Goal: Task Accomplishment & Management: Manage account settings

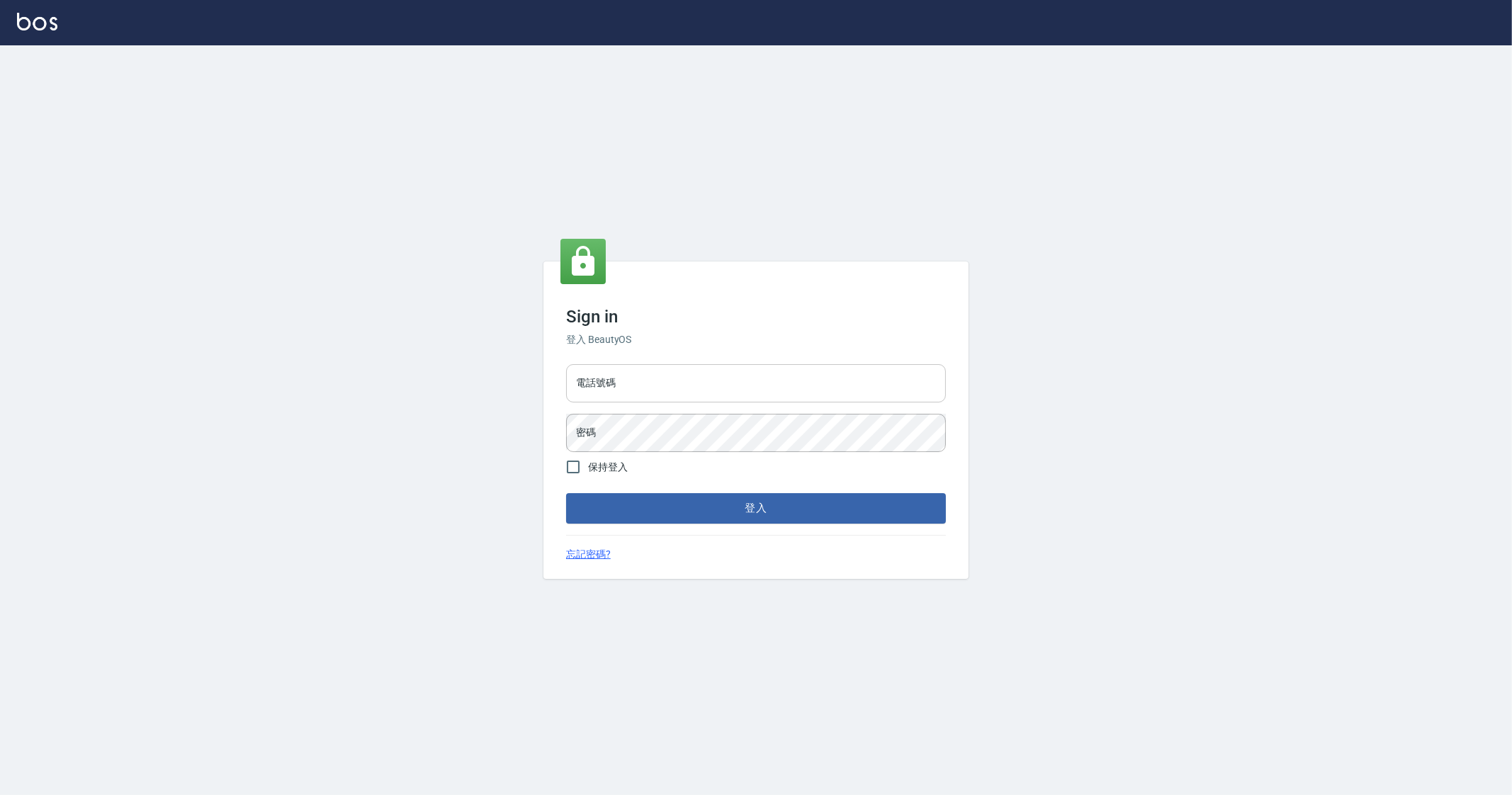
click at [622, 387] on input "電話號碼" at bounding box center [756, 383] width 379 height 38
type input "0912345"
click at [566, 493] on button "登入" at bounding box center [756, 507] width 379 height 30
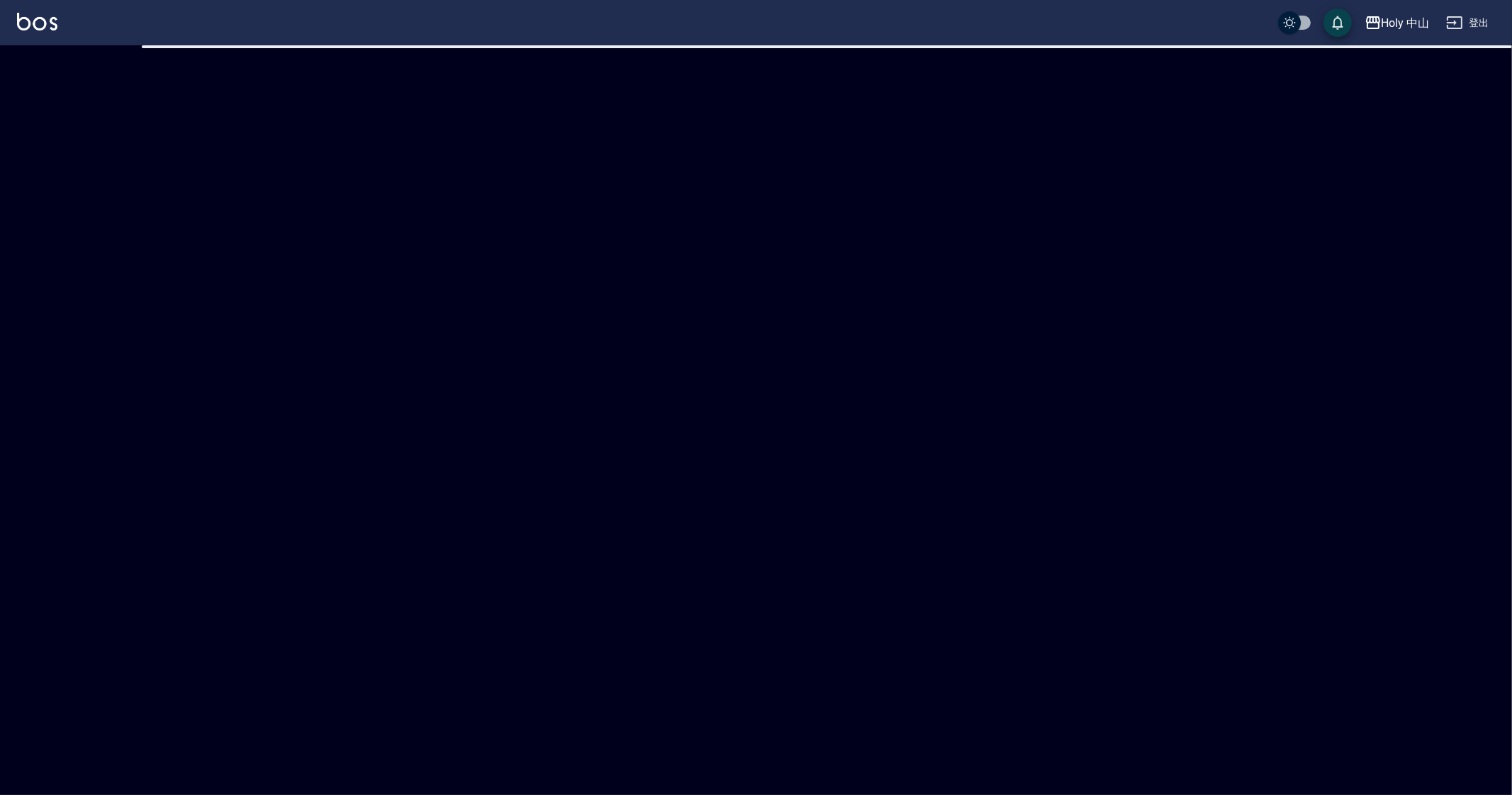
checkbox input "true"
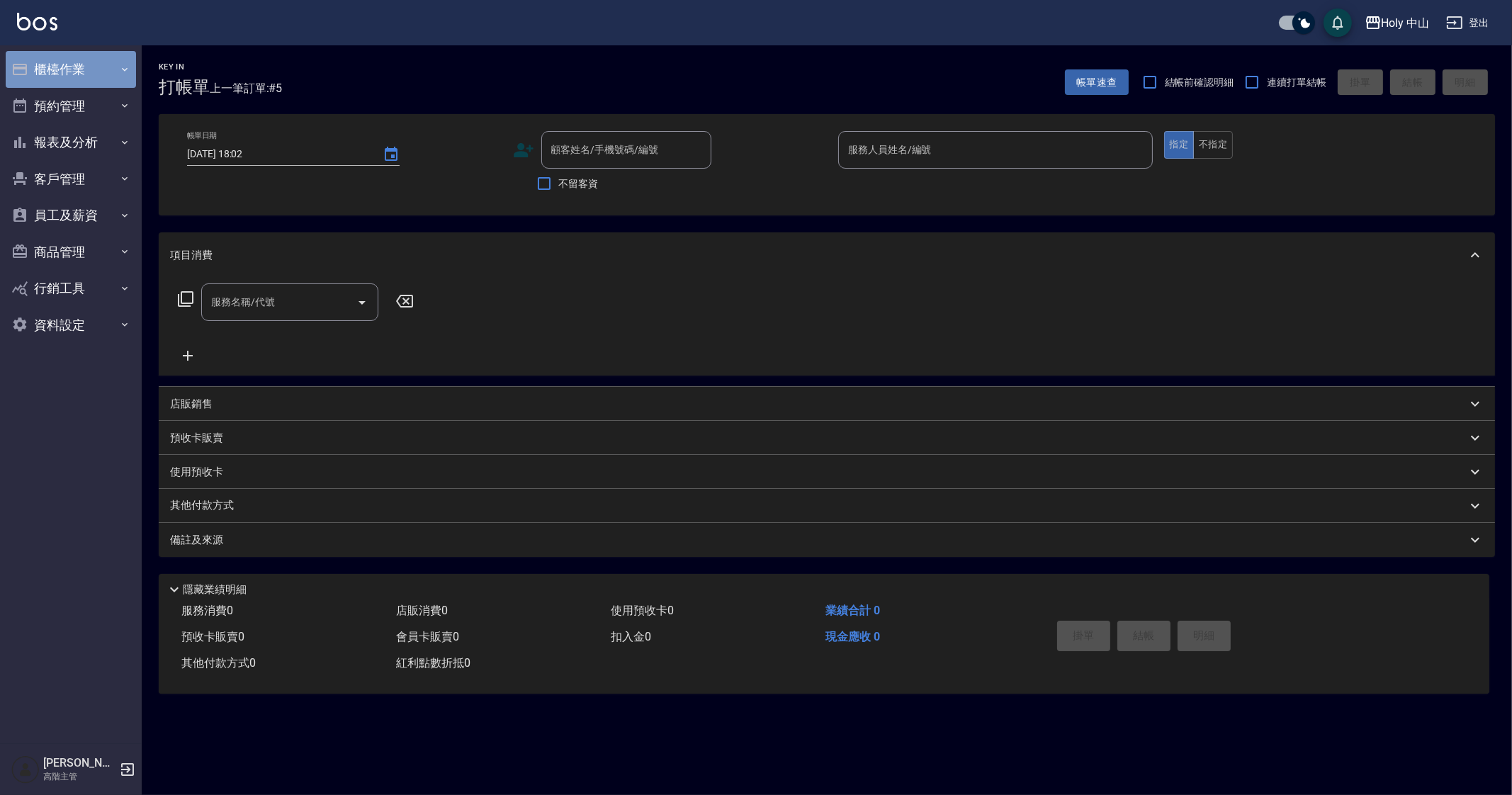
click at [66, 51] on button "櫃檯作業" at bounding box center [71, 69] width 130 height 37
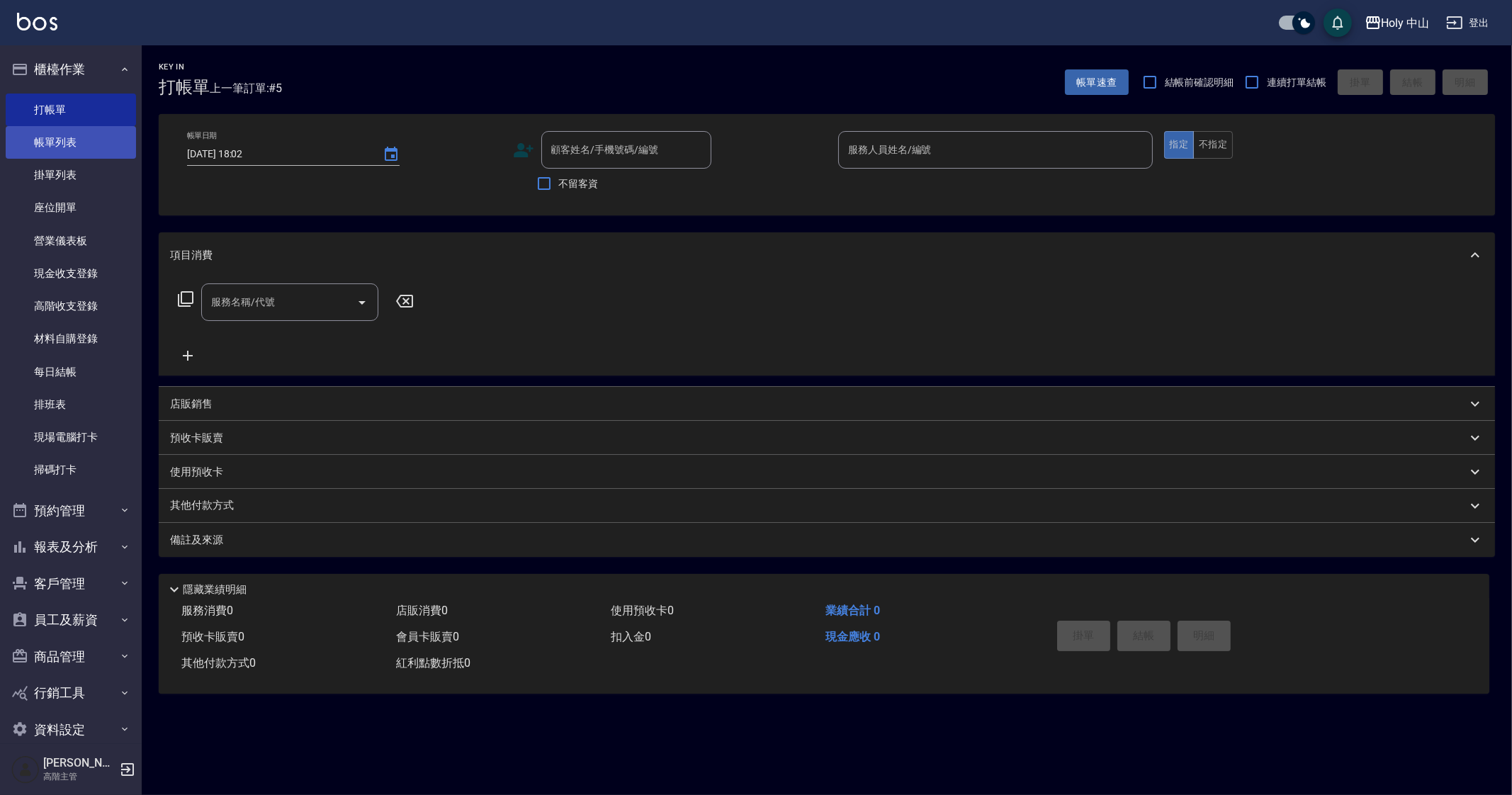
click at [89, 126] on link "帳單列表" at bounding box center [71, 143] width 130 height 32
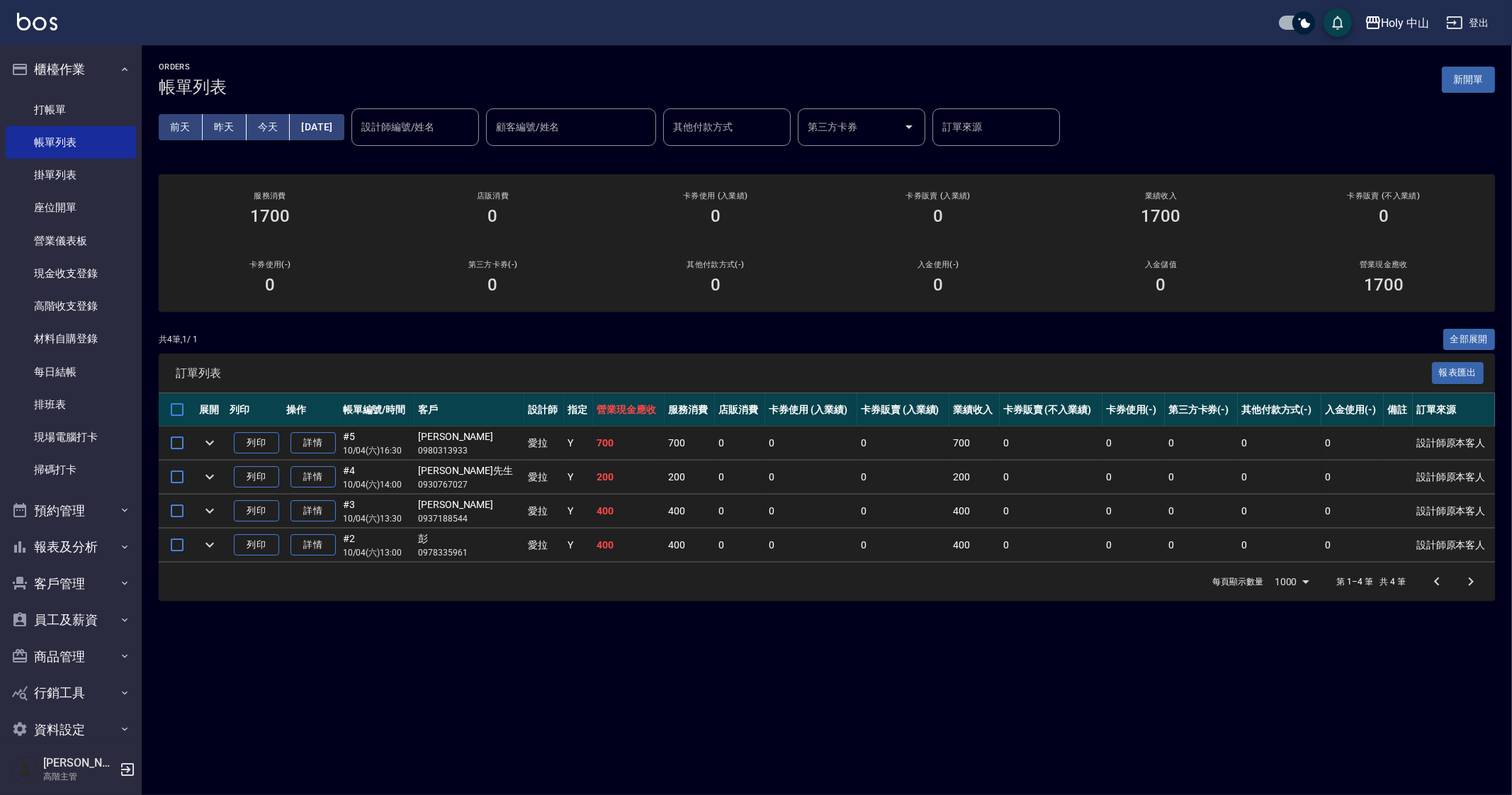
click at [637, 706] on div "ORDERS 帳單列表 新開單 前天 昨天 今天 2025/10/04 設計師編號/姓名 設計師編號/姓名 顧客編號/姓名 顧客編號/姓名 其他付款方式 其他…" at bounding box center [756, 397] width 1512 height 795
click at [834, 652] on div "ORDERS 帳單列表 新開單 前天 昨天 今天 2025/10/04 設計師編號/姓名 設計師編號/姓名 顧客編號/姓名 顧客編號/姓名 其他付款方式 其他…" at bounding box center [756, 397] width 1512 height 795
click at [1392, 9] on button "Holy 中山" at bounding box center [1397, 23] width 77 height 29
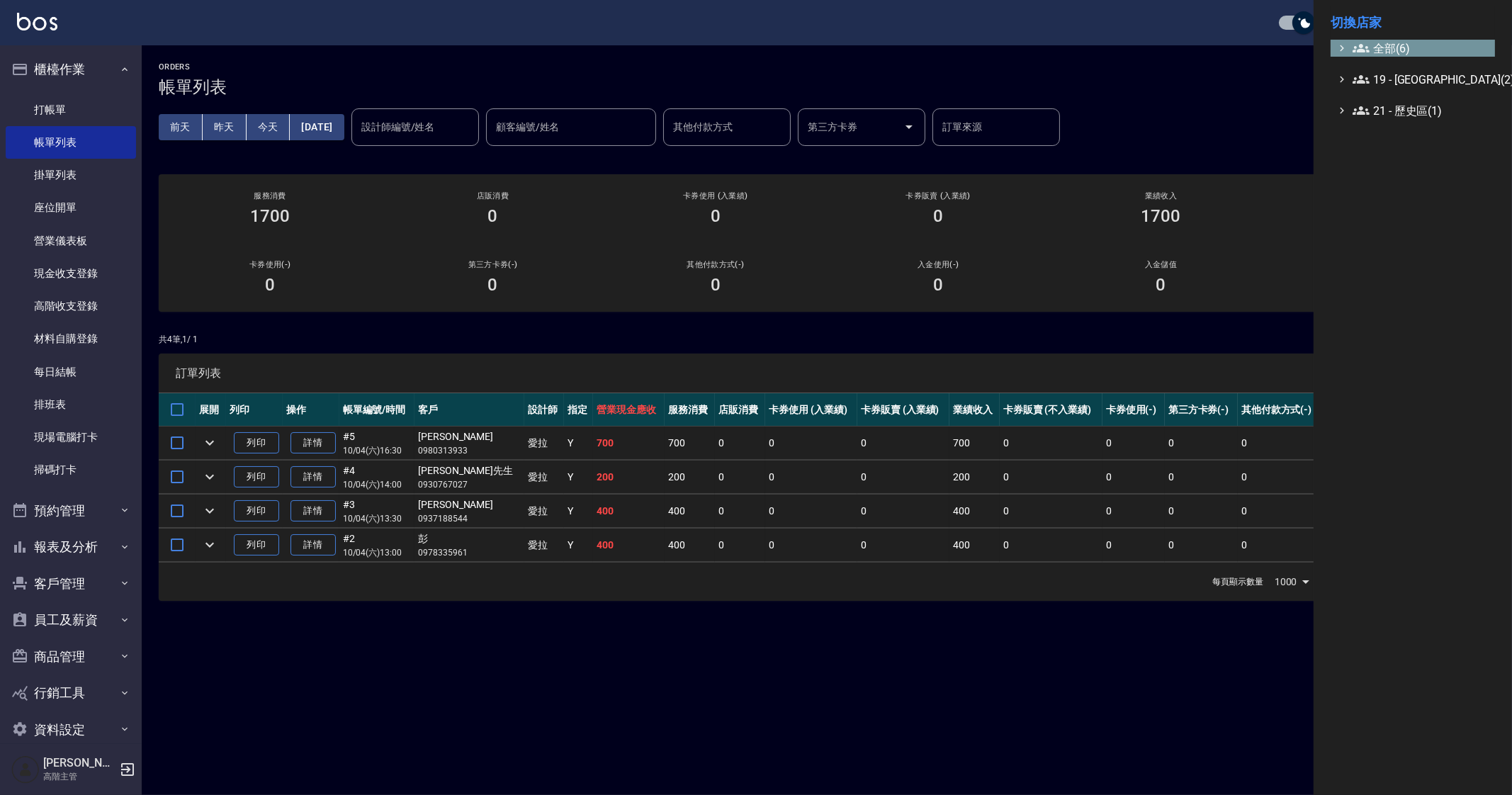
click at [1411, 50] on span "全部(6)" at bounding box center [1421, 48] width 137 height 17
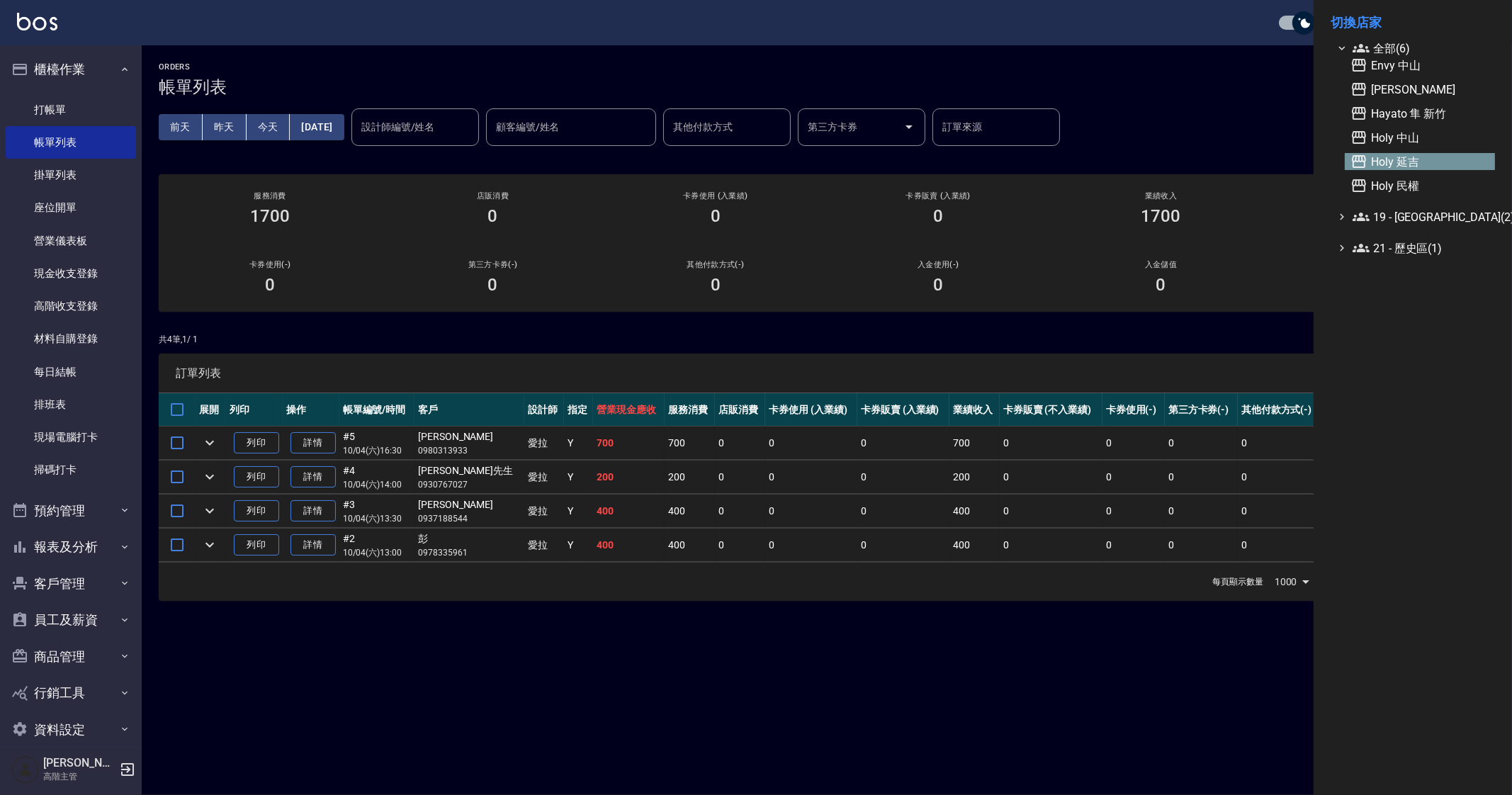
click at [1464, 154] on span "Holy 延吉" at bounding box center [1419, 161] width 139 height 17
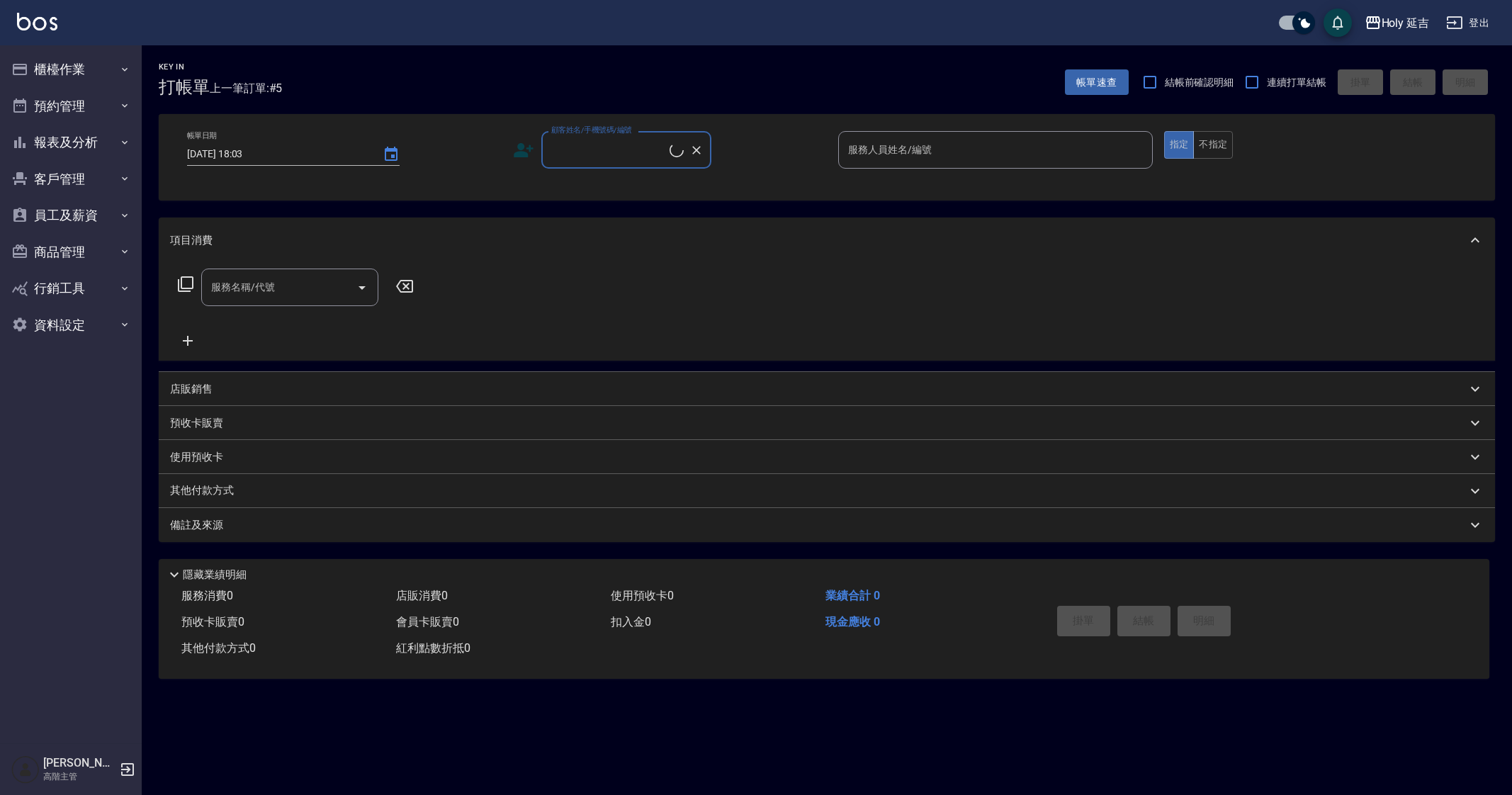
click at [64, 59] on button "櫃檯作業" at bounding box center [71, 69] width 130 height 37
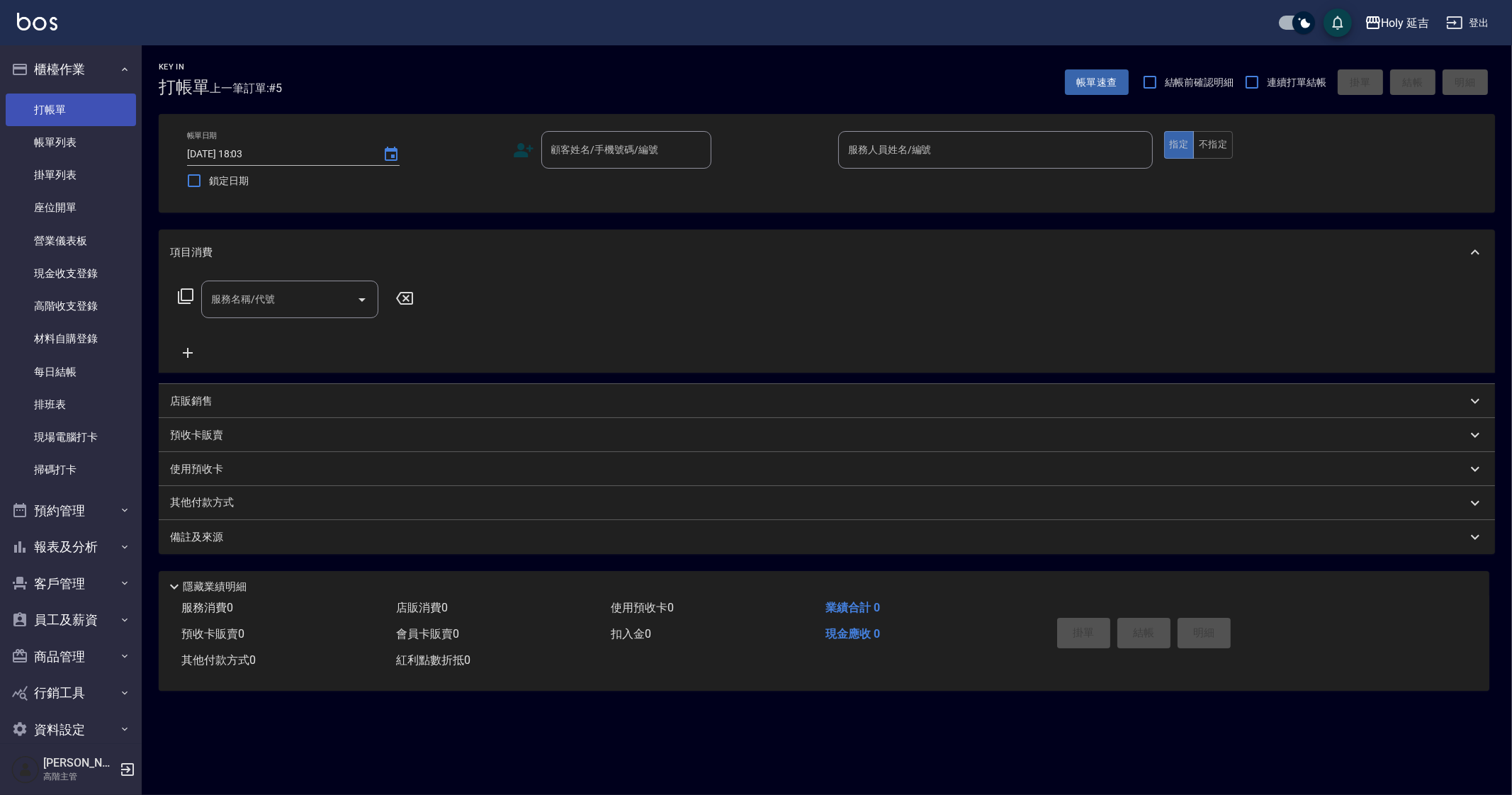
click at [106, 109] on link "打帳單" at bounding box center [71, 110] width 130 height 32
click at [132, 146] on nav "櫃檯作業 打帳單 帳單列表 掛單列表 座位開單 營業儀表板 現金收支登錄 高階收支登錄 材料自購登錄 每日結帳 排班表 現場電腦打卡 掃碼打卡 預約管理 預約…" at bounding box center [71, 394] width 142 height 698
click at [103, 139] on link "帳單列表" at bounding box center [71, 143] width 130 height 32
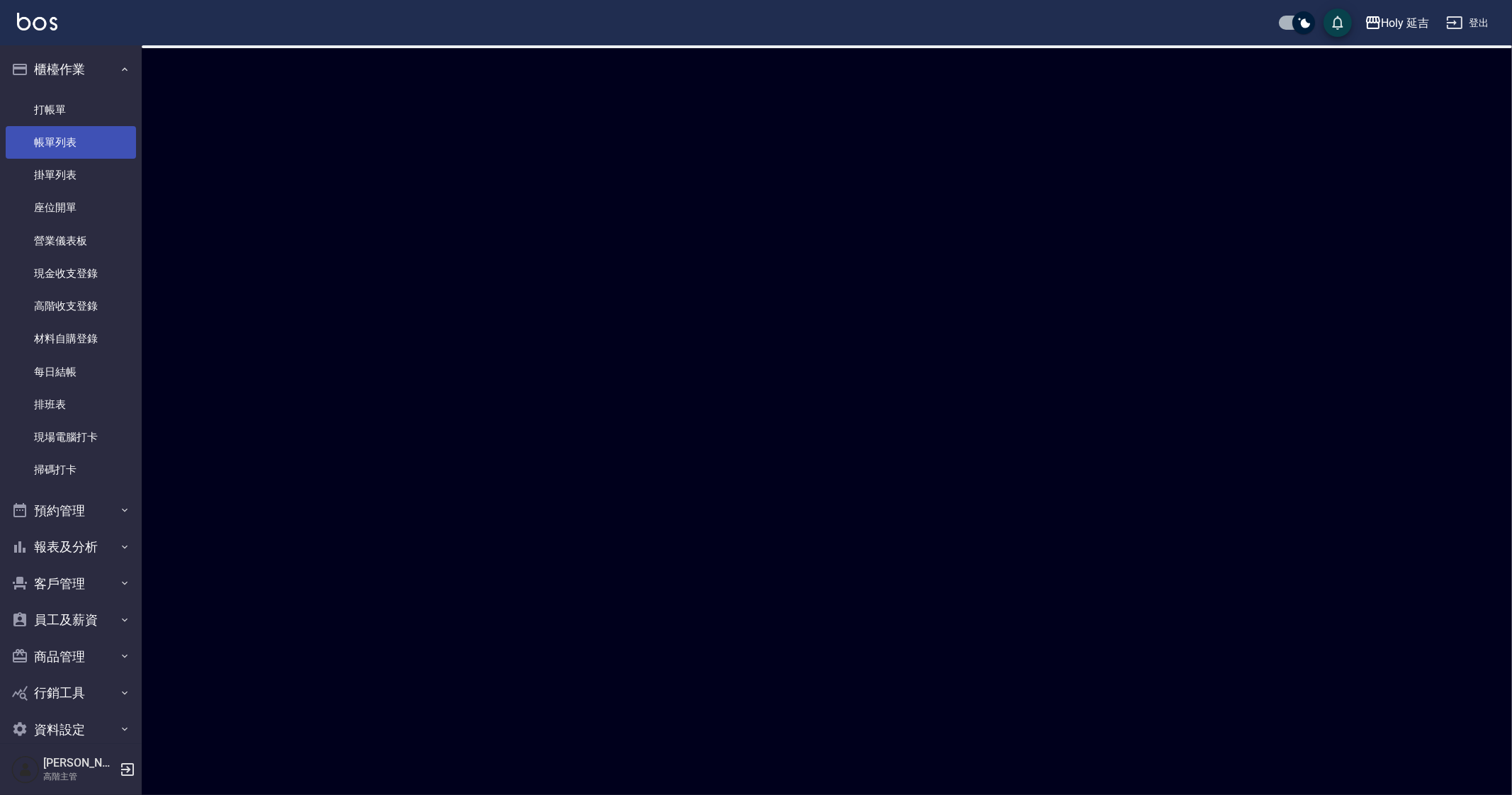
click at [106, 141] on link "帳單列表" at bounding box center [71, 143] width 130 height 32
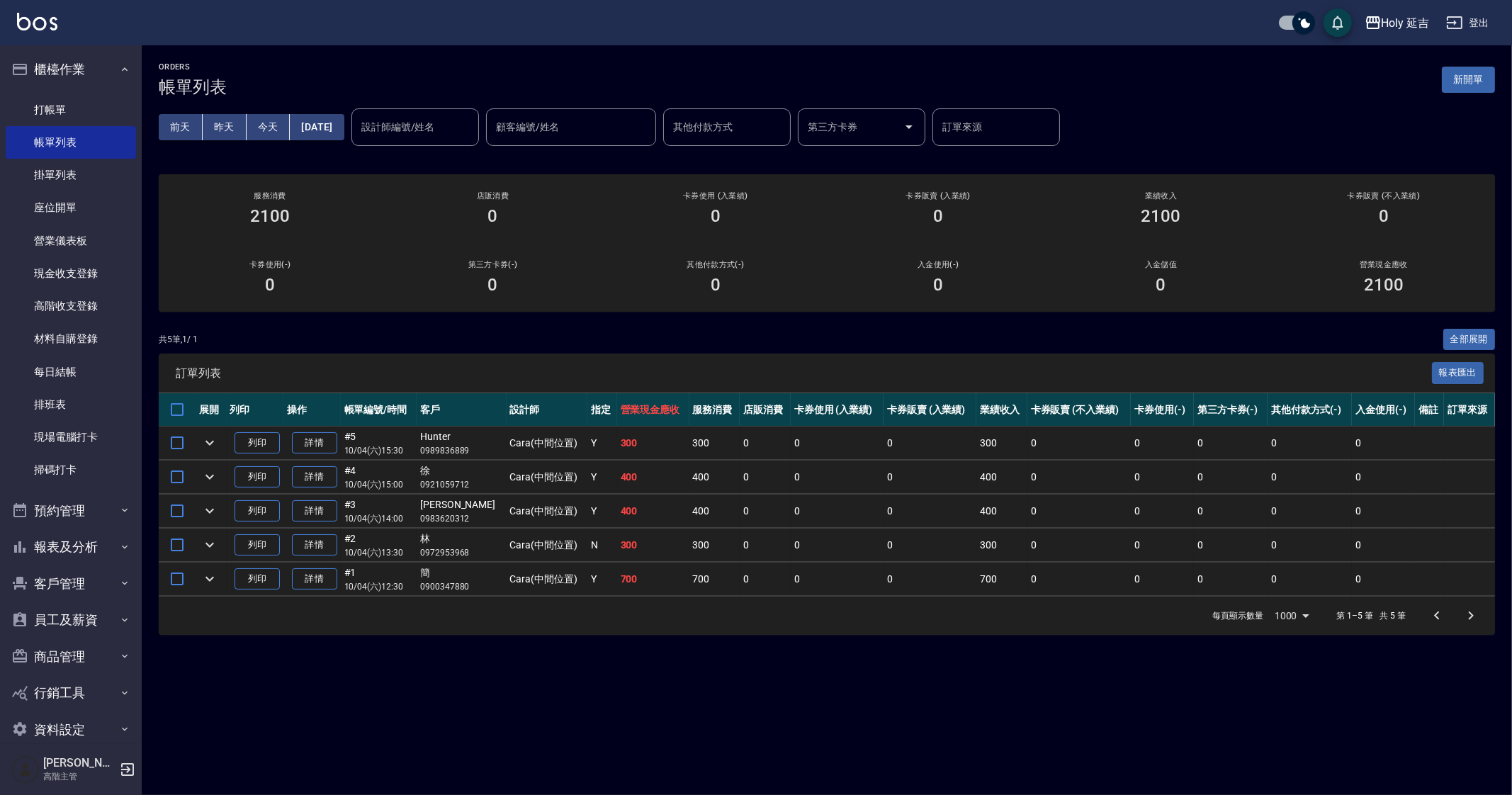
click at [946, 671] on div "ORDERS 帳單列表 新開單 前天 昨天 今天 2025/10/04 設計師編號/姓名 設計師編號/姓名 顧客編號/姓名 顧客編號/姓名 其他付款方式 其他…" at bounding box center [756, 397] width 1512 height 795
click at [1399, 21] on div "Holy 延吉" at bounding box center [1406, 23] width 48 height 18
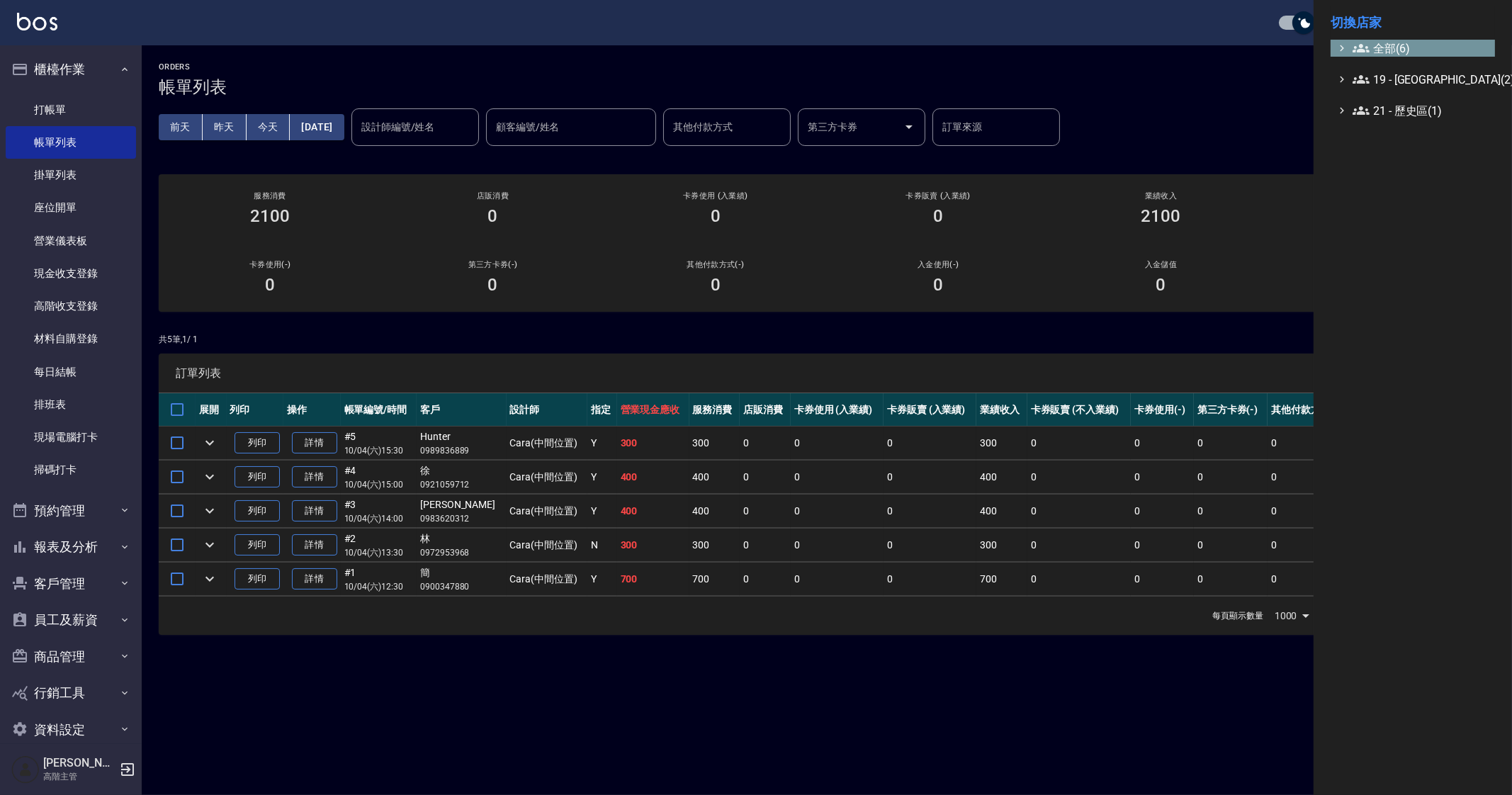
click at [1385, 47] on span "全部(6)" at bounding box center [1421, 48] width 137 height 17
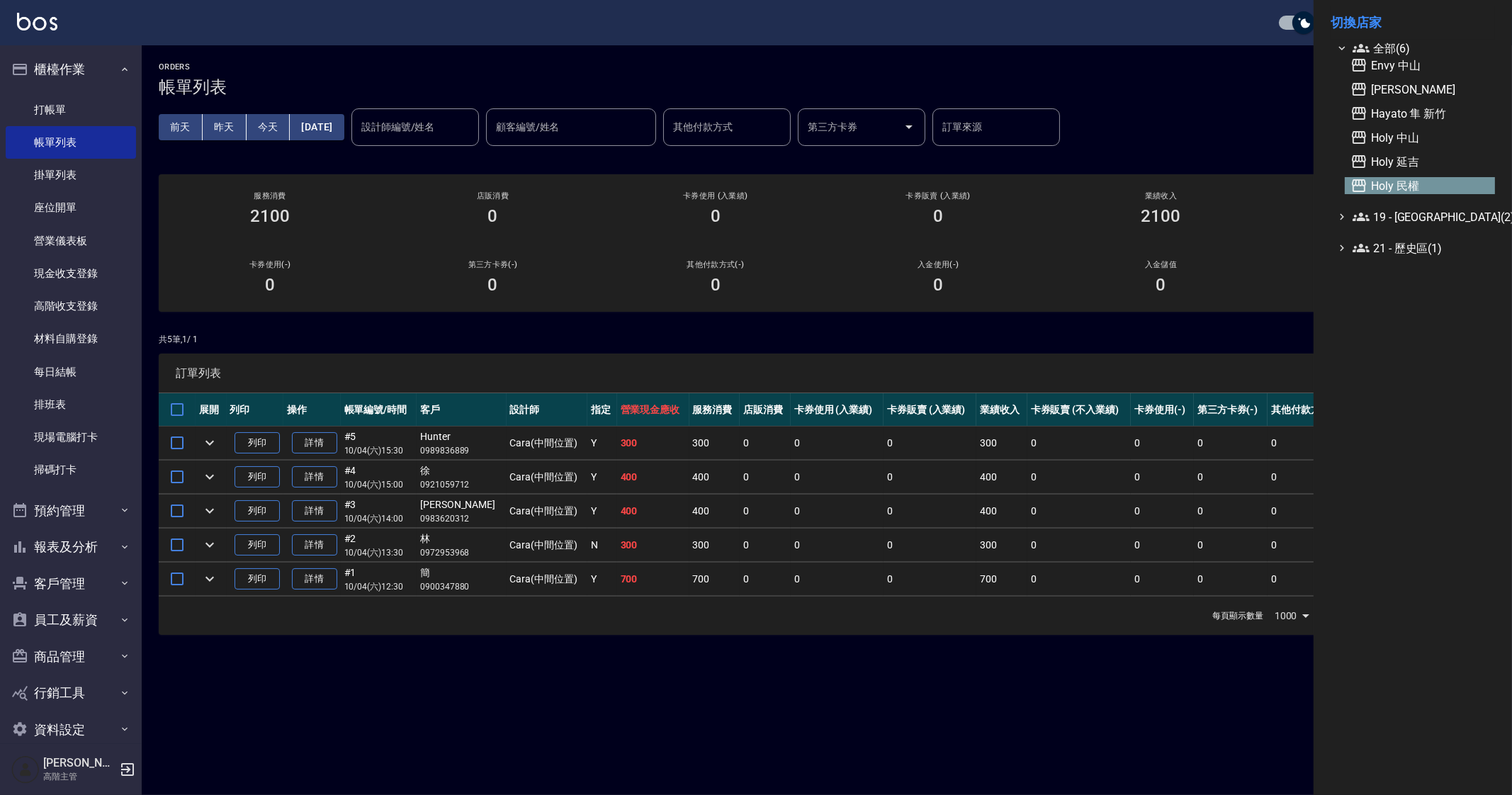
click at [1435, 181] on span "Holy 民權" at bounding box center [1419, 185] width 139 height 17
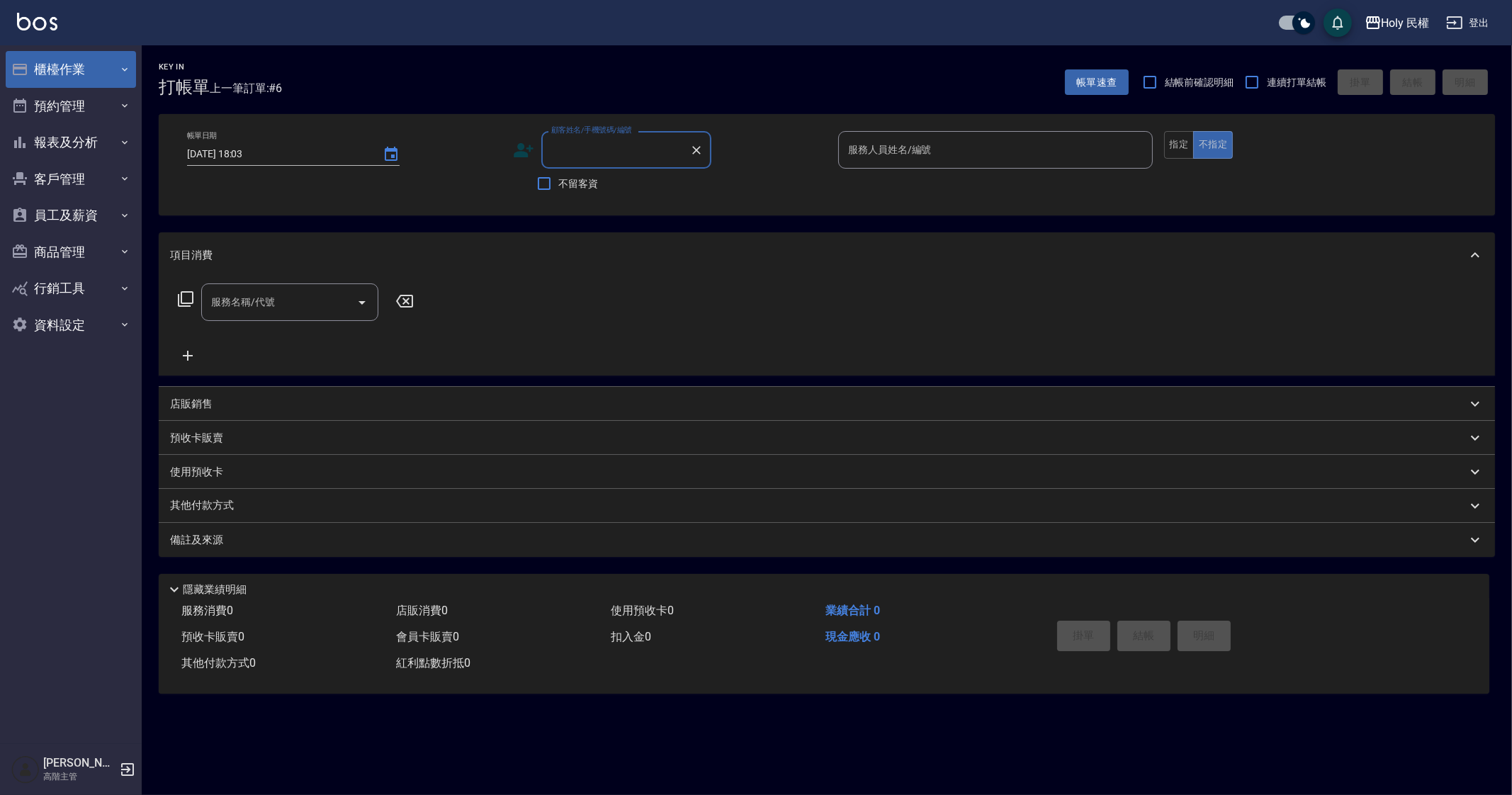
click at [78, 76] on button "櫃檯作業" at bounding box center [71, 69] width 130 height 37
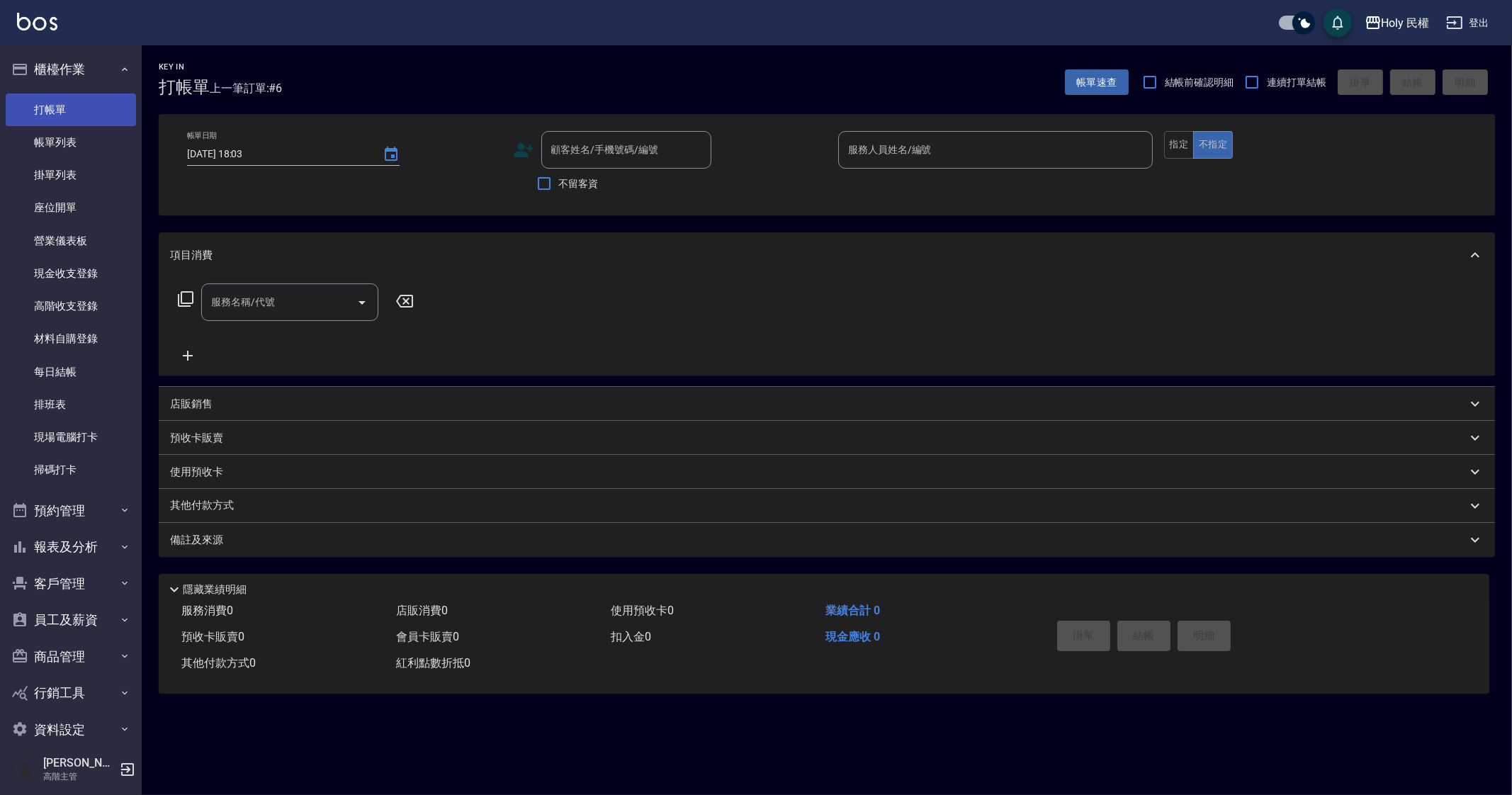
click at [83, 122] on link "打帳單" at bounding box center [71, 110] width 130 height 32
click at [81, 126] on link "帳單列表" at bounding box center [71, 143] width 130 height 32
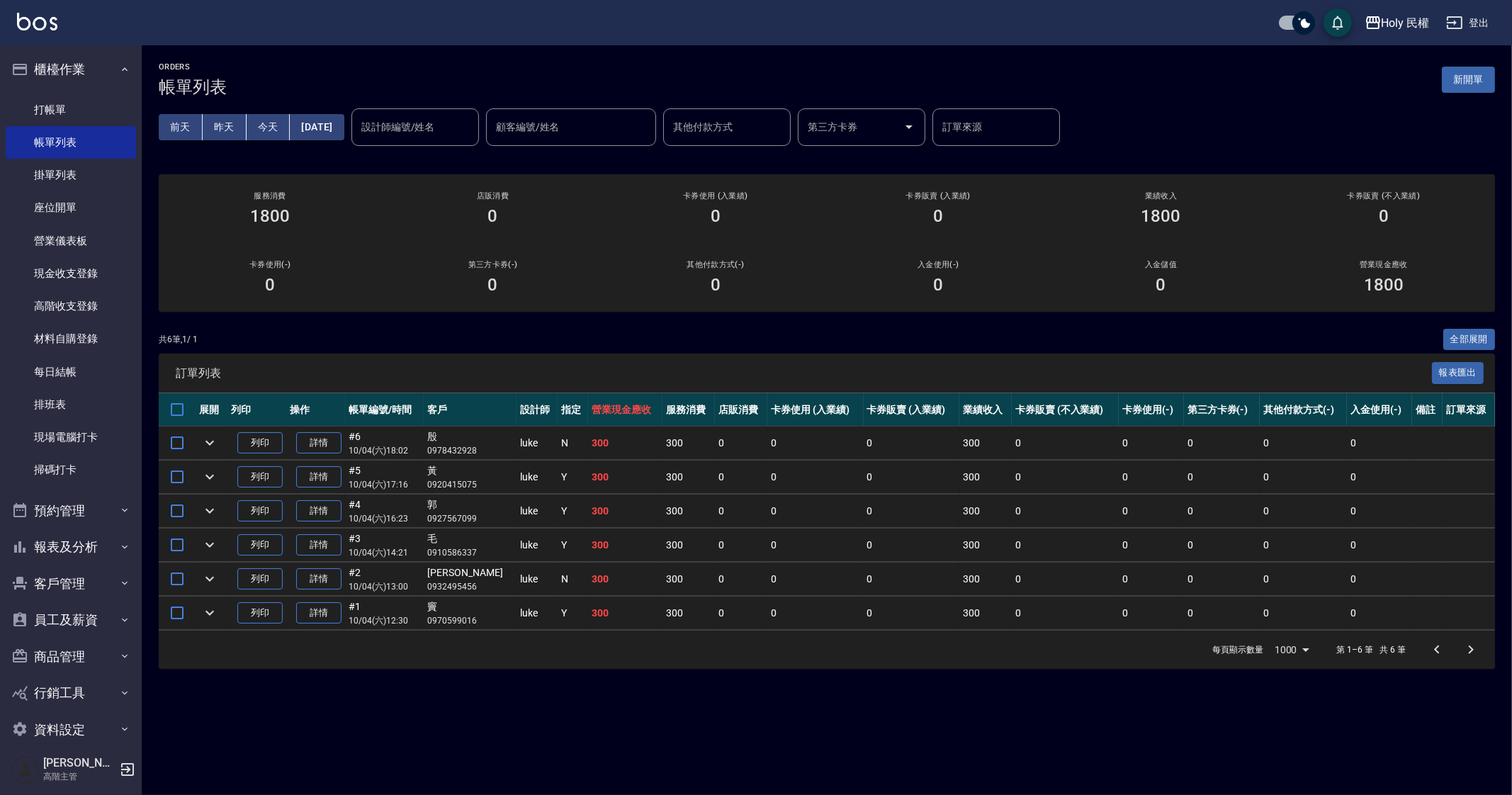
click at [665, 706] on div "ORDERS 帳單列表 新開單 前天 昨天 今天 2025/10/04 設計師編號/姓名 設計師編號/姓名 顧客編號/姓名 顧客編號/姓名 其他付款方式 其他…" at bounding box center [756, 397] width 1512 height 795
click at [85, 68] on button "櫃檯作業" at bounding box center [71, 69] width 130 height 37
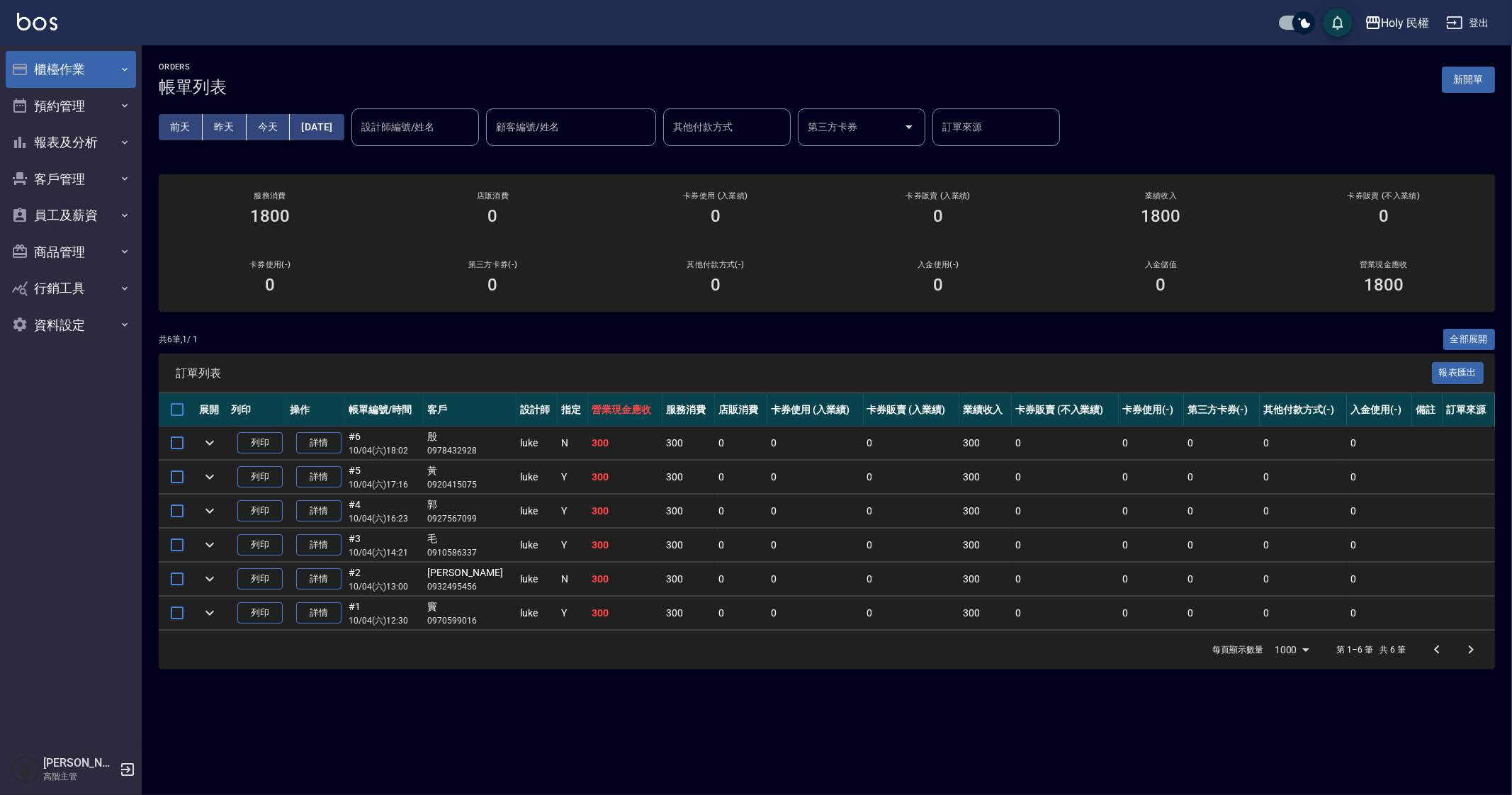
click at [77, 85] on button "櫃檯作業" at bounding box center [71, 69] width 130 height 37
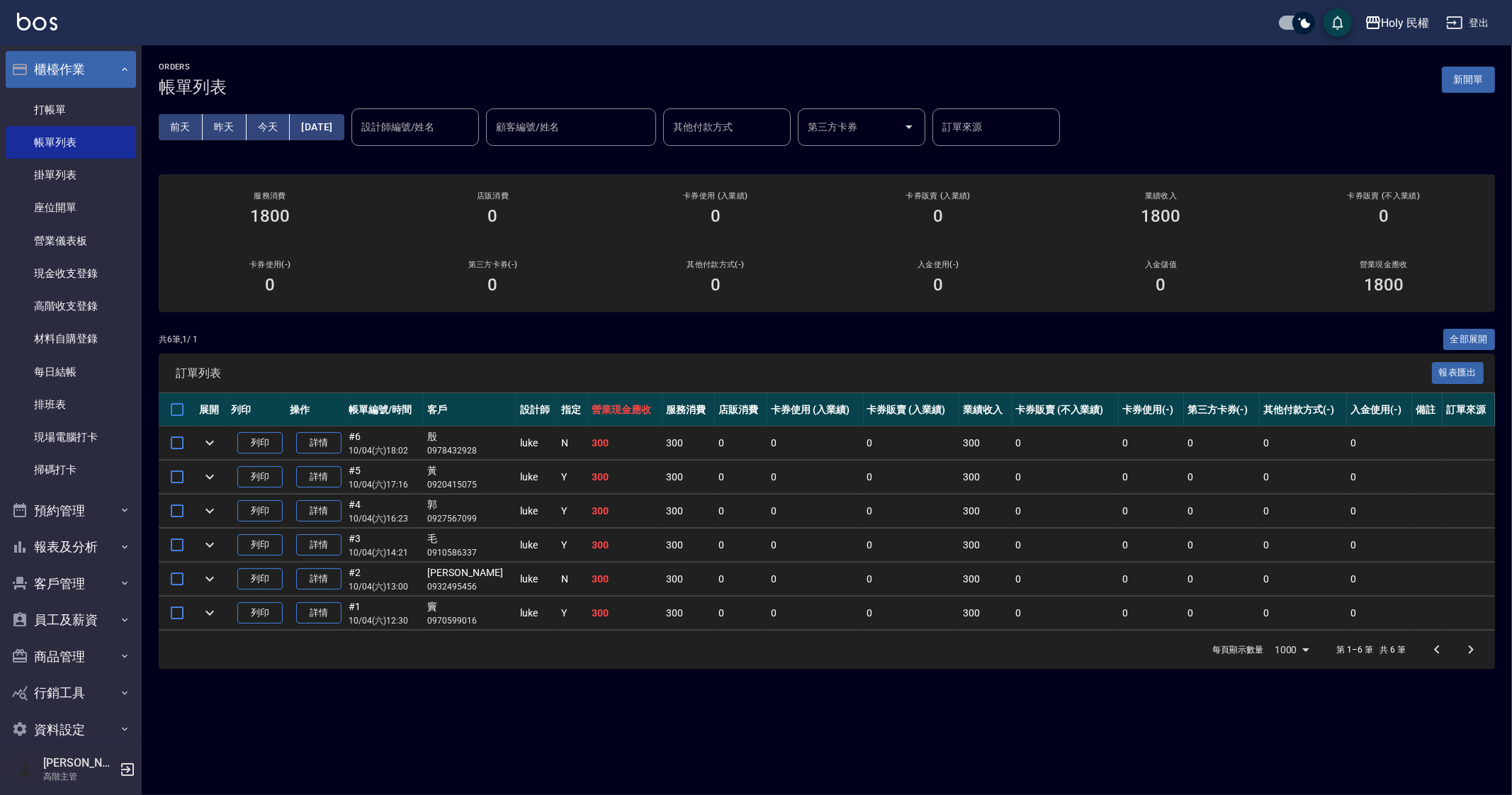
click at [91, 54] on button "櫃檯作業" at bounding box center [71, 69] width 130 height 37
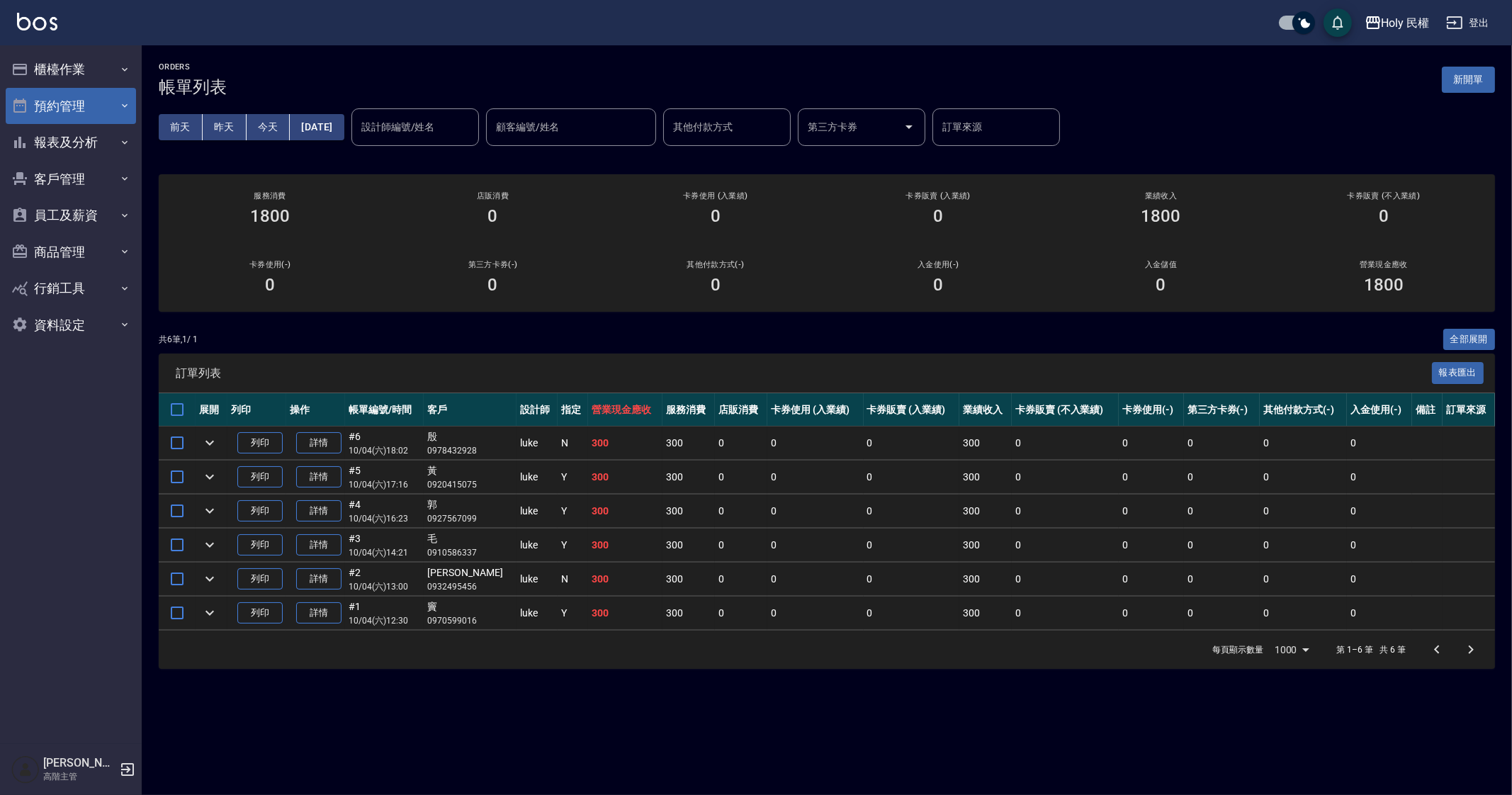
click at [101, 100] on button "預約管理" at bounding box center [71, 106] width 130 height 37
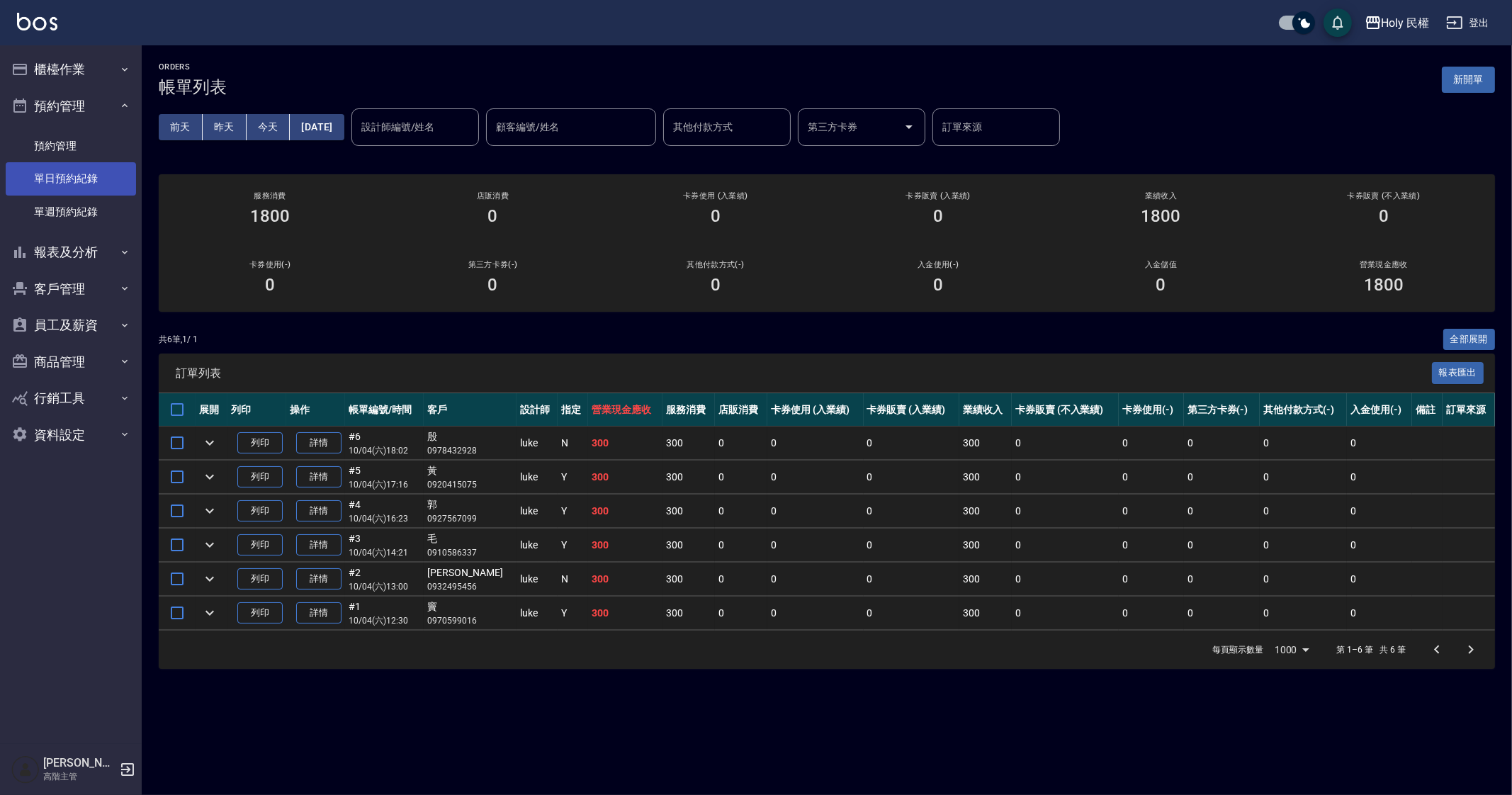
click at [114, 181] on link "單日預約紀錄" at bounding box center [71, 178] width 130 height 32
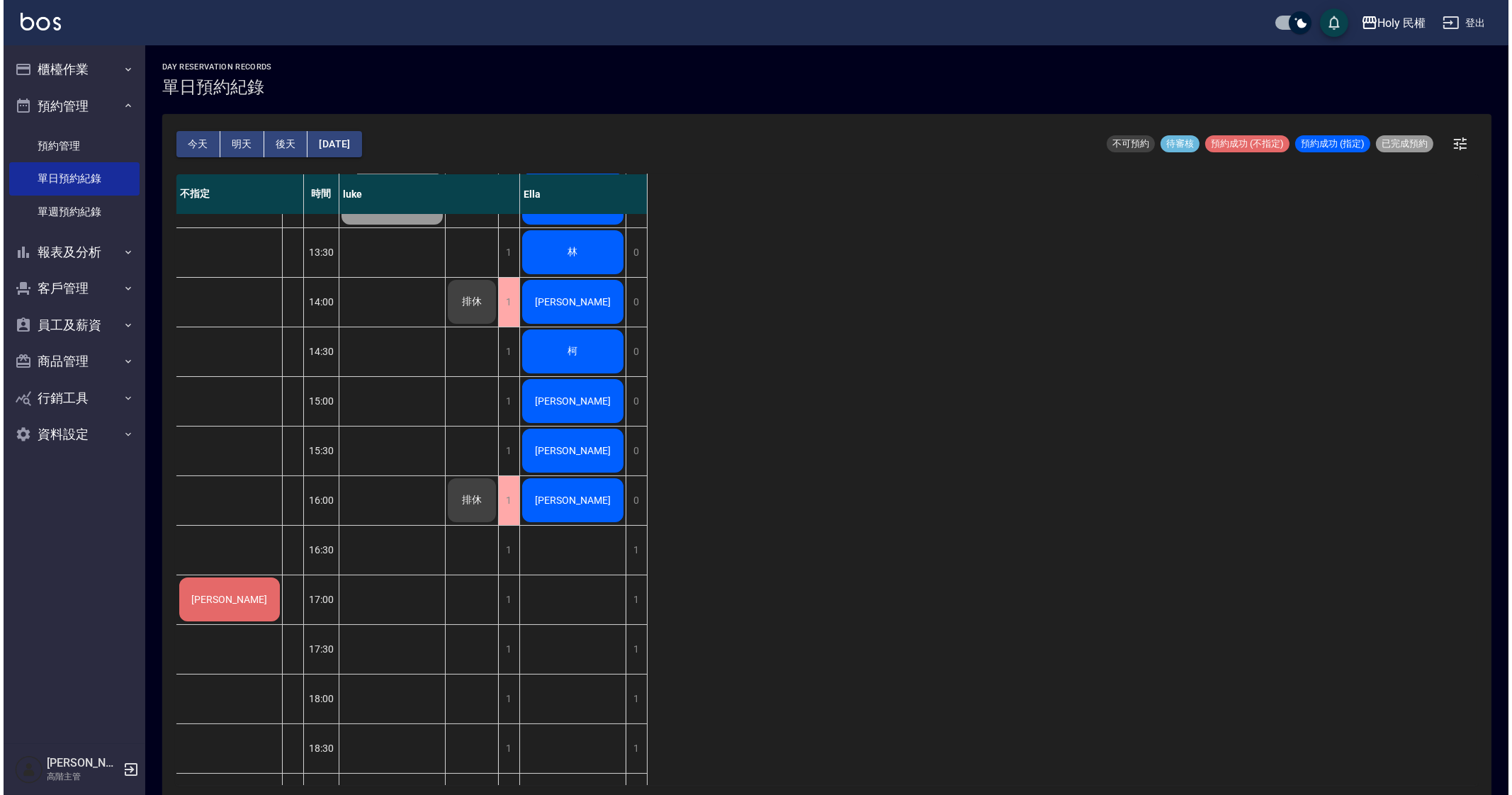
scroll to position [236, 0]
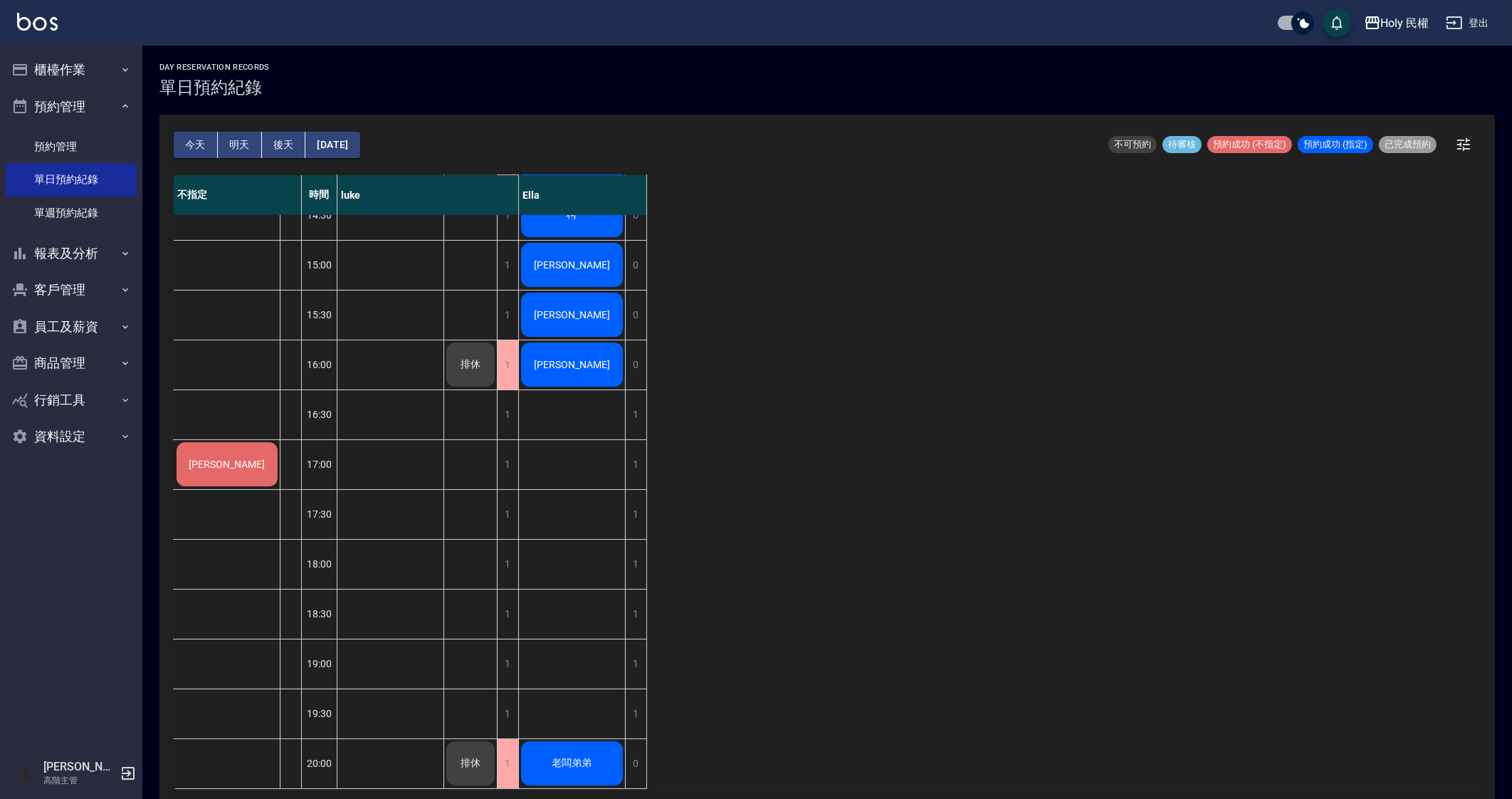
click at [814, 417] on div "不指定 時間 luke Ella 張時造 12:30 13:00 13:30 14:00 14:30 15:00 15:30 16:00 16:30 17:0…" at bounding box center [827, 482] width 1307 height 614
click at [1225, 504] on div "不指定 時間 luke Ella 張時造 12:30 13:00 13:30 14:00 14:30 15:00 15:30 16:00 16:30 17:0…" at bounding box center [827, 482] width 1307 height 614
click at [1395, 23] on div "Holy 民權" at bounding box center [1405, 23] width 49 height 18
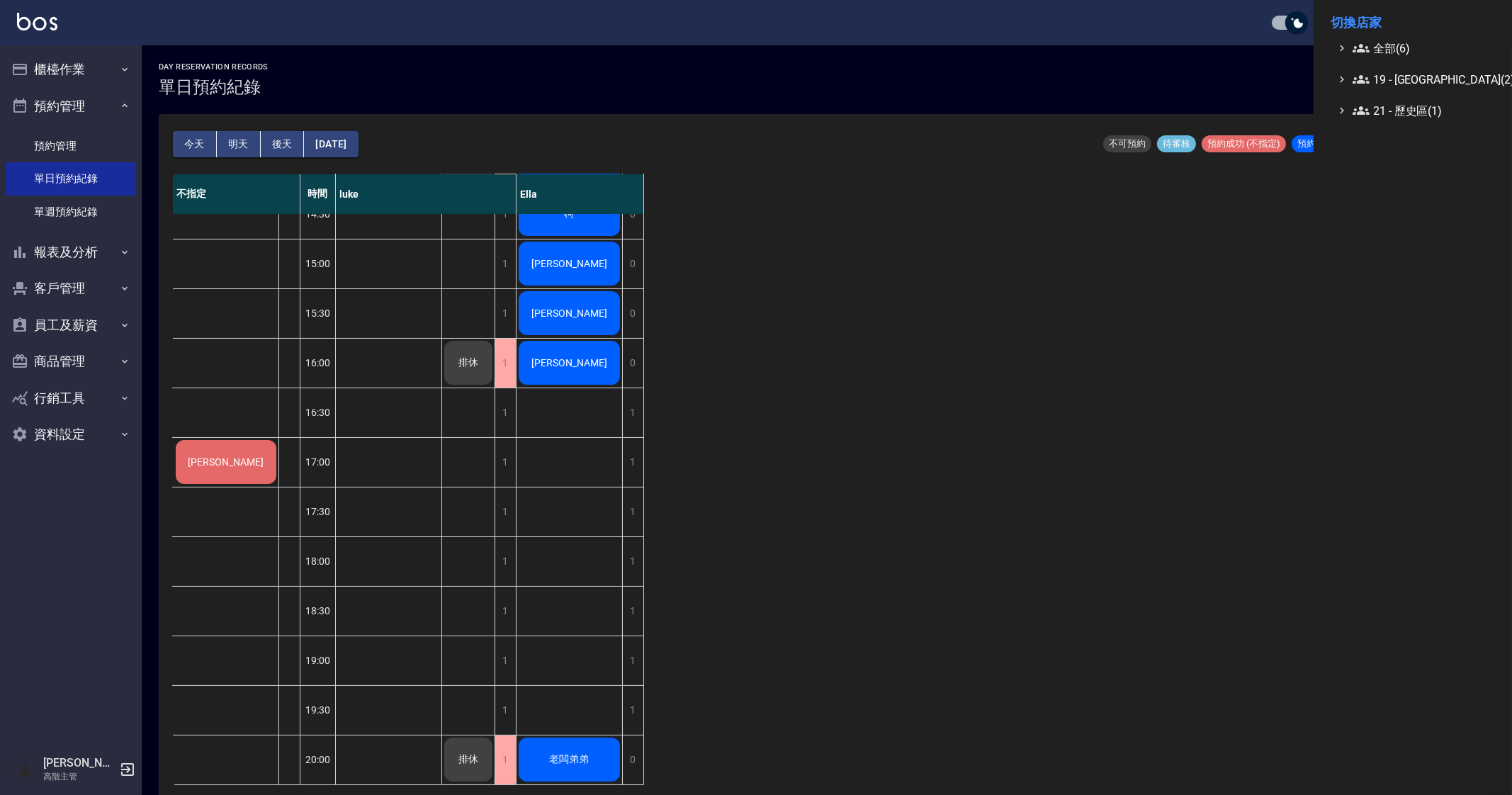
click at [1397, 43] on span "全部(6)" at bounding box center [1421, 48] width 137 height 17
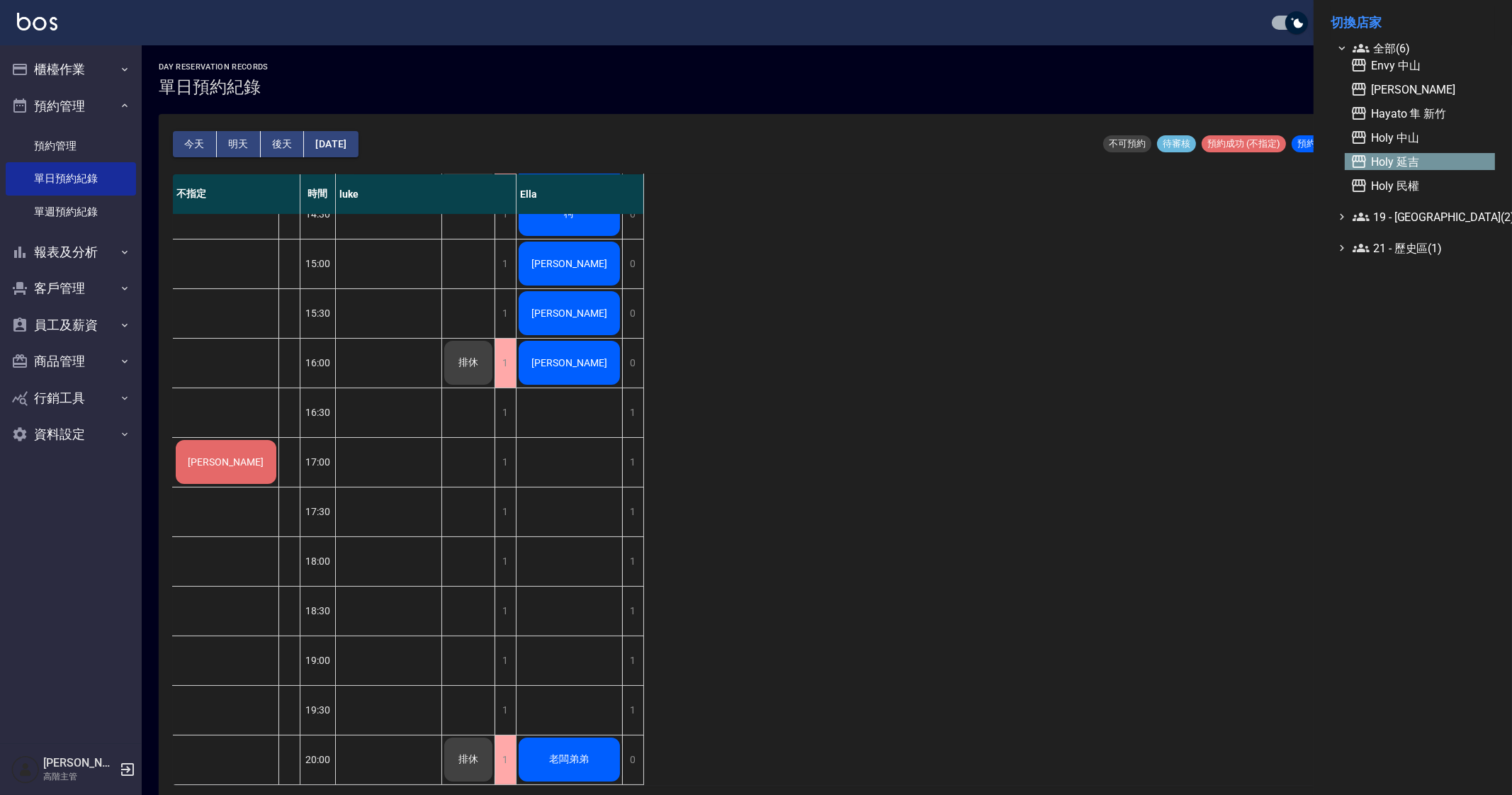
click at [1432, 155] on span "Holy 延吉" at bounding box center [1419, 161] width 139 height 17
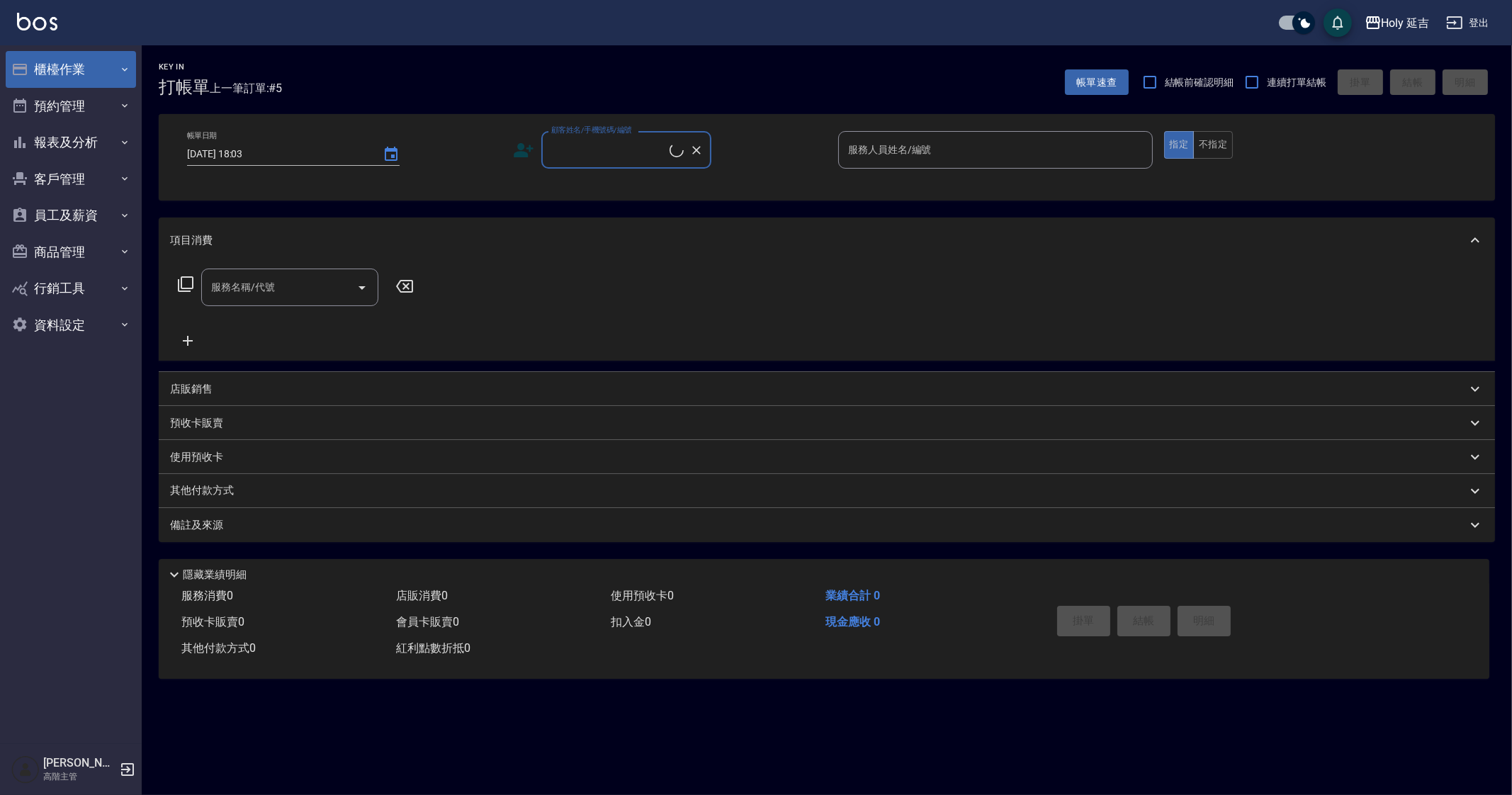
click at [68, 68] on button "櫃檯作業" at bounding box center [71, 69] width 130 height 37
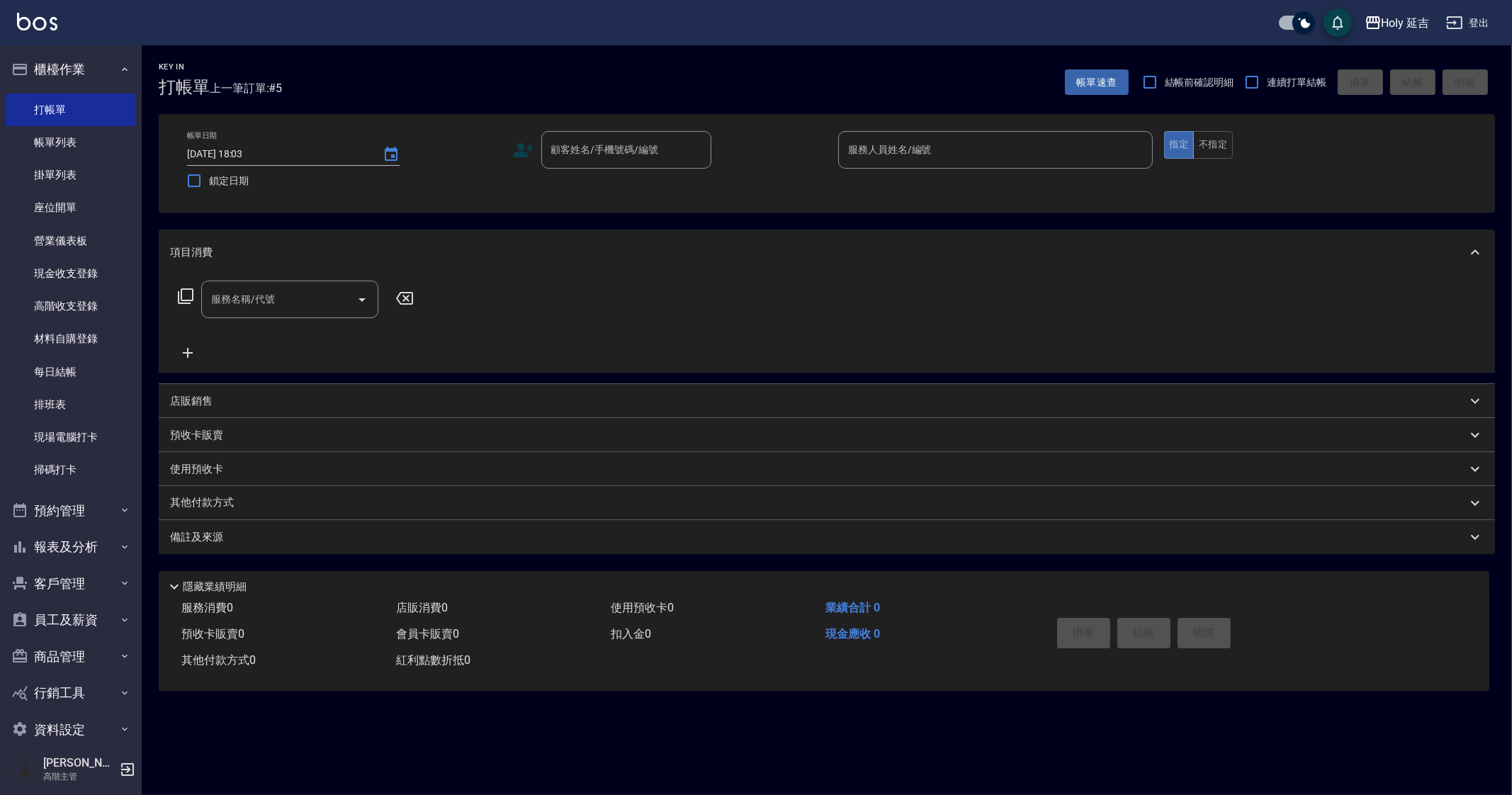
click at [92, 88] on ul "打帳單 帳單列表 掛單列表 座位開單 營業儀表板 現金收支登錄 高階收支登錄 材料自購登錄 每日結帳 排班表 現場電腦打卡 掃碼打卡" at bounding box center [71, 290] width 130 height 404
click at [85, 67] on button "櫃檯作業" at bounding box center [71, 69] width 130 height 37
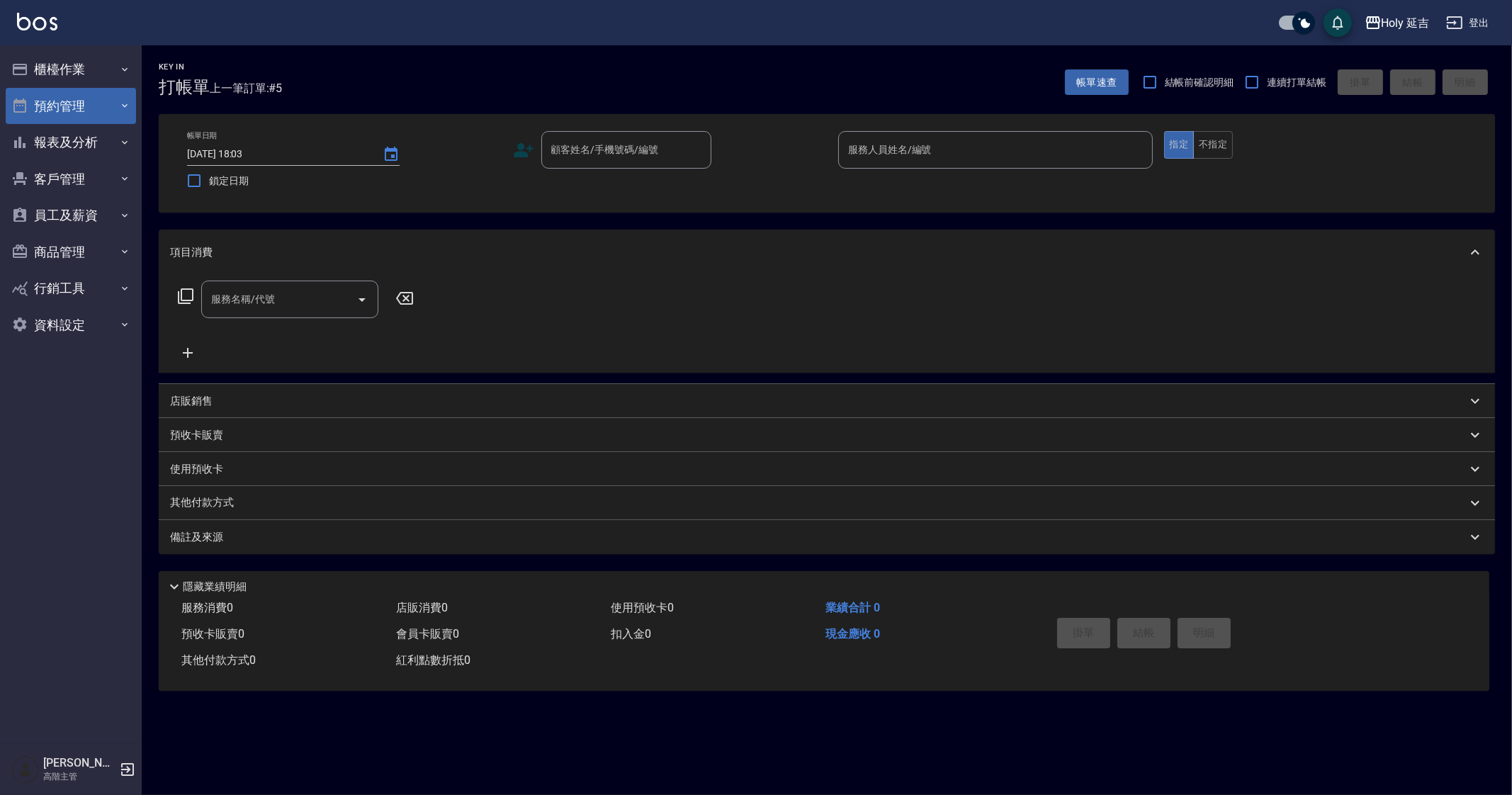
click at [97, 103] on button "預約管理" at bounding box center [71, 106] width 130 height 37
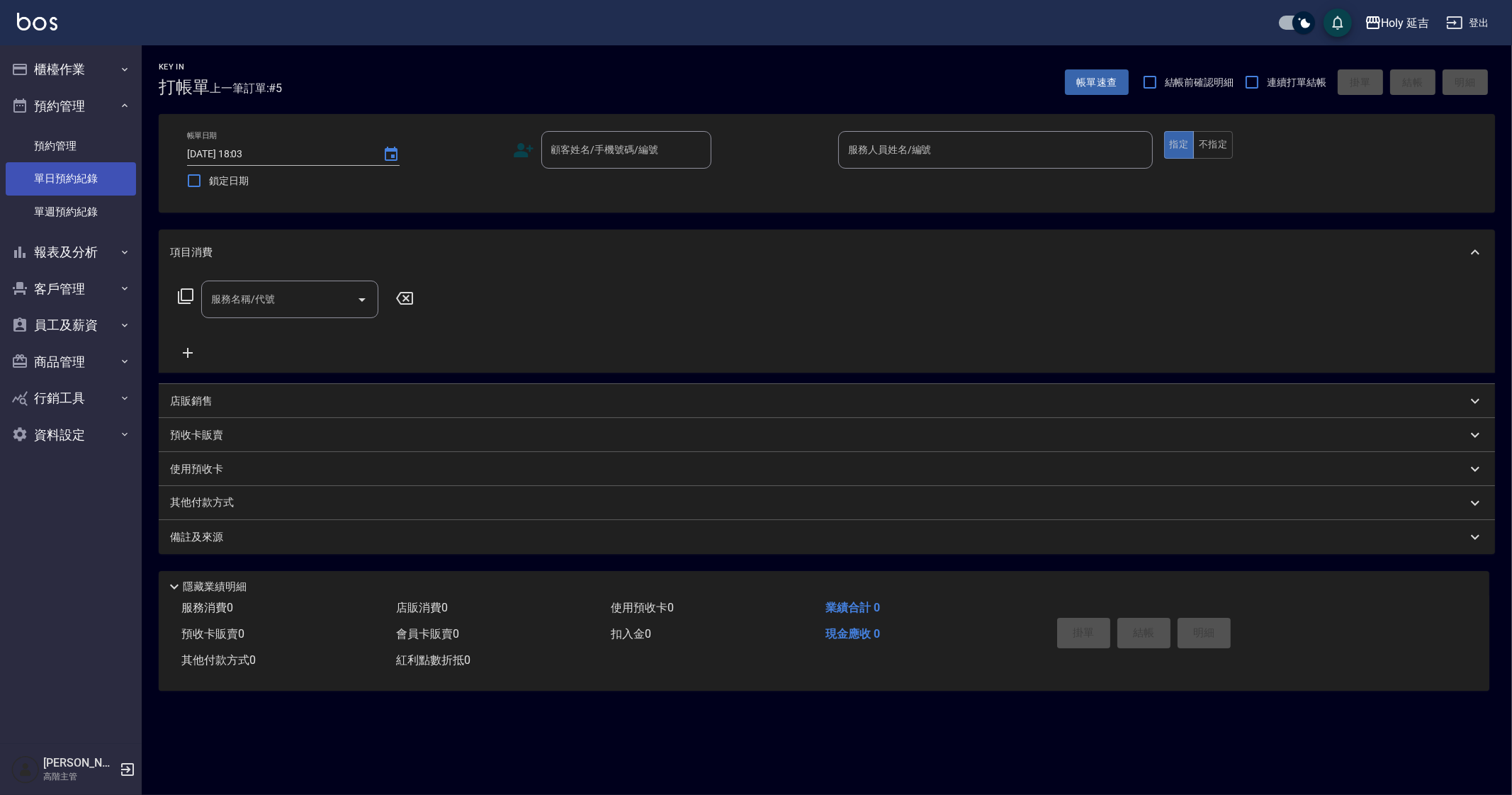
click at [97, 183] on link "單日預約紀錄" at bounding box center [71, 178] width 130 height 32
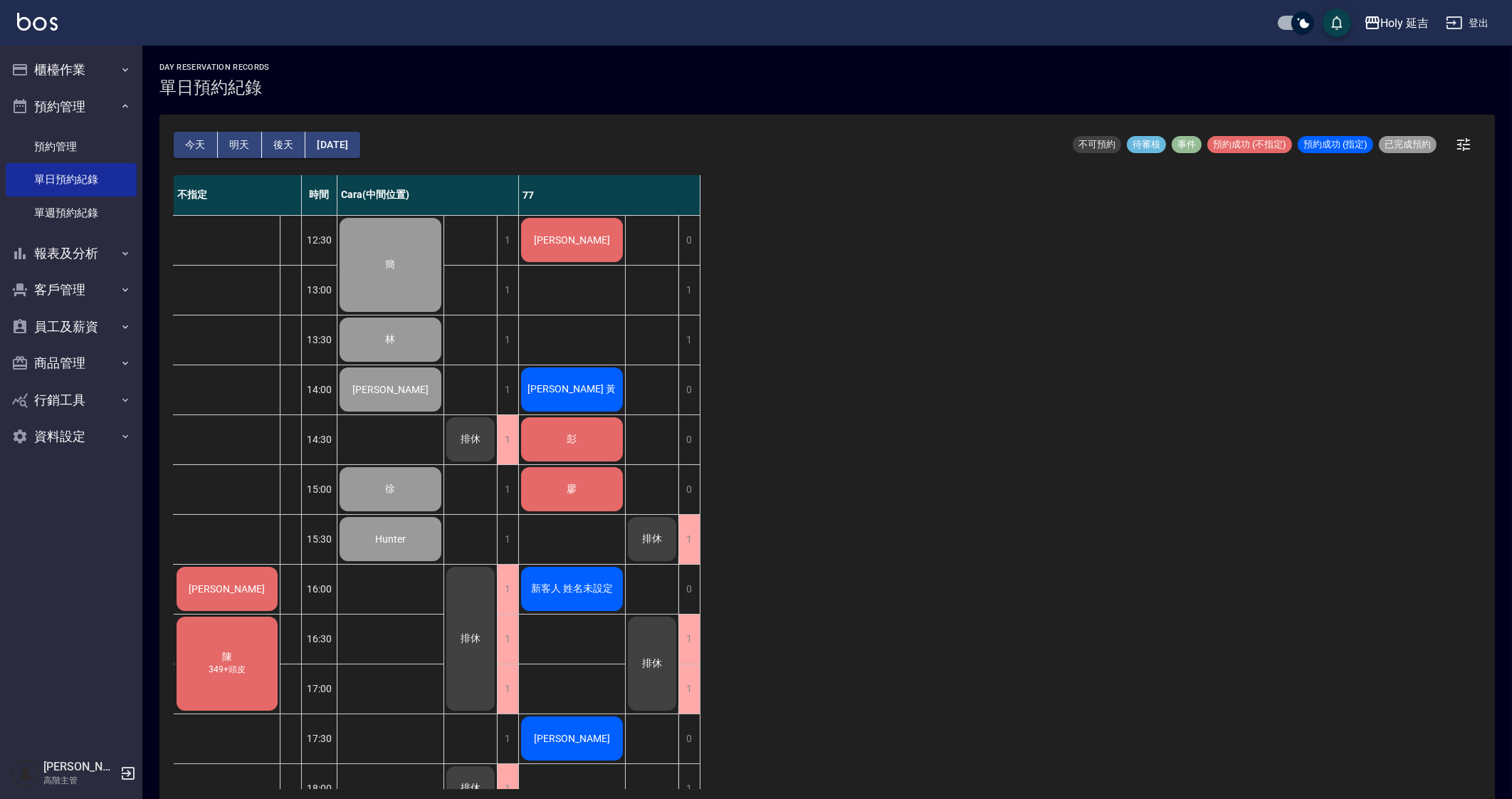
click at [1136, 499] on div "不指定 時間 Cara(中間位置) 77 李 陳 349+頭皮 12:30 13:00 13:30 14:00 14:30 15:00 15:30 16:00…" at bounding box center [827, 482] width 1307 height 614
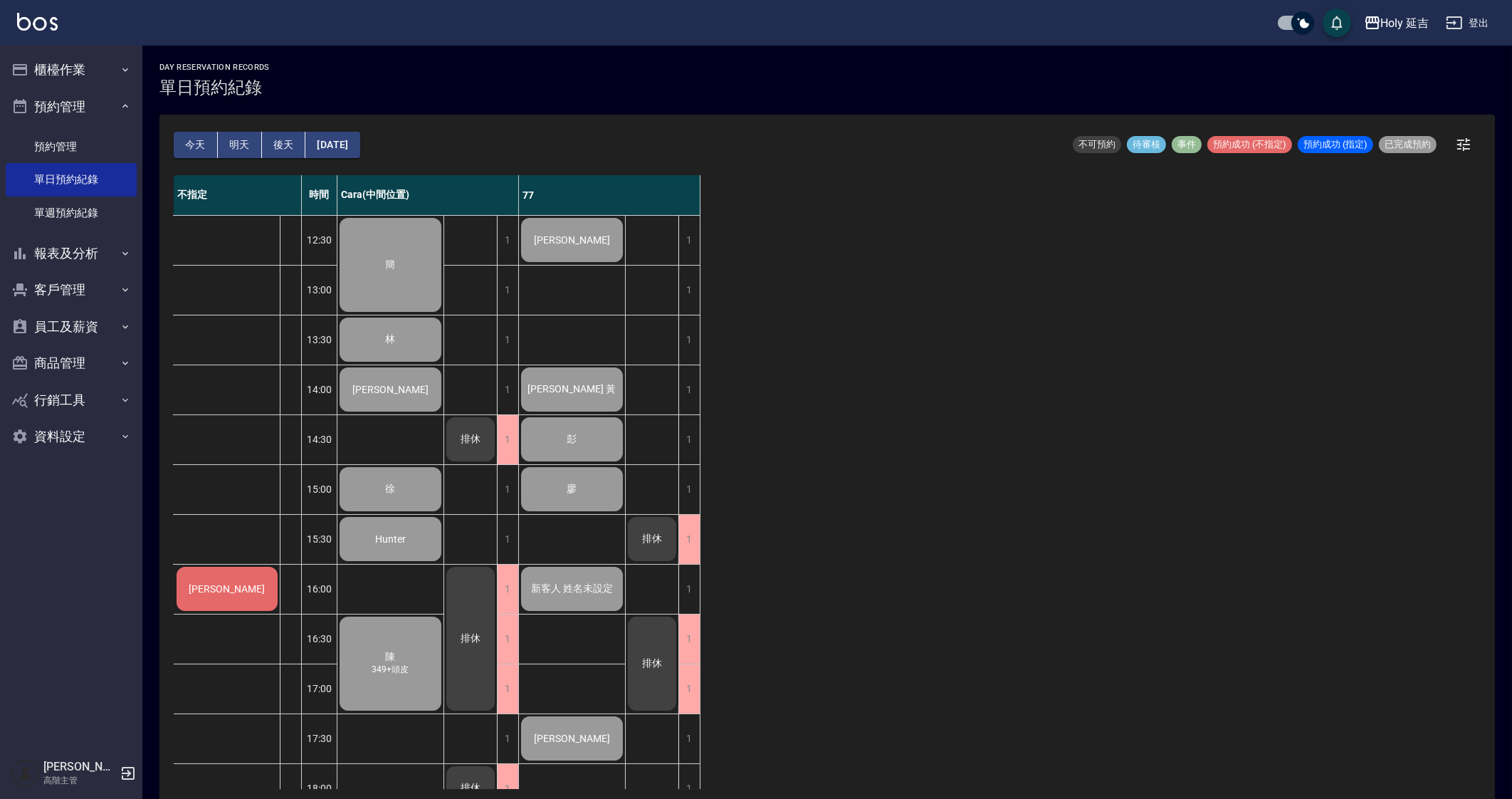
click at [1012, 487] on div "不指定 時間 Cara(中間位置) 77 李 12:30 13:00 13:30 14:00 14:30 15:00 15:30 16:00 16:30 17…" at bounding box center [827, 482] width 1307 height 614
click at [1370, 3] on div "Holy 延吉 登出" at bounding box center [756, 23] width 1512 height 45
click at [1374, 30] on icon "button" at bounding box center [1372, 23] width 17 height 17
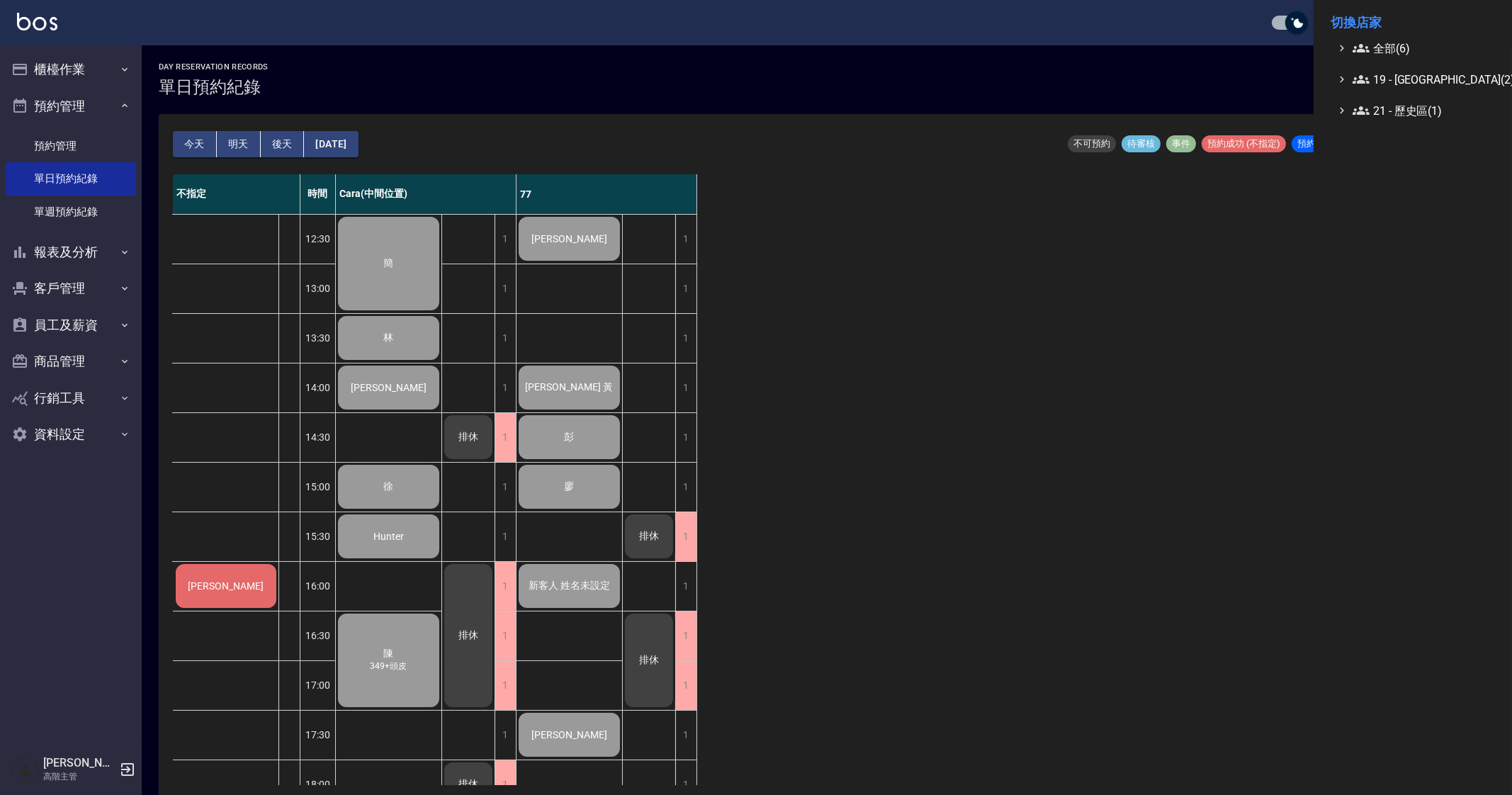
click at [1397, 50] on span "全部(6)" at bounding box center [1421, 48] width 137 height 17
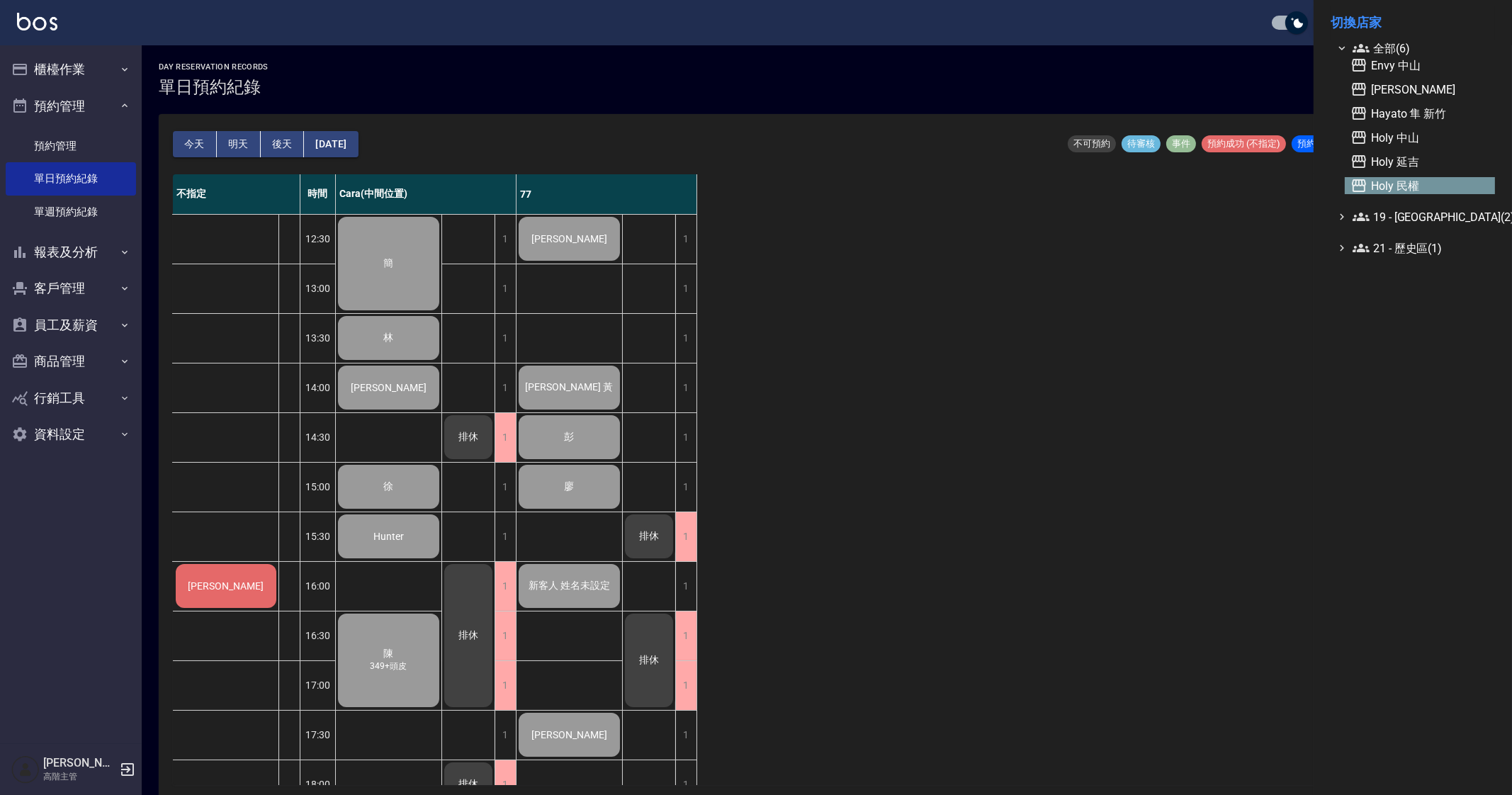
click at [1423, 185] on span "Holy 民權" at bounding box center [1419, 185] width 139 height 17
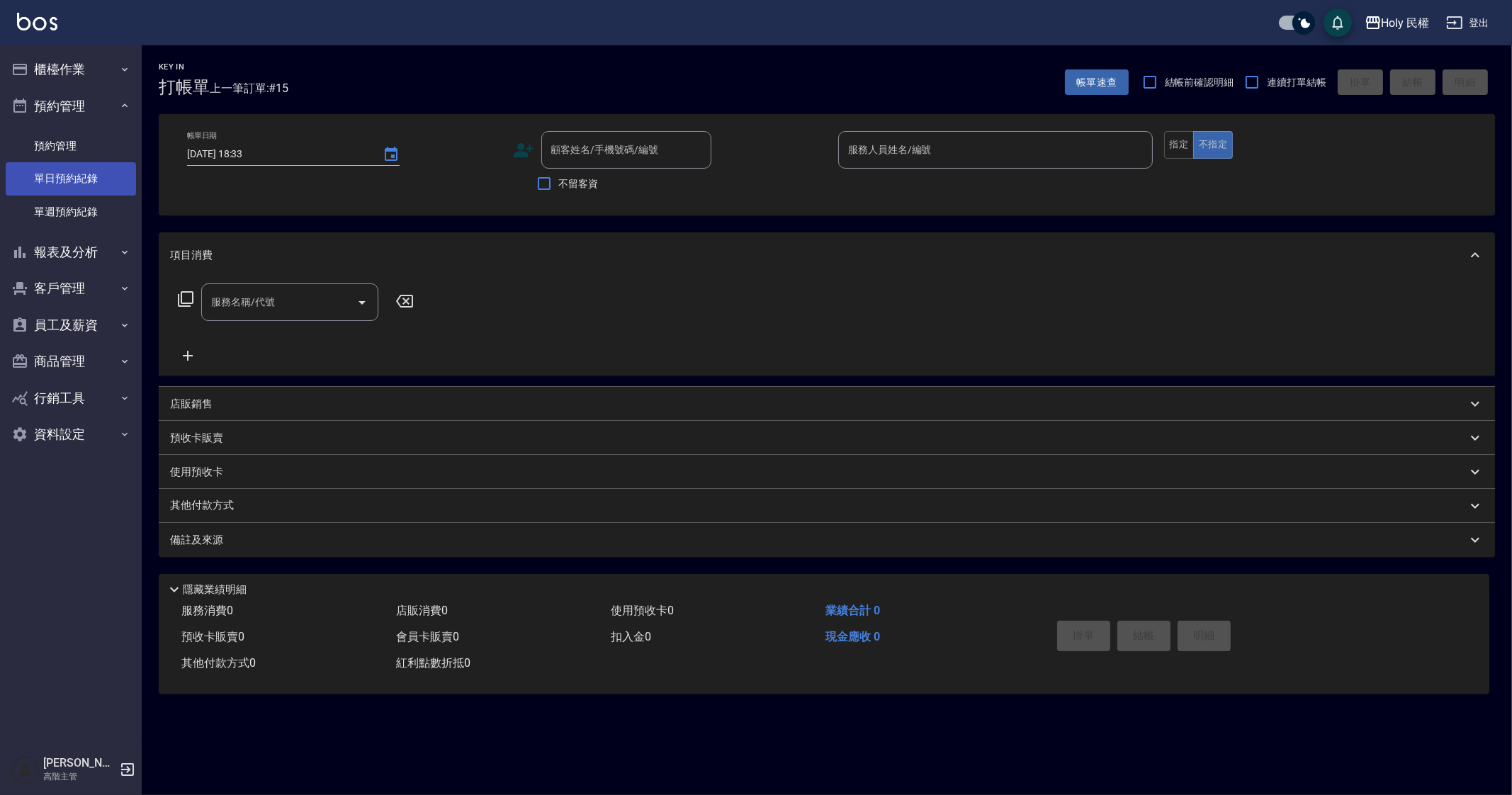
drag, startPoint x: 0, startPoint y: 0, endPoint x: 92, endPoint y: 172, distance: 195.1
click at [92, 172] on link "單日預約紀錄" at bounding box center [71, 178] width 130 height 32
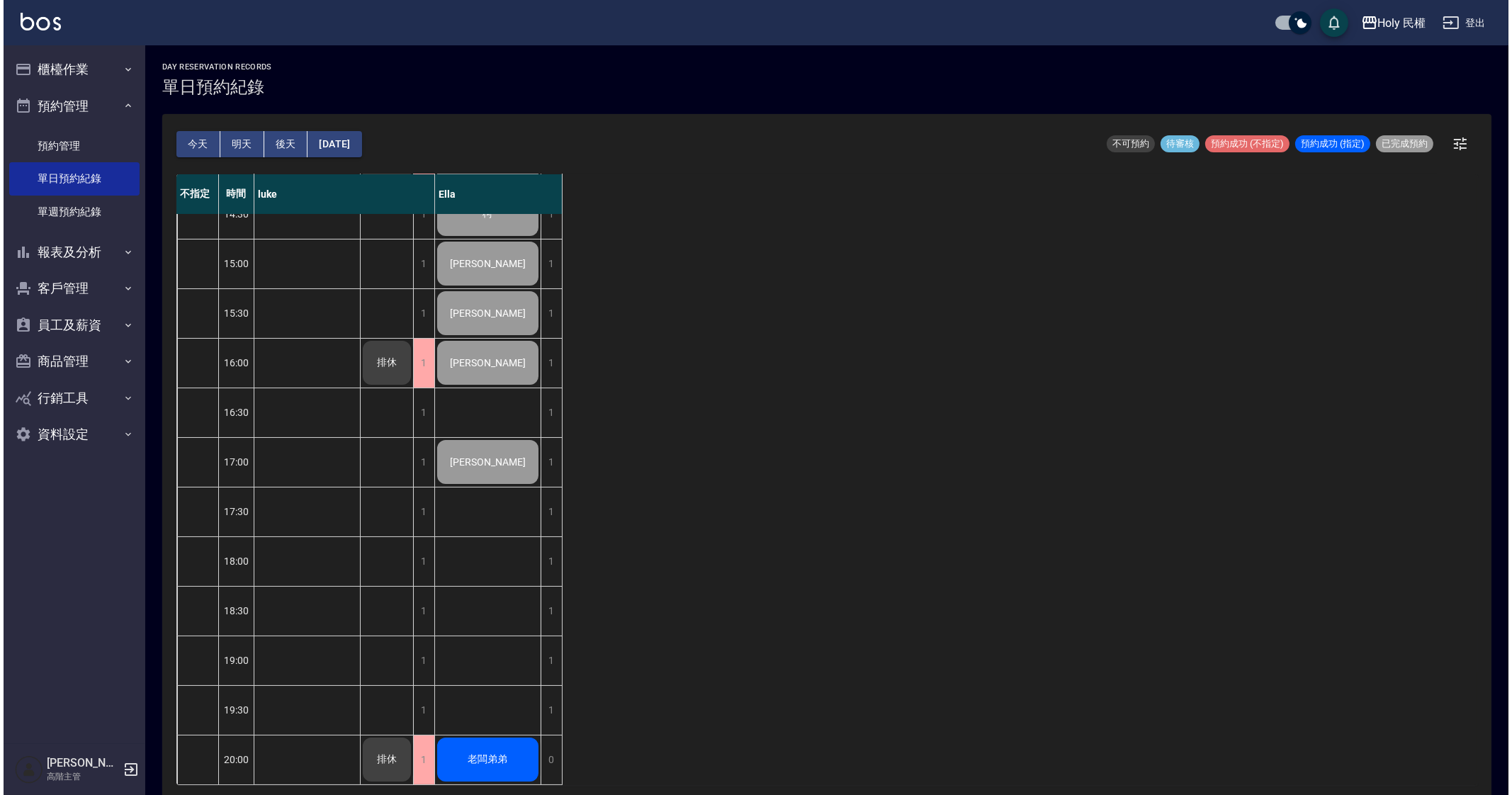
scroll to position [236, 0]
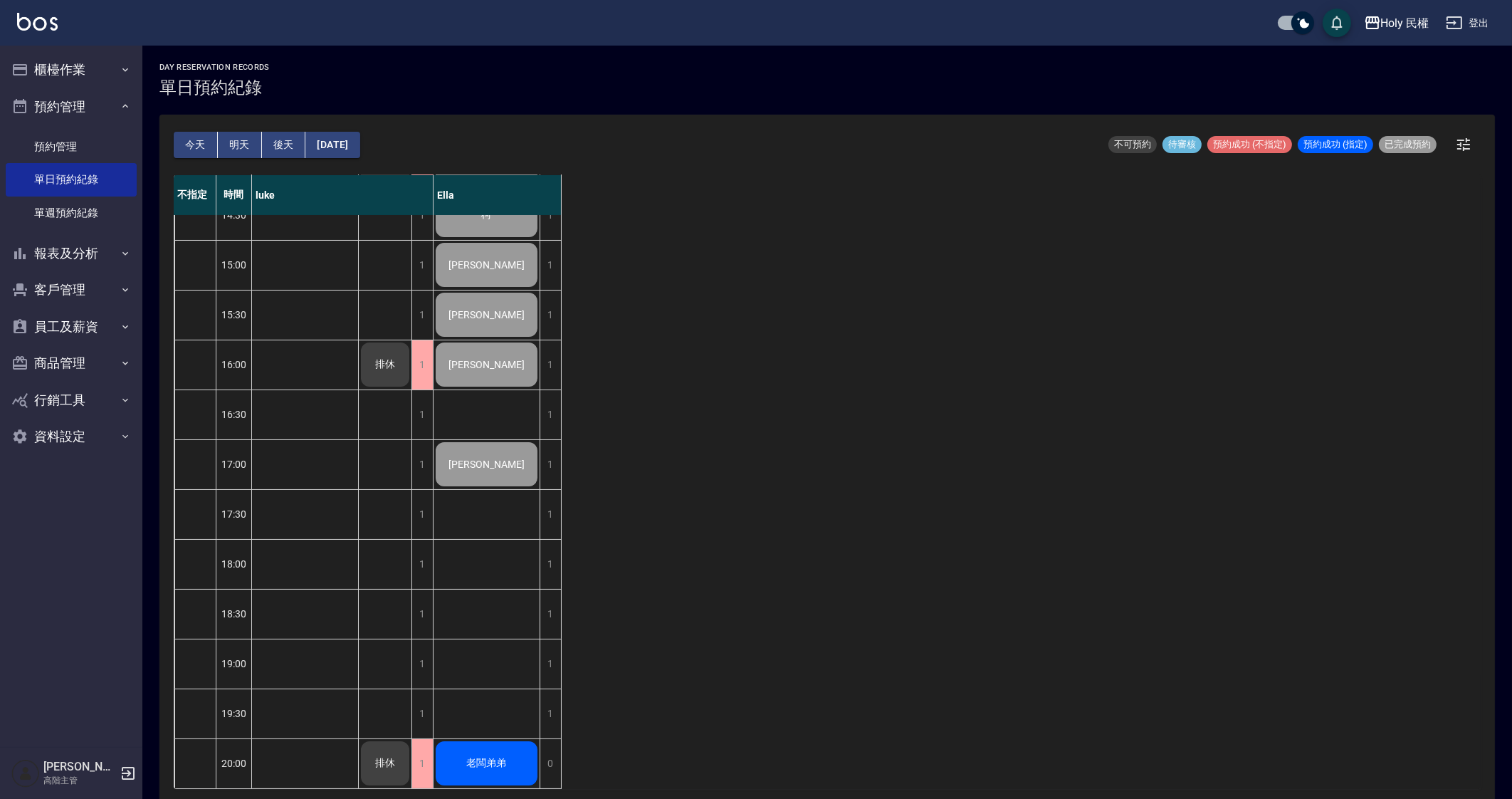
click at [835, 539] on div "不指定 時間 luke Ella 12:30 13:00 13:30 14:00 14:30 15:00 15:30 16:00 16:30 17:00 17…" at bounding box center [827, 482] width 1307 height 614
click at [1405, 12] on button "Holy 民權" at bounding box center [1396, 23] width 77 height 29
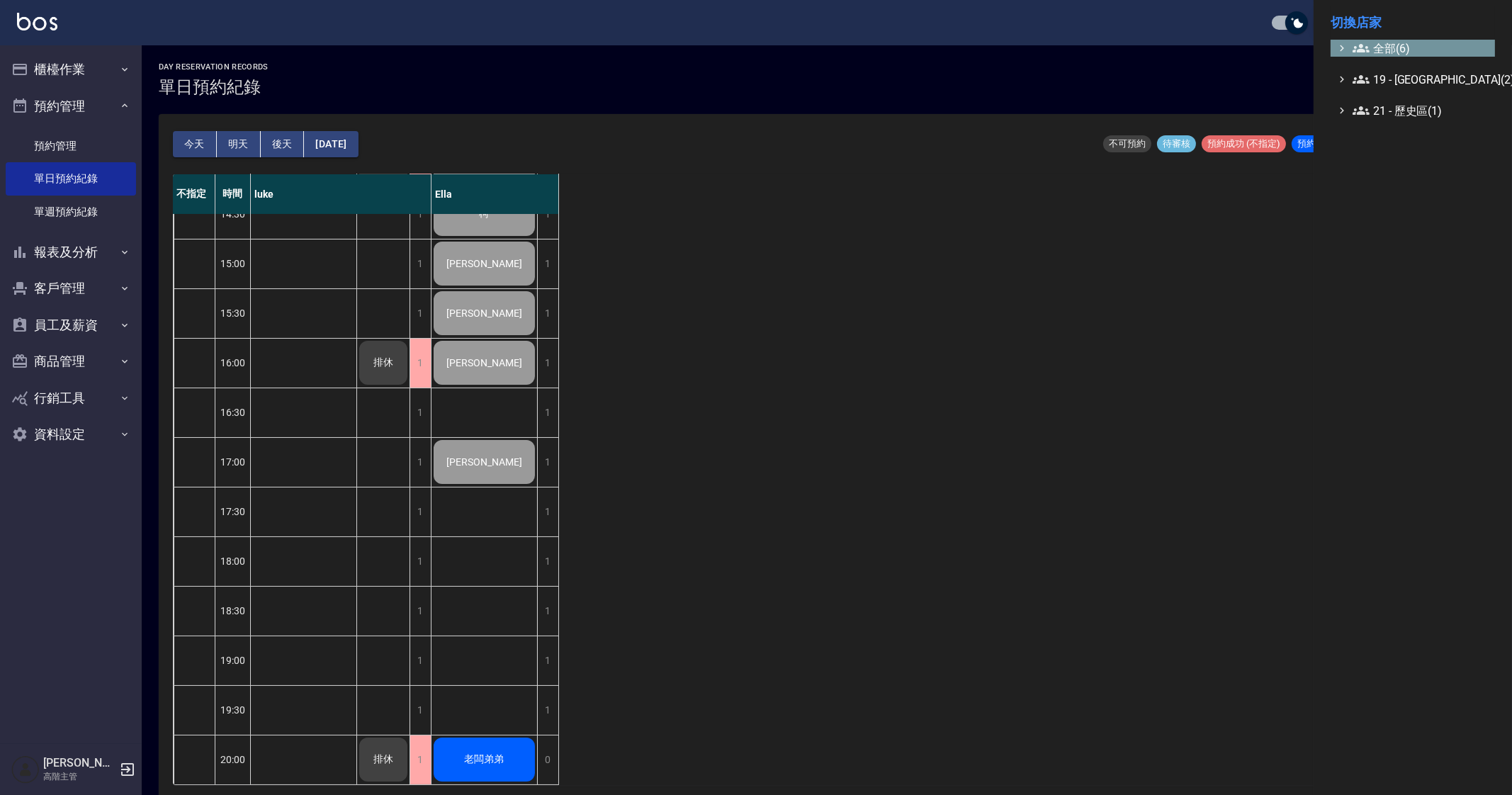
click at [1378, 46] on span "全部(6)" at bounding box center [1421, 48] width 137 height 17
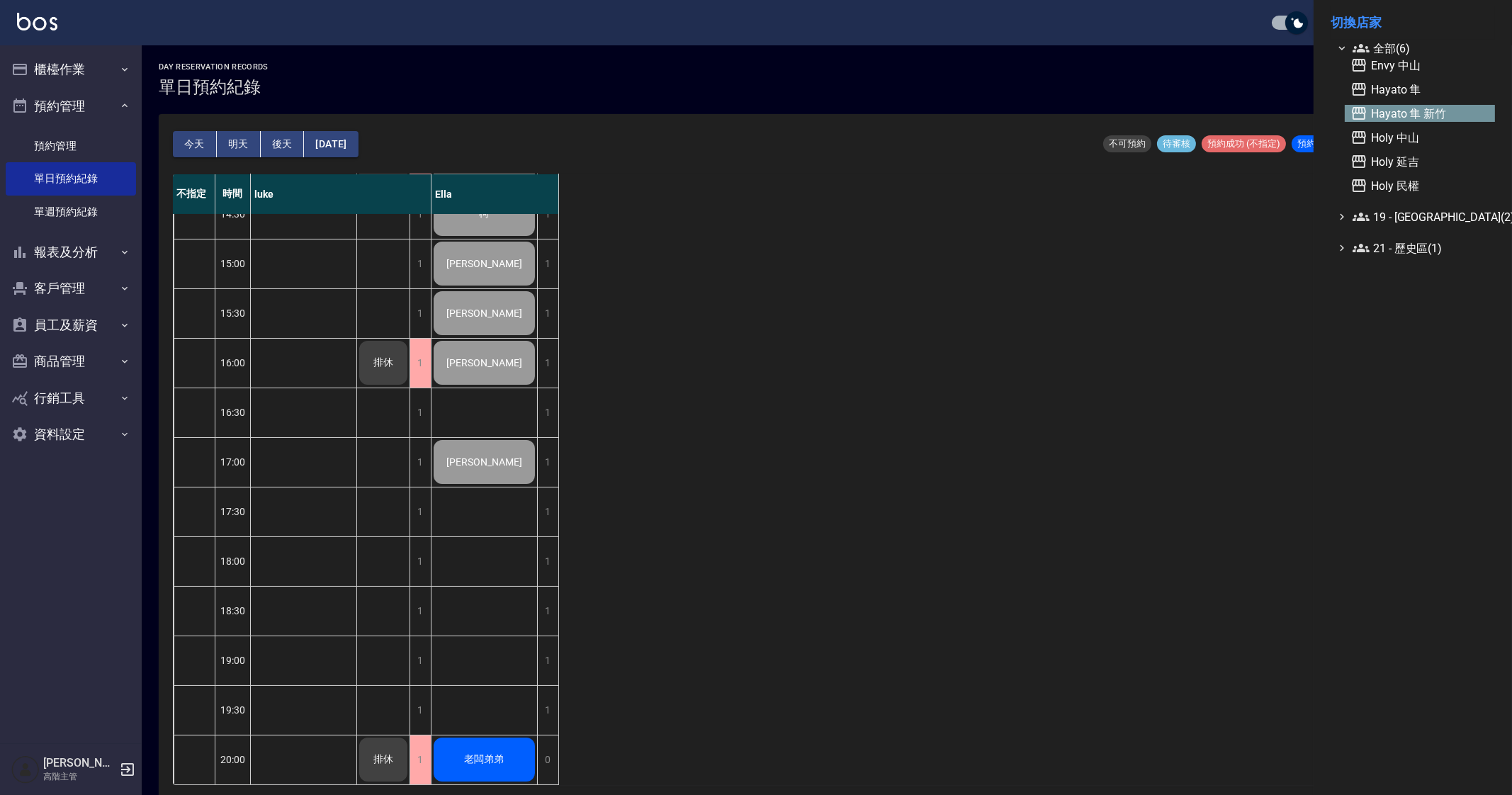
click at [1421, 114] on span "Hayato 隼 新竹" at bounding box center [1419, 113] width 139 height 17
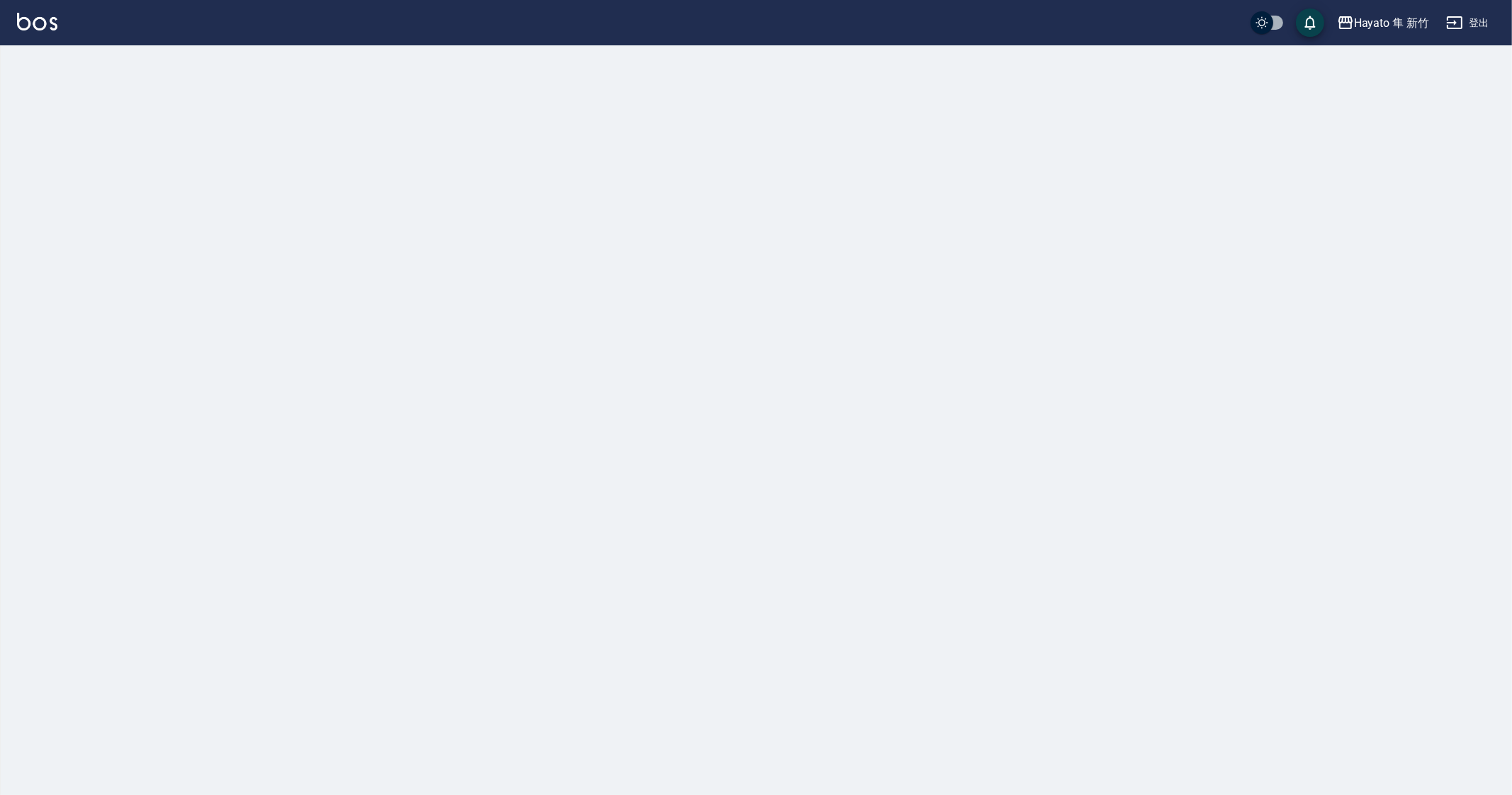
checkbox input "true"
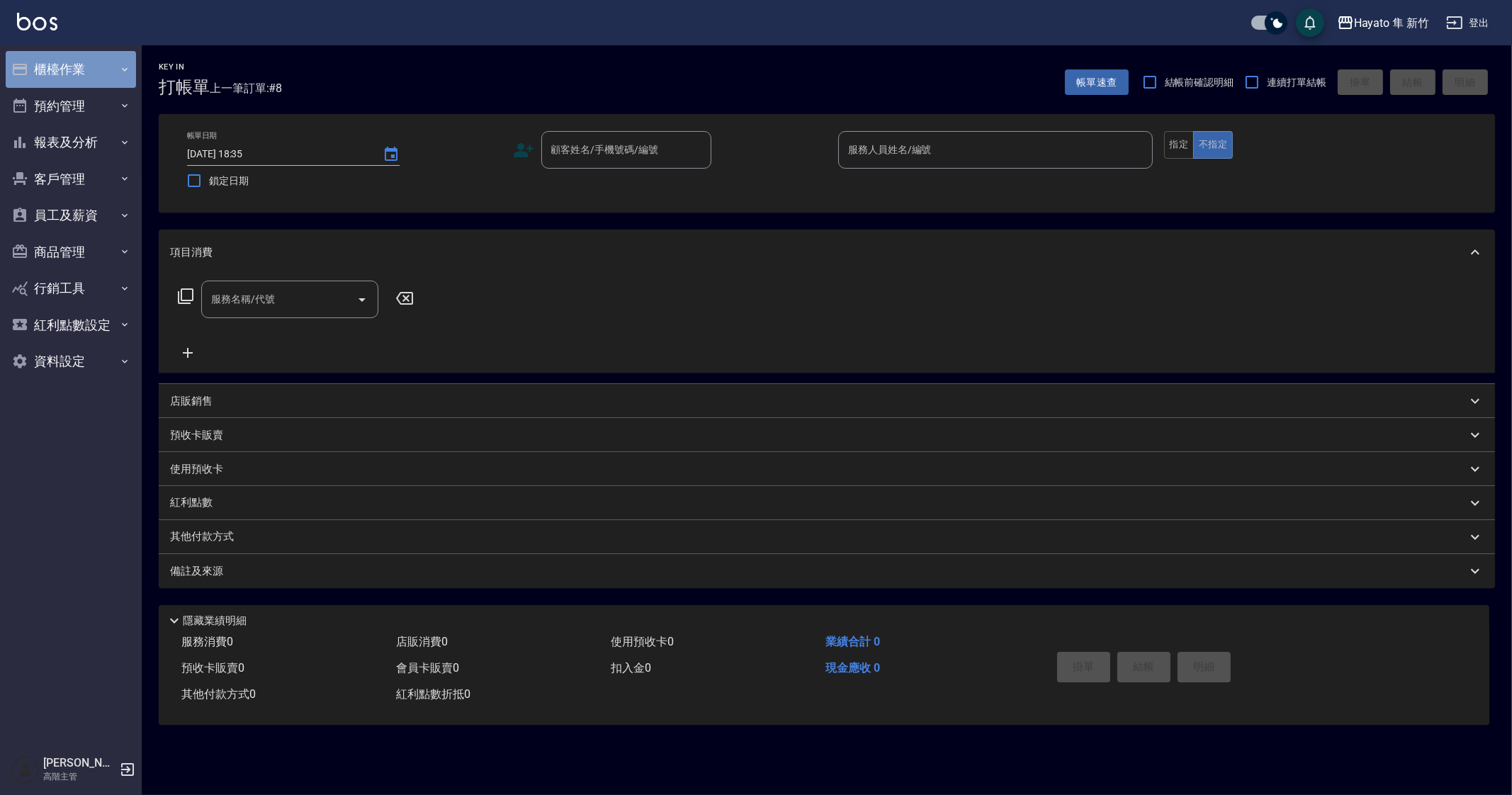
click at [34, 83] on button "櫃檯作業" at bounding box center [71, 69] width 130 height 37
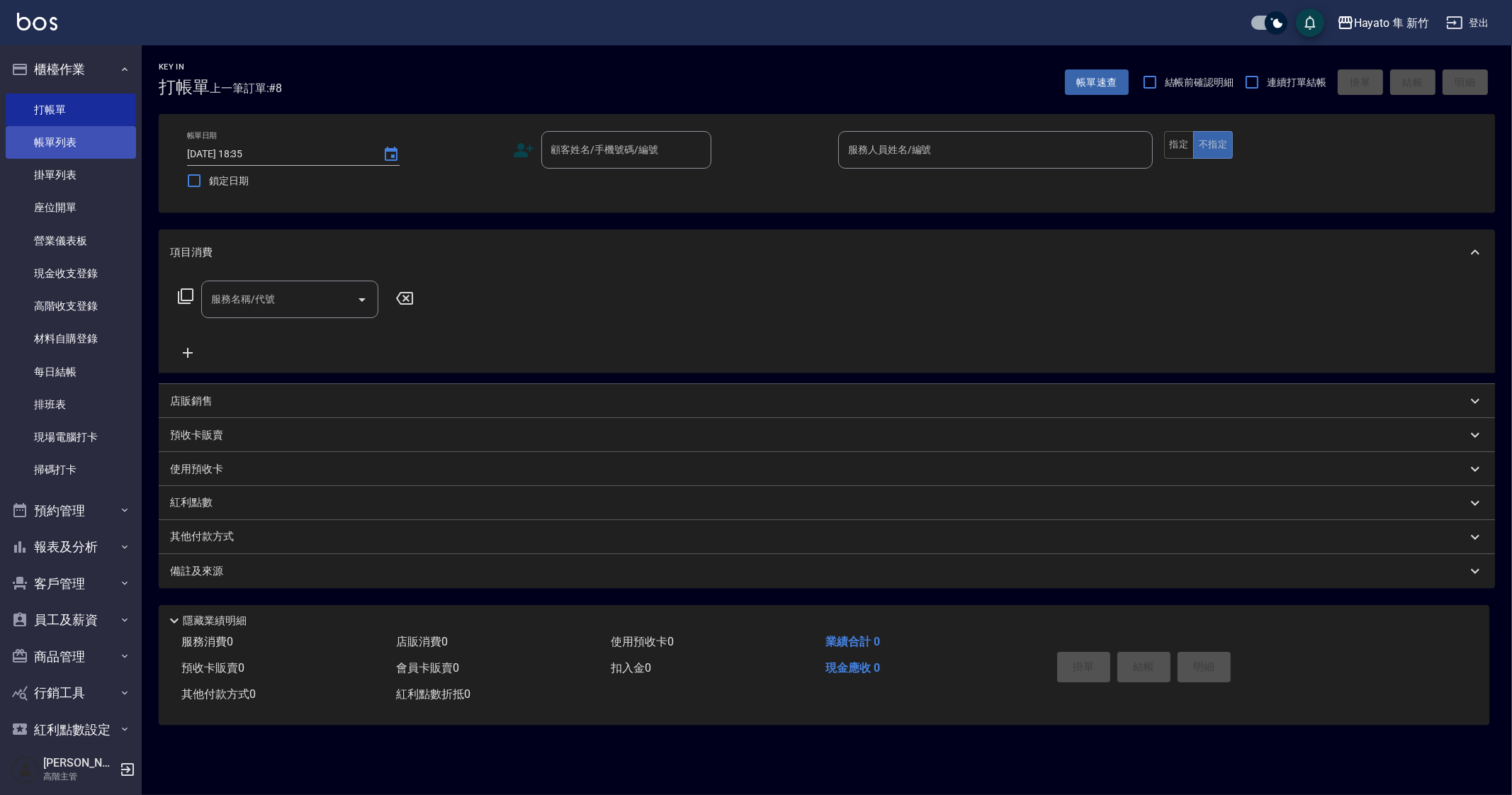
click at [85, 132] on link "帳單列表" at bounding box center [71, 143] width 130 height 32
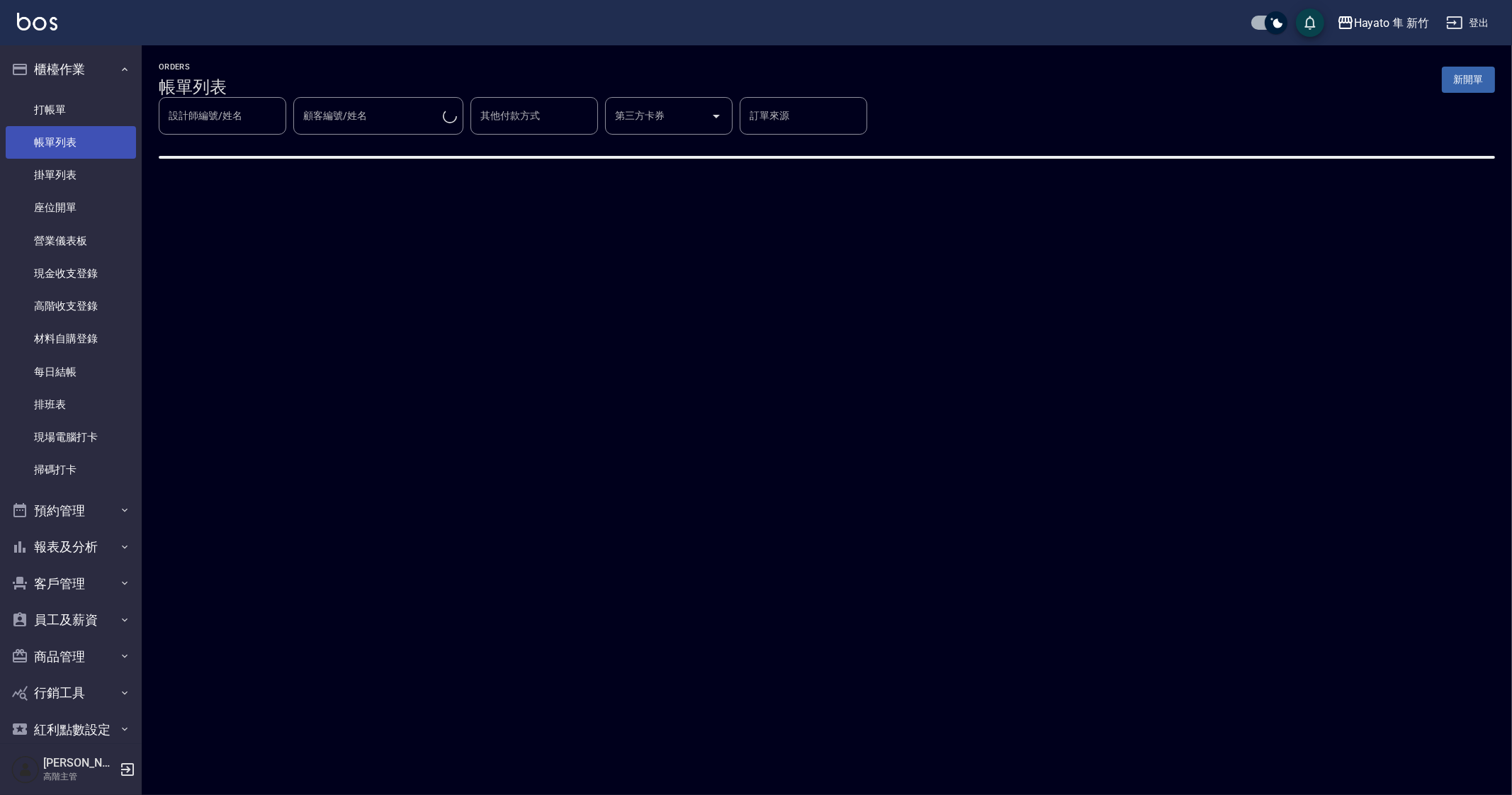
click at [85, 132] on link "帳單列表" at bounding box center [71, 143] width 130 height 32
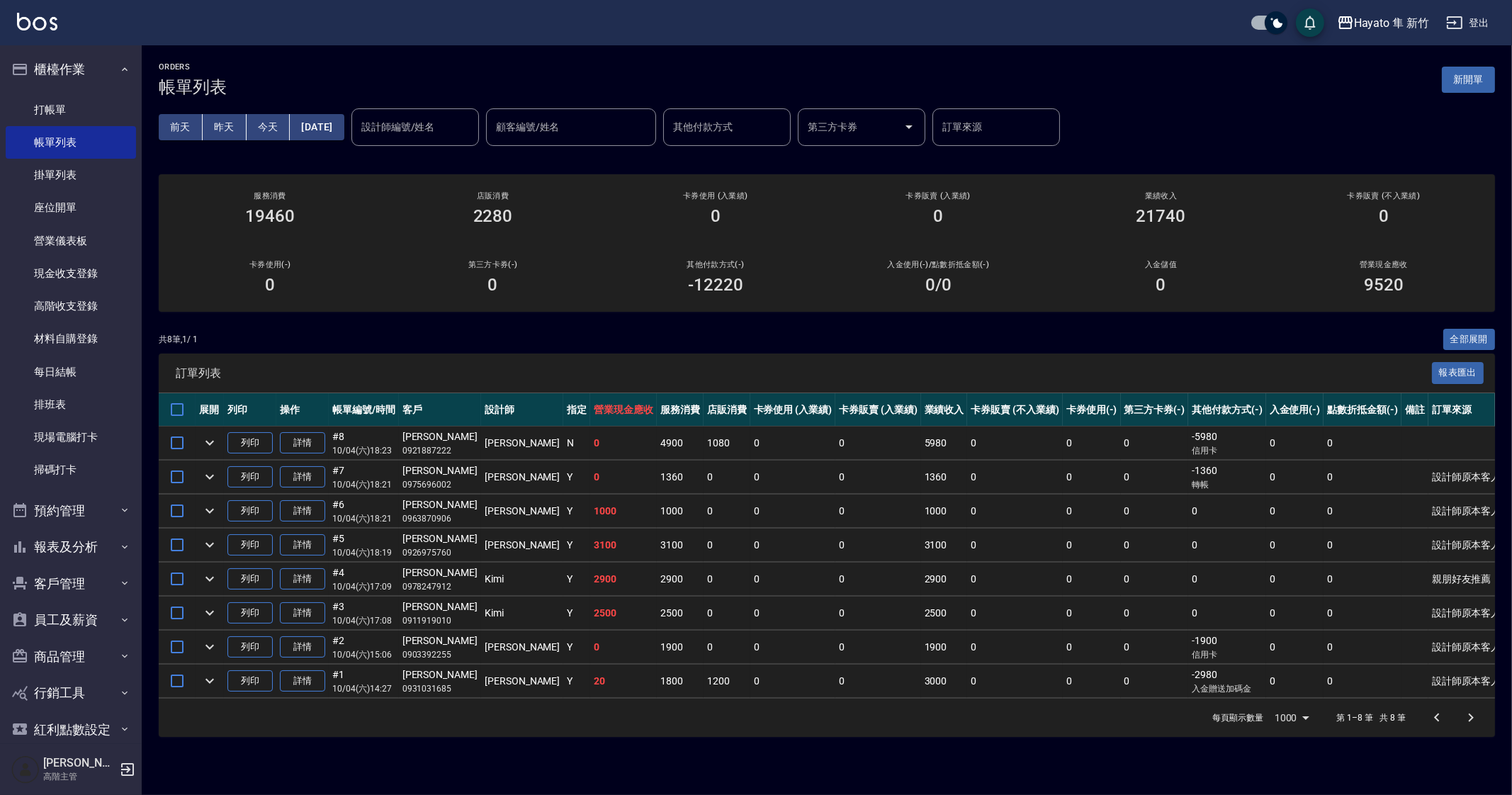
click at [1017, 379] on span "訂單列表" at bounding box center [803, 374] width 1256 height 14
click at [512, 314] on div "ORDERS 帳單列表 新開單 前天 昨天 今天 2025/10/04 設計師編號/姓名 設計師編號/姓名 顧客編號/姓名 顧客編號/姓名 其他付款方式 其他…" at bounding box center [826, 399] width 1370 height 708
click at [967, 582] on td "0" at bounding box center [1015, 578] width 95 height 33
click at [876, 586] on td "0" at bounding box center [878, 578] width 85 height 33
click at [215, 674] on icon "expand row" at bounding box center [209, 681] width 17 height 17
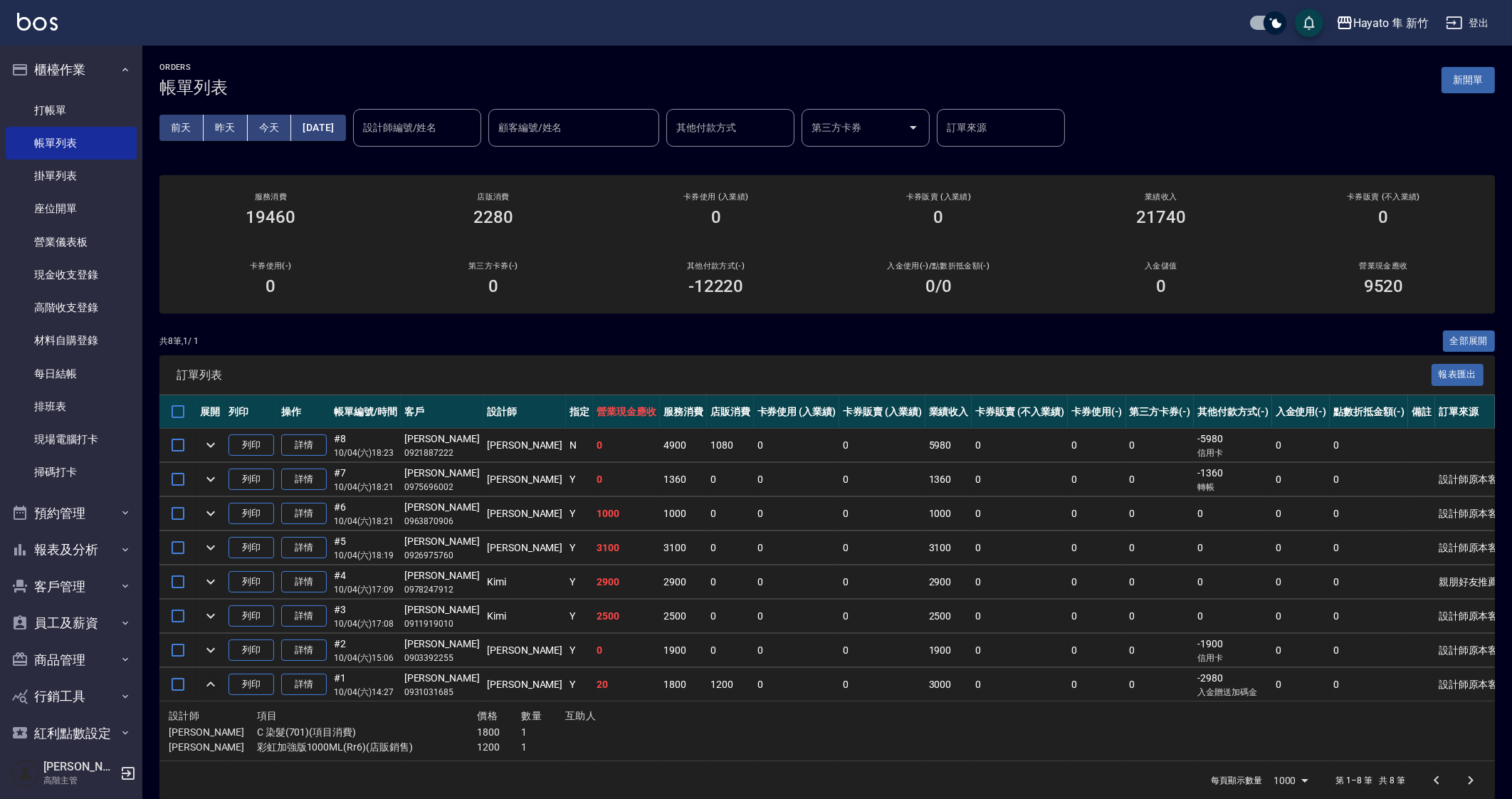
scroll to position [15, 0]
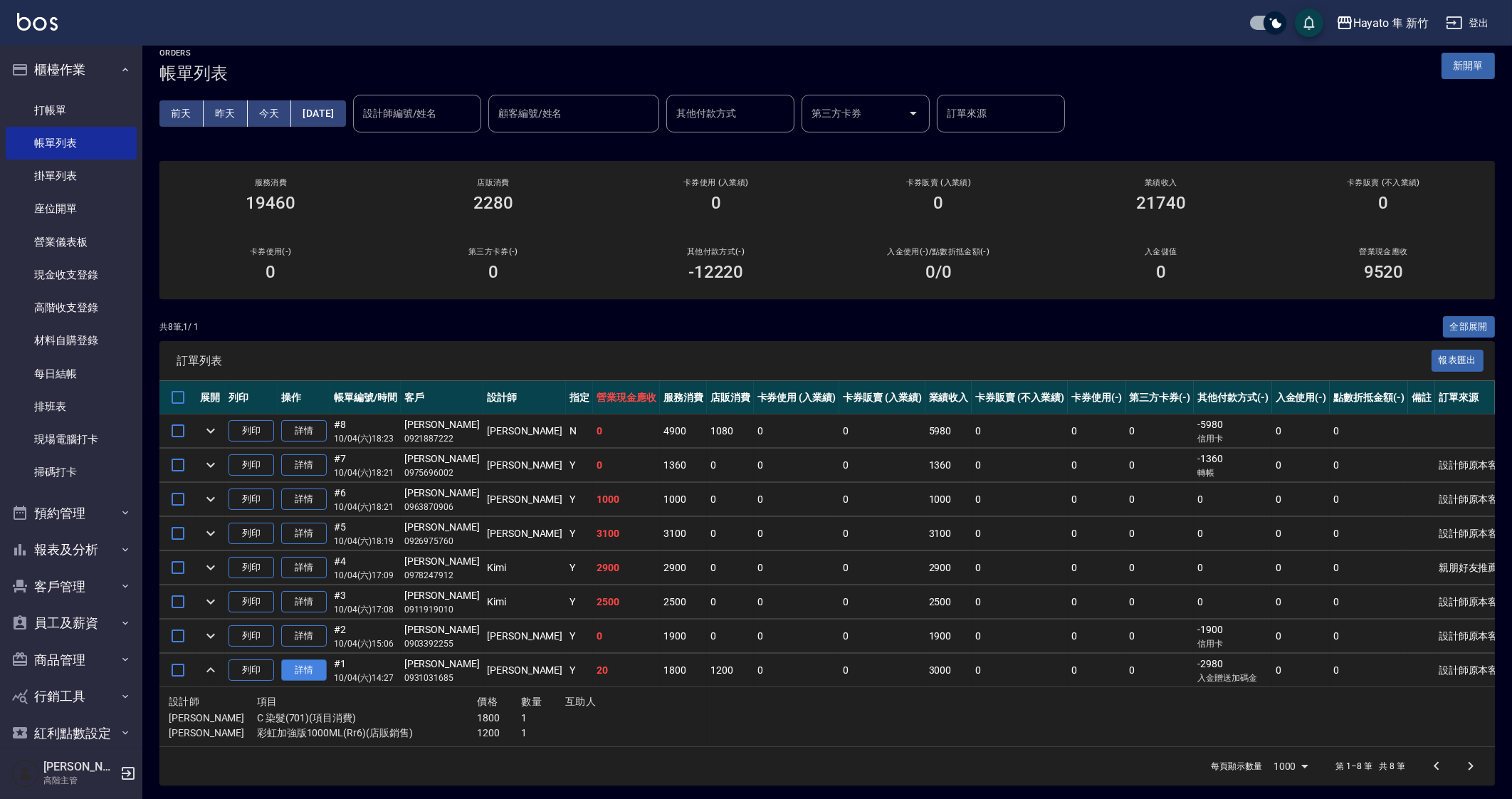
click at [300, 665] on link "詳情" at bounding box center [304, 669] width 45 height 22
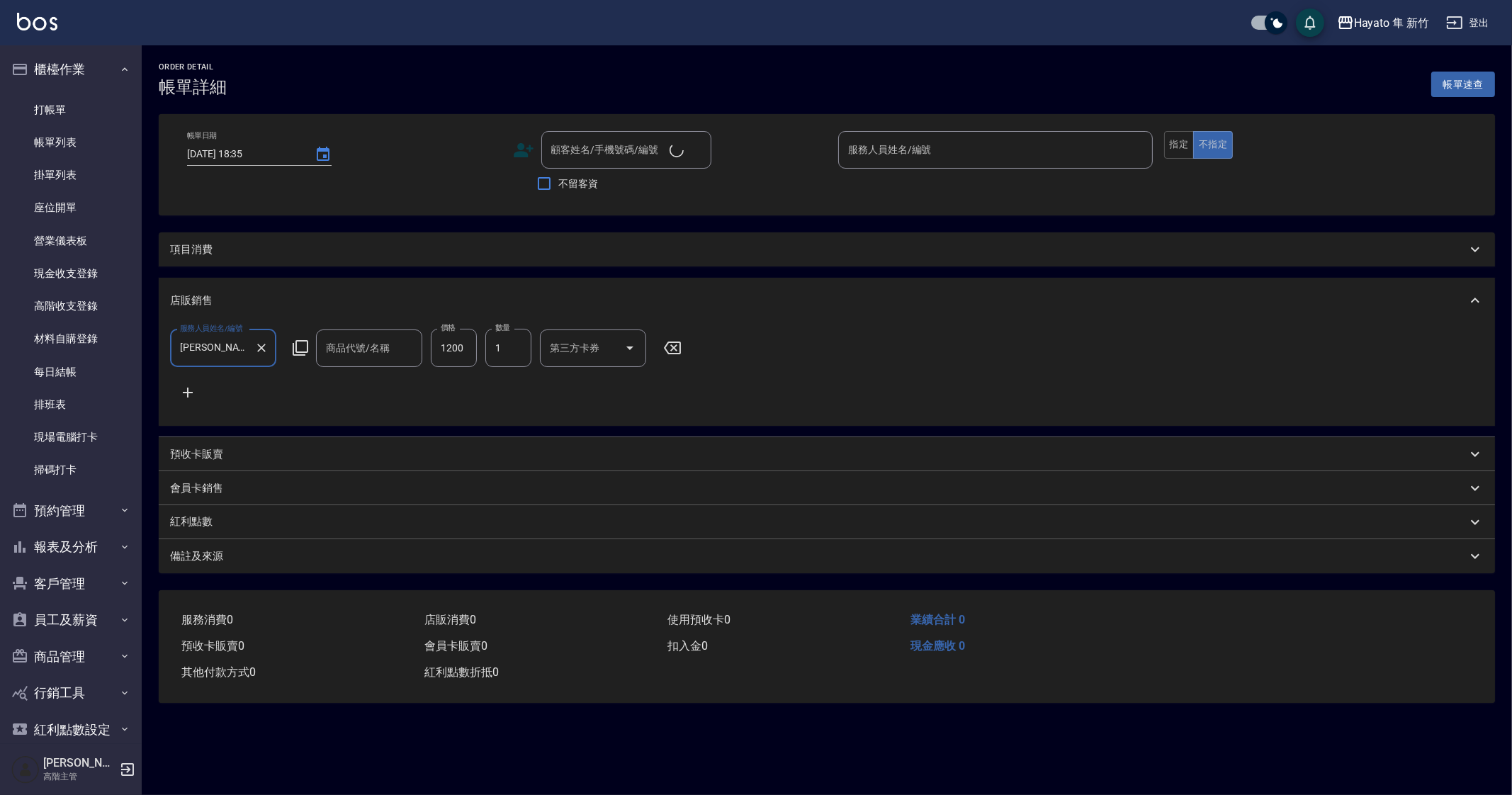
scroll to position [17, 0]
type input "2025/10/04 14:27"
type input "Tina(無代號)"
type input "設計師原本客人"
type input "彩虹加強版1000ML"
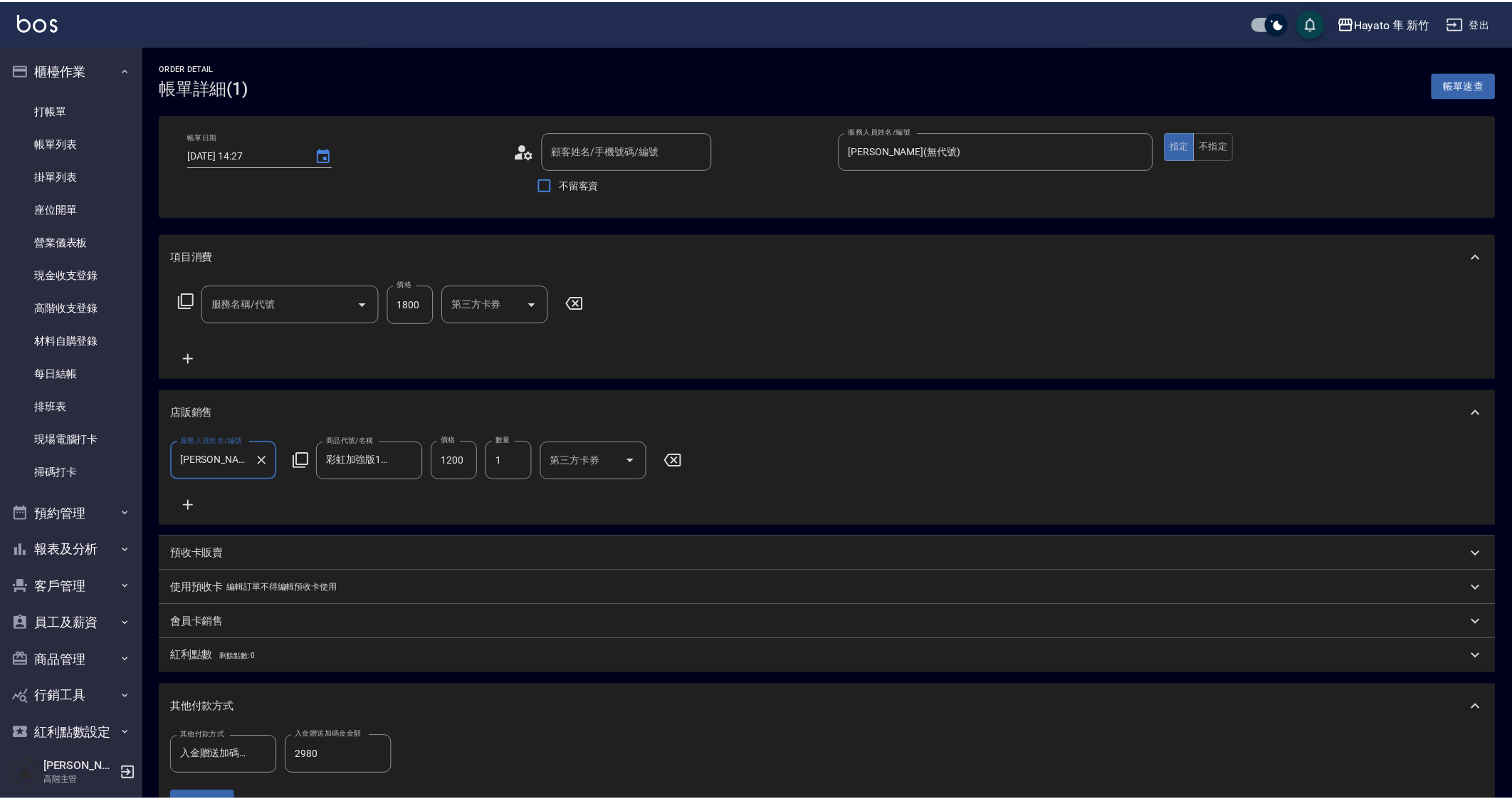
scroll to position [0, 0]
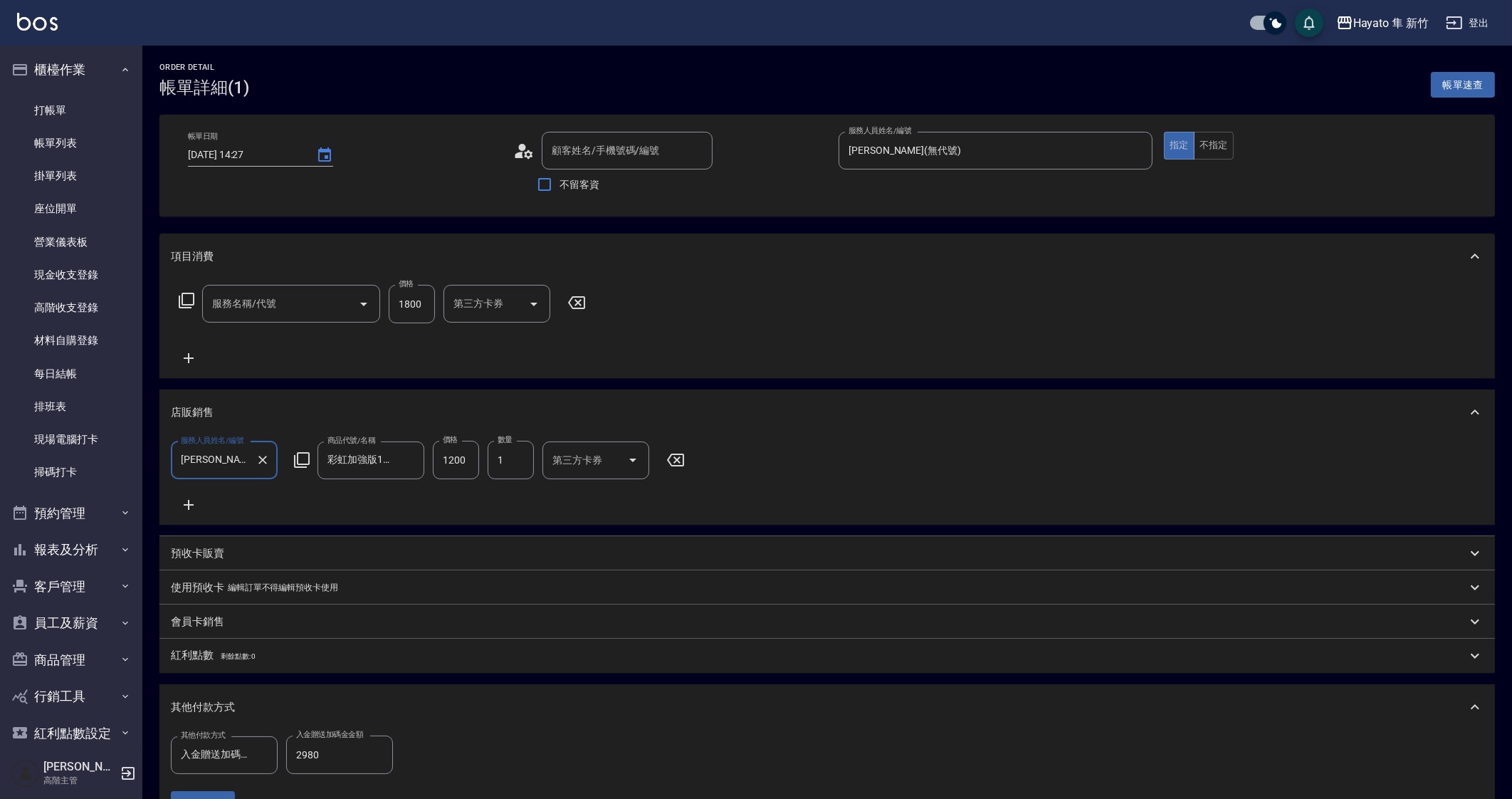
type input "周巧理/0931031685/"
type input "C 染髮(701)"
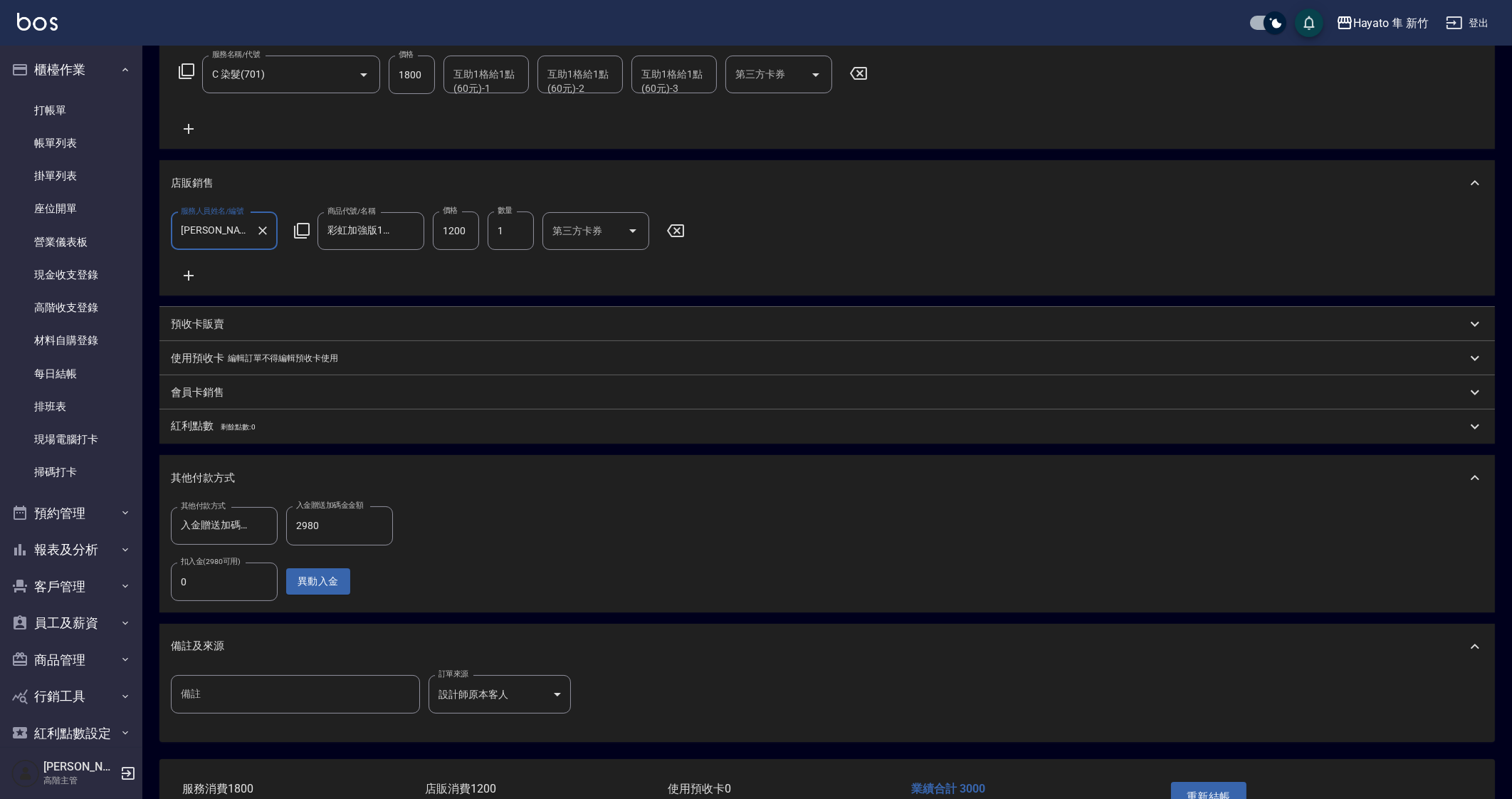
scroll to position [338, 0]
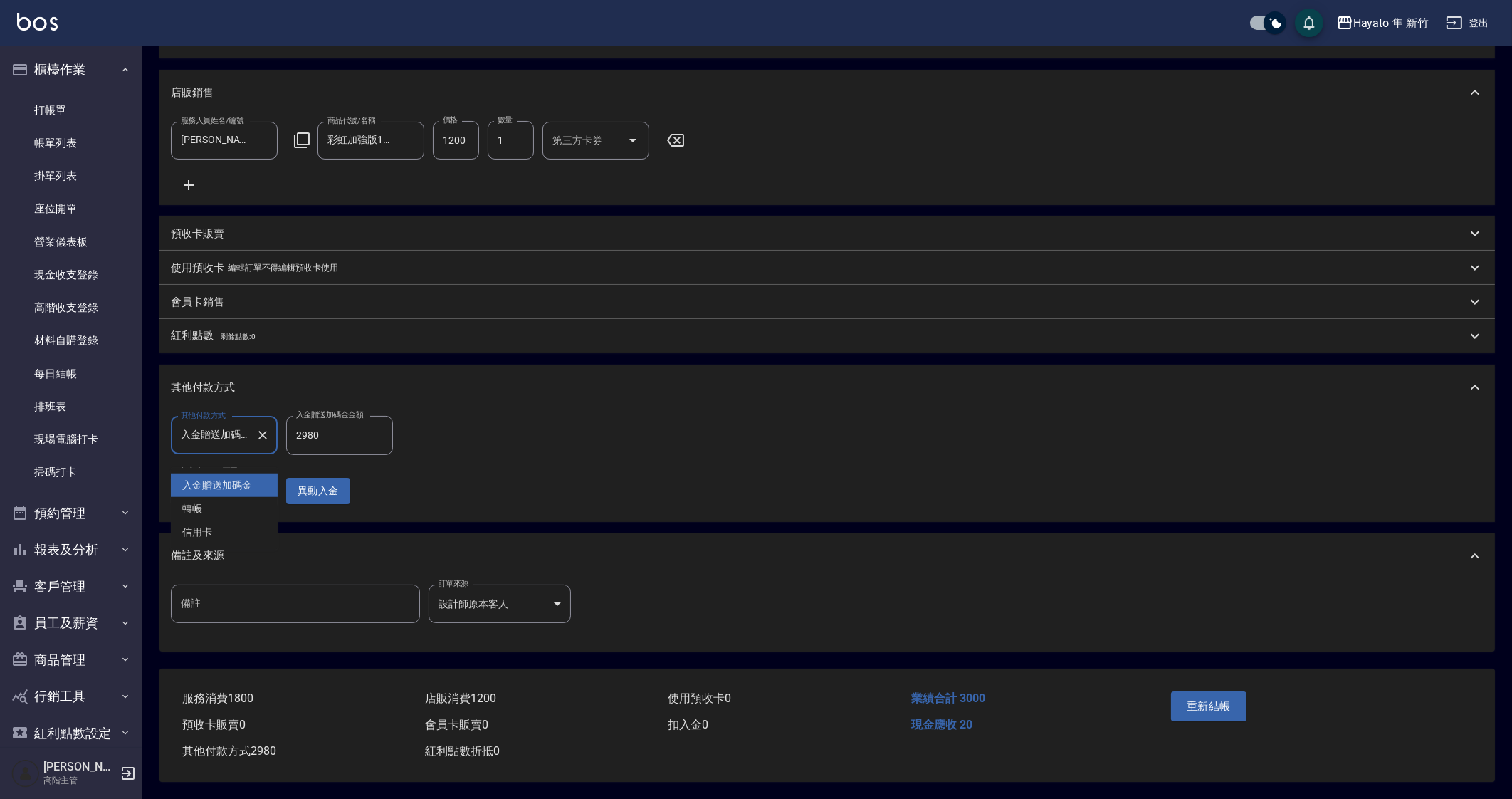
click at [195, 439] on input "入金贈送加碼金" at bounding box center [214, 435] width 73 height 25
click at [215, 436] on input "入金贈送加碼金" at bounding box center [214, 435] width 73 height 25
click at [219, 474] on span "入金贈送加碼金" at bounding box center [224, 485] width 107 height 23
click at [240, 486] on input "0" at bounding box center [224, 491] width 107 height 38
click at [220, 486] on input "0" at bounding box center [224, 491] width 107 height 38
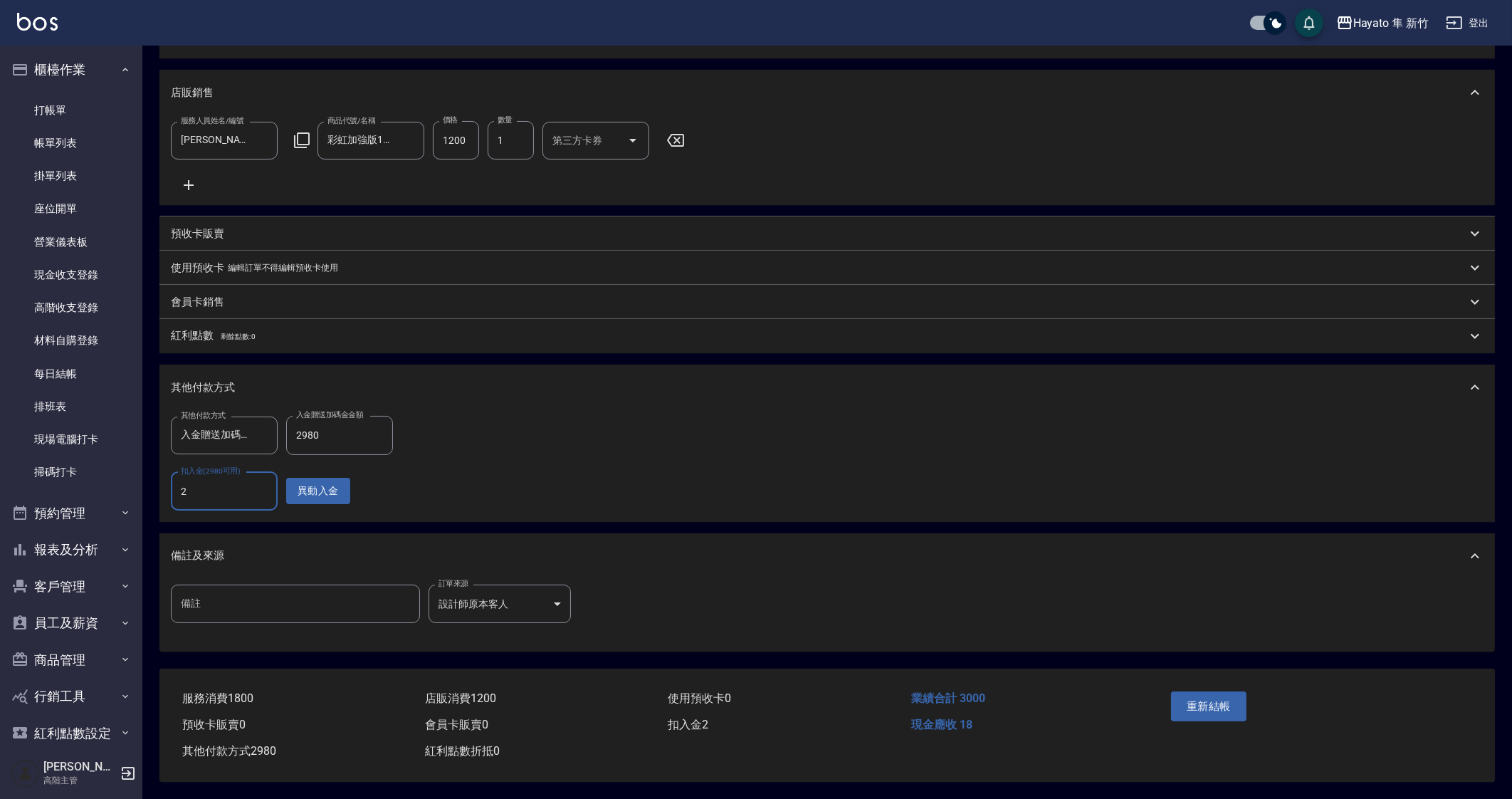
type input "2"
click at [231, 498] on input "2" at bounding box center [224, 491] width 107 height 38
type input "0"
click at [218, 493] on input "2" at bounding box center [224, 491] width 107 height 38
type input "02980"
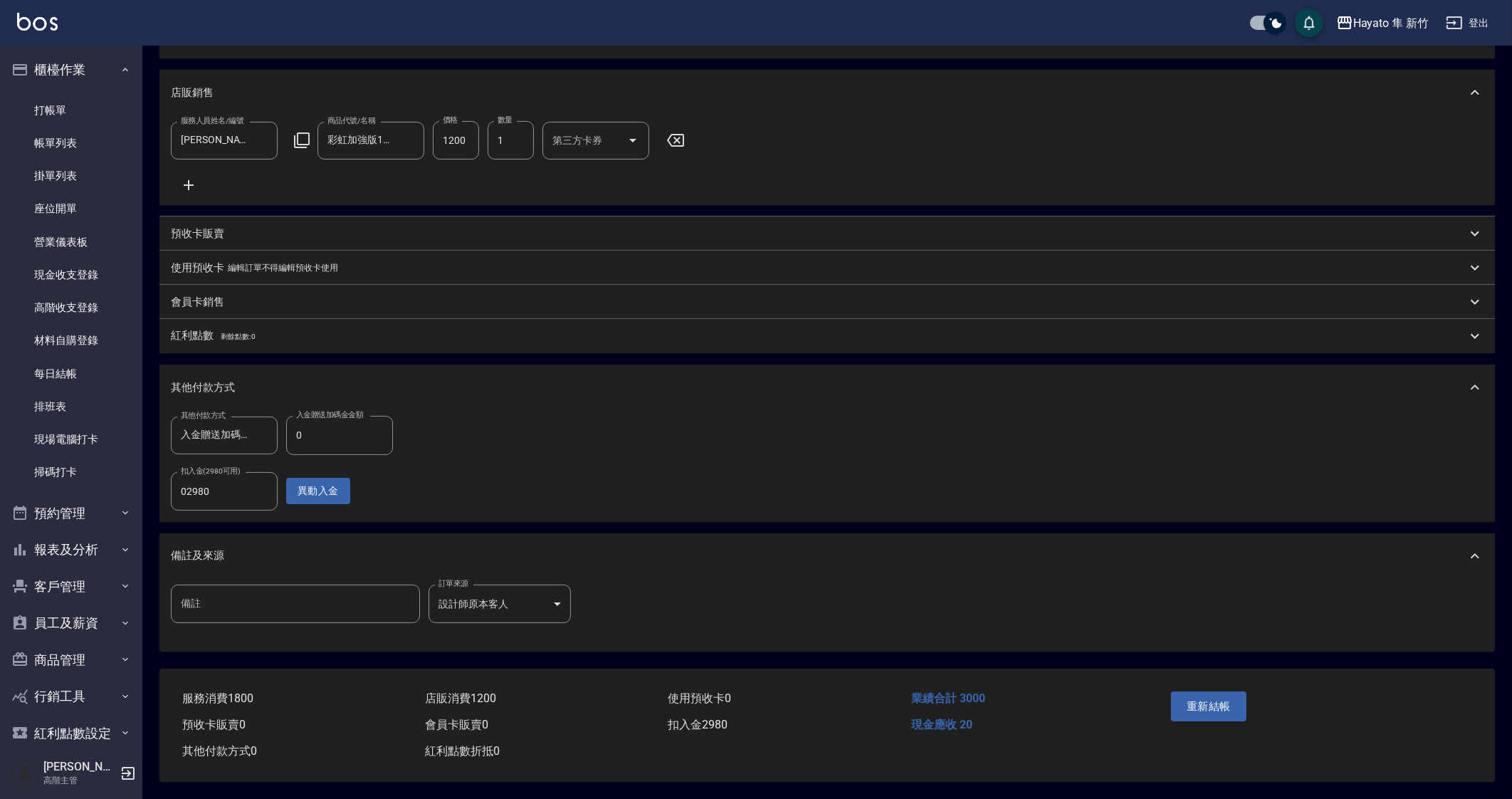
click at [597, 693] on div "店販消費 1200" at bounding box center [541, 699] width 243 height 27
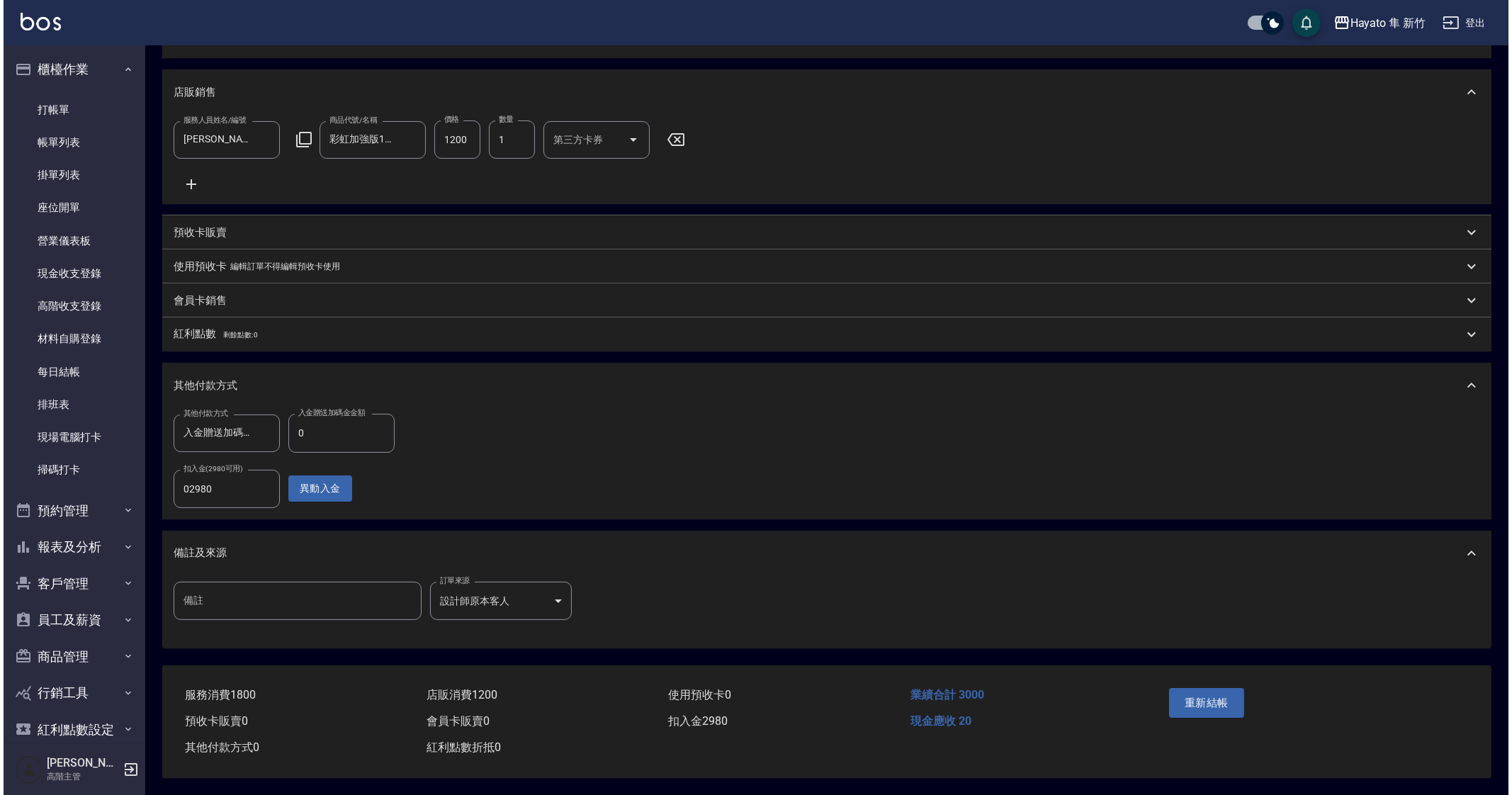
scroll to position [0, 0]
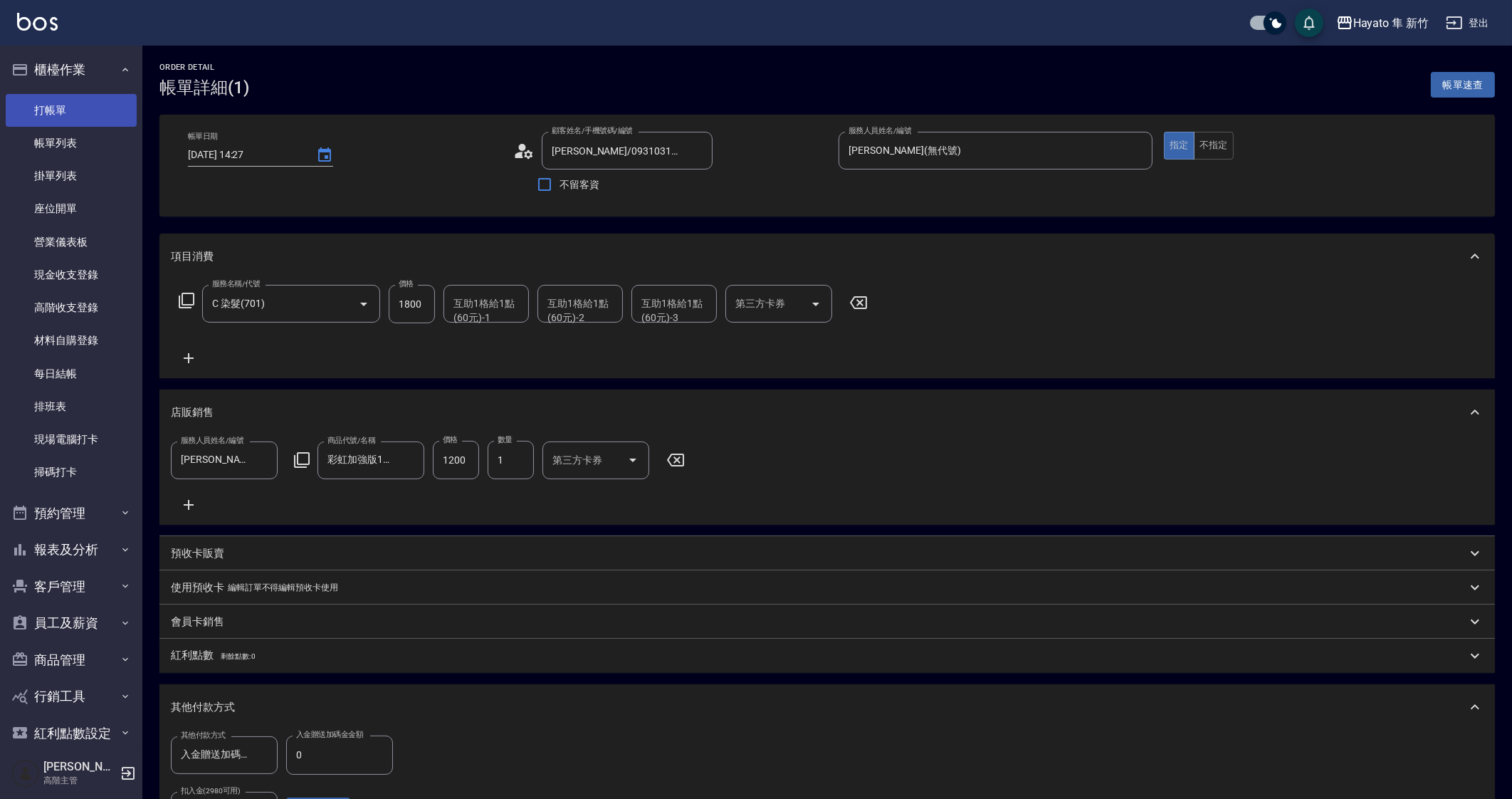
click at [43, 119] on link "打帳單" at bounding box center [71, 110] width 131 height 32
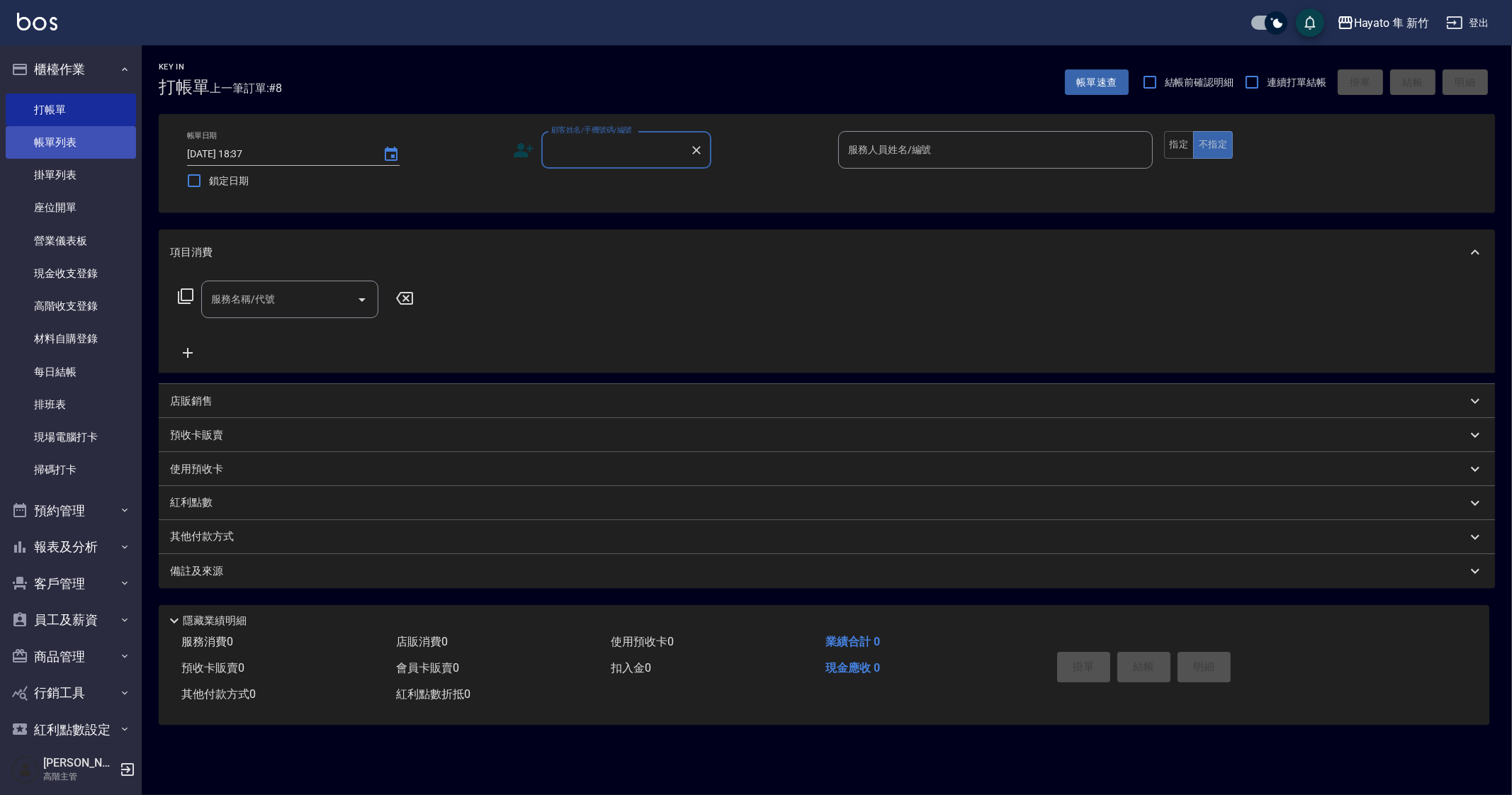
click at [91, 151] on link "帳單列表" at bounding box center [71, 143] width 130 height 32
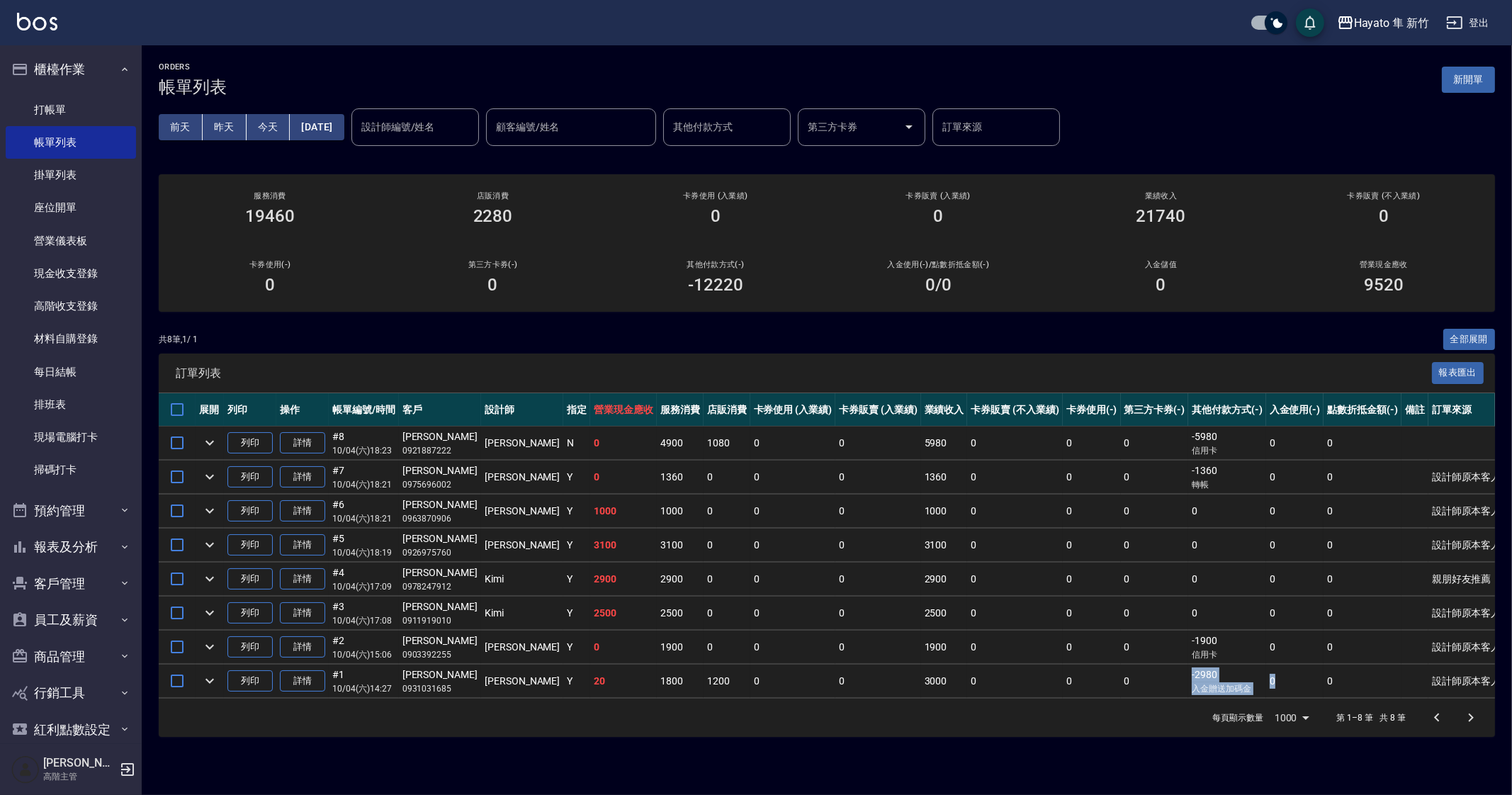
drag, startPoint x: 1157, startPoint y: 688, endPoint x: 1282, endPoint y: 686, distance: 125.0
click at [1288, 688] on tr "列印 詳情 #1 10/04 (六) 14:27 周巧理 0931031685 Tina Y 20 1800 1200 0 0 3000 0 0 0 -298…" at bounding box center [831, 681] width 1346 height 33
click at [1116, 710] on div "每頁顯示數量 1000 1000 第 1–8 筆 共 8 筆" at bounding box center [826, 717] width 1336 height 38
drag, startPoint x: 1144, startPoint y: 685, endPoint x: 1262, endPoint y: 685, distance: 118.0
click at [1250, 685] on tr "列印 詳情 #1 10/04 (六) 14:27 周巧理 0931031685 Tina Y 20 1800 1200 0 0 3000 0 0 0 -298…" at bounding box center [831, 681] width 1346 height 33
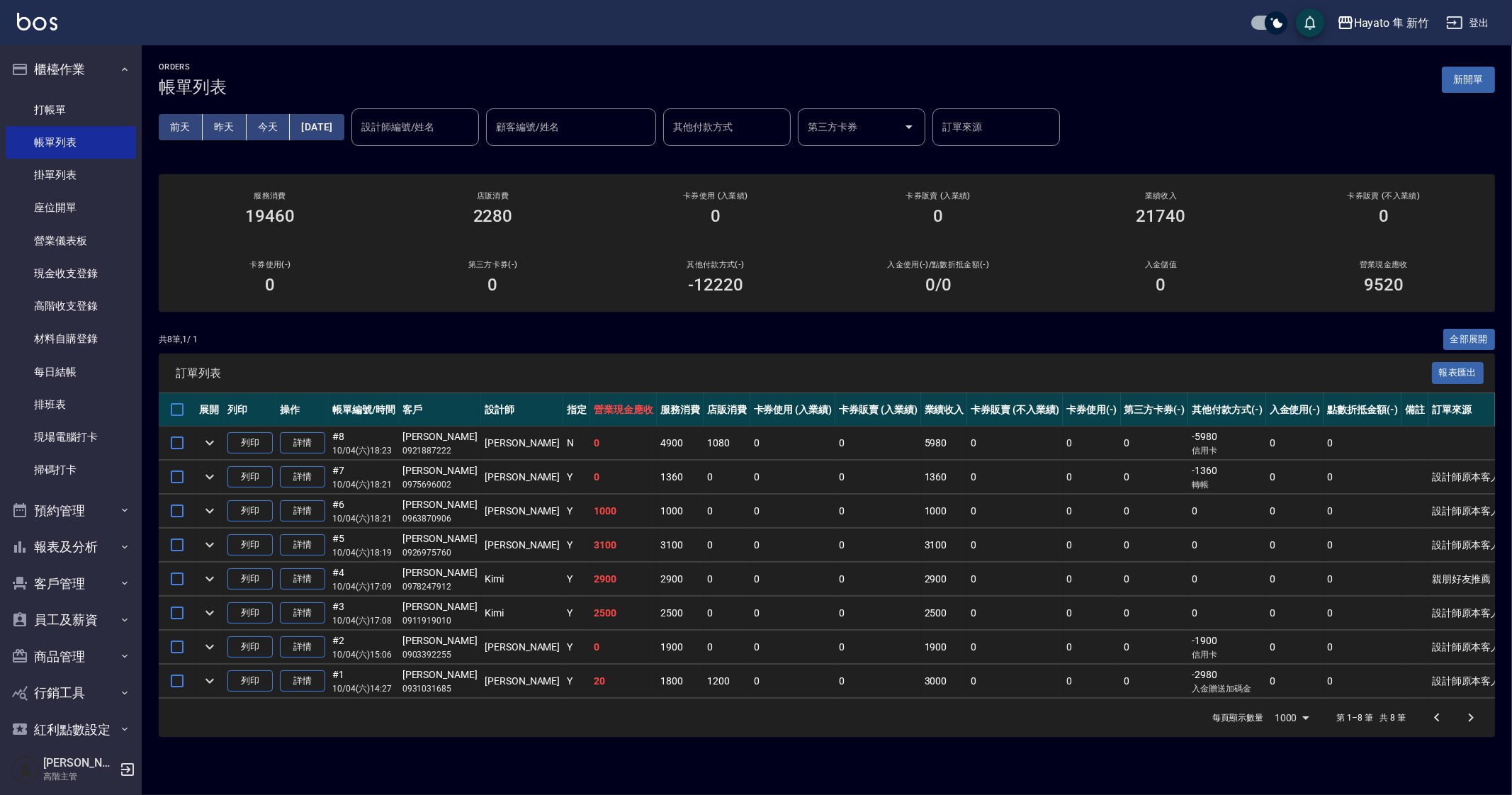
click at [1034, 719] on div "每頁顯示數量 1000 1000 第 1–8 筆 共 8 筆" at bounding box center [826, 717] width 1336 height 38
click at [1191, 683] on p "入金贈送加碼金" at bounding box center [1227, 689] width 71 height 13
click at [1126, 682] on td "0" at bounding box center [1154, 681] width 68 height 33
click at [24, 68] on icon "button" at bounding box center [20, 69] width 14 height 11
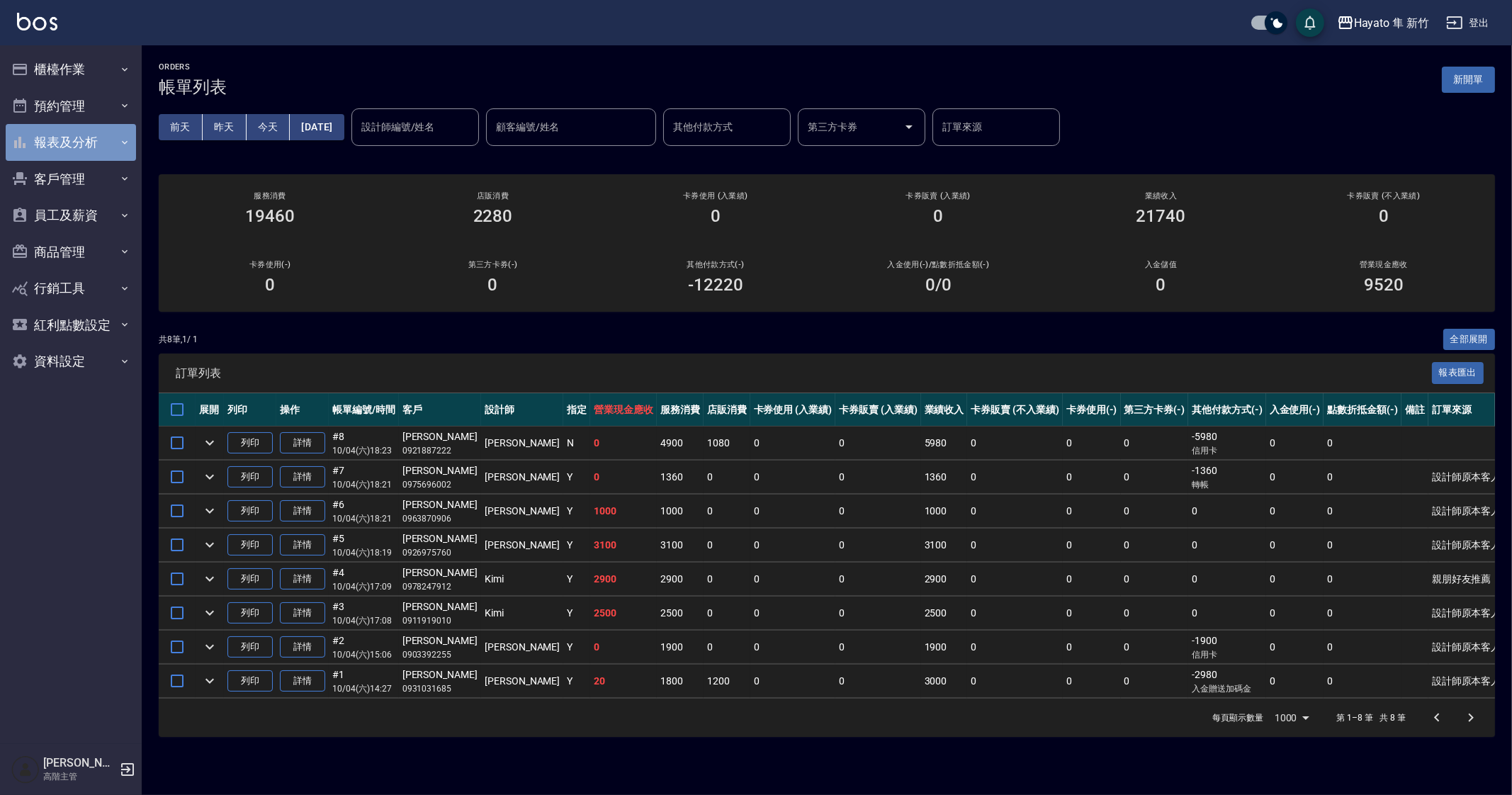
click at [72, 139] on button "報表及分析" at bounding box center [71, 143] width 130 height 37
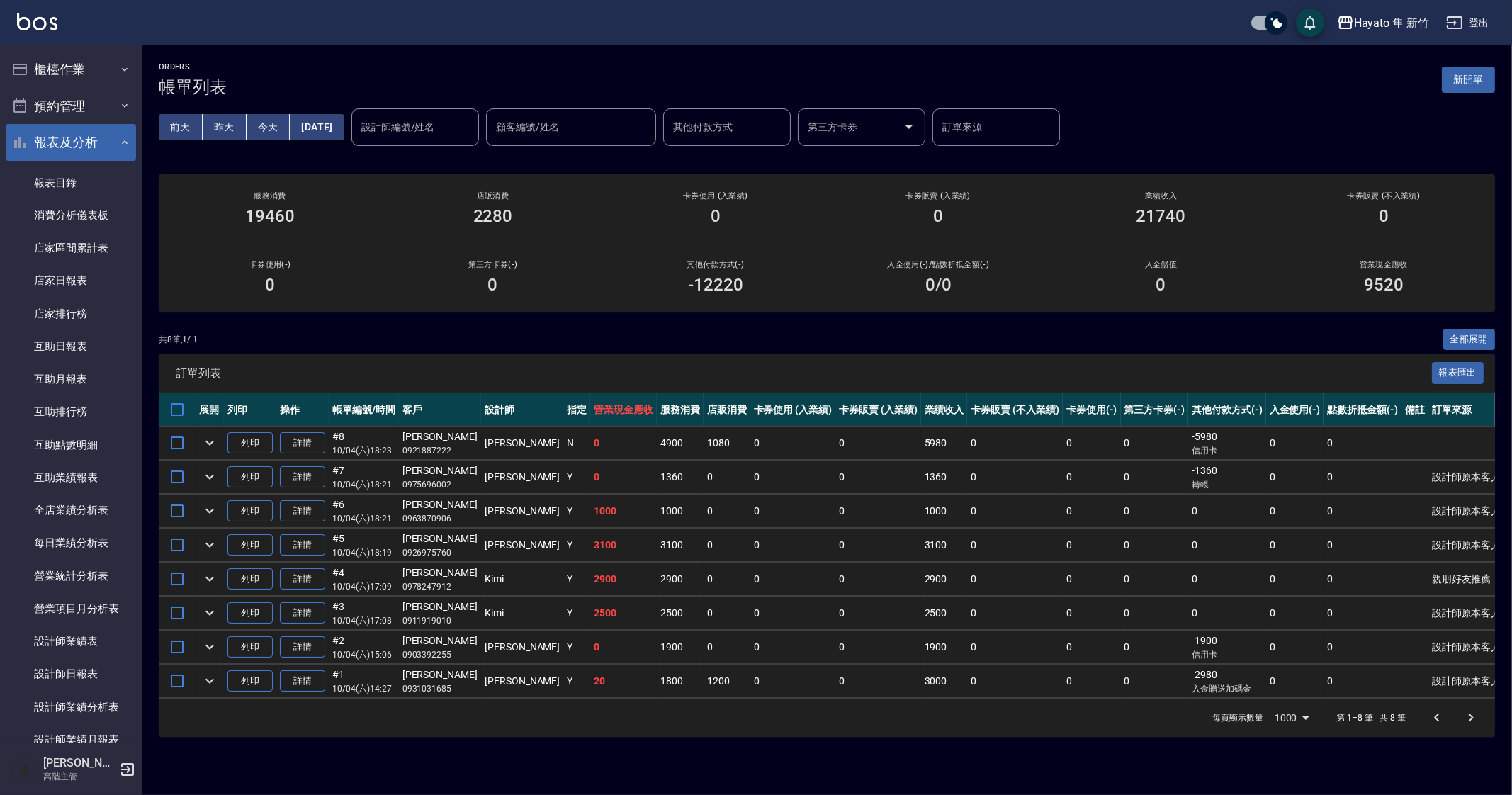
click at [72, 139] on button "報表及分析" at bounding box center [71, 143] width 130 height 37
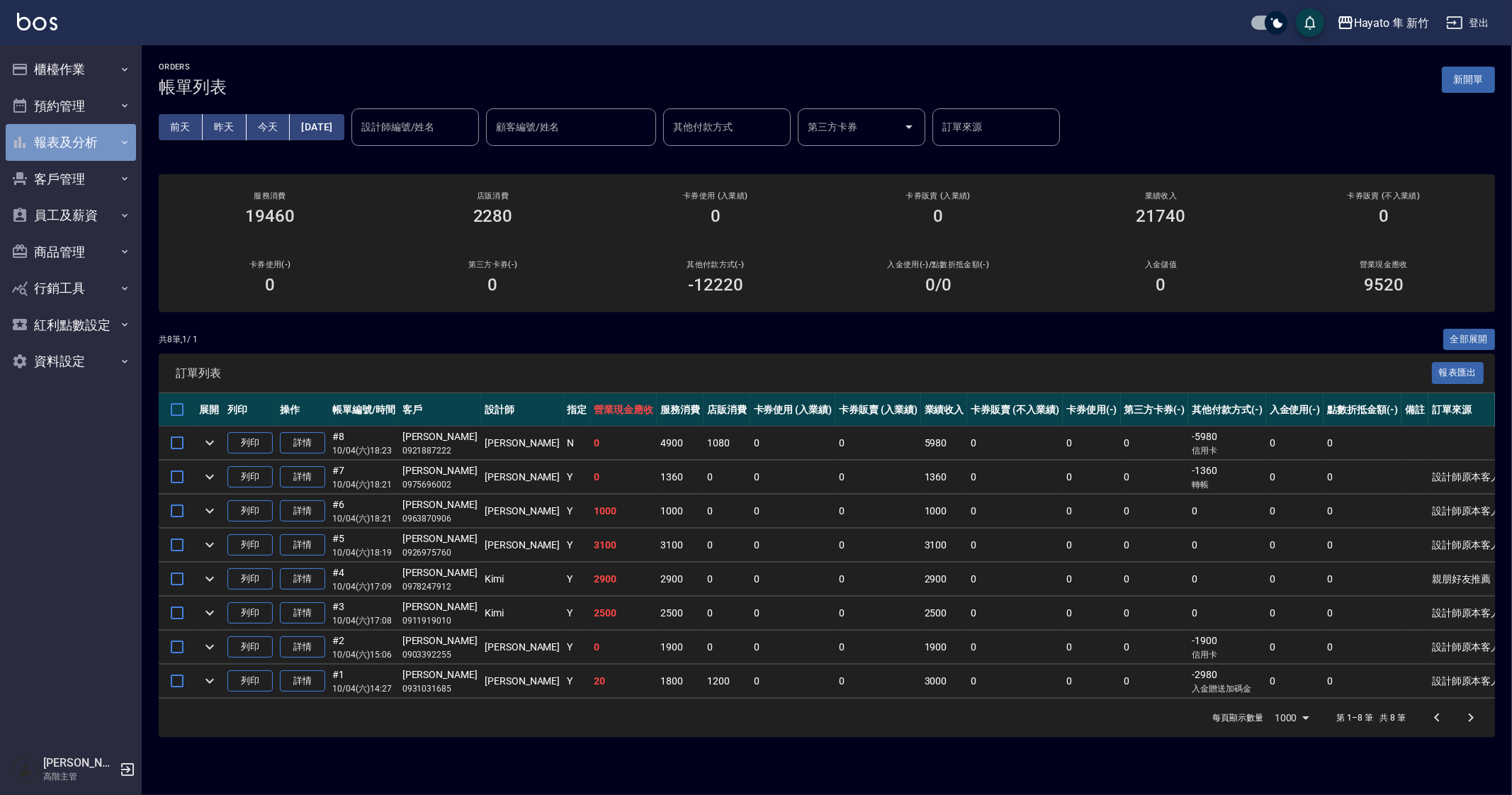
click at [76, 124] on button "報表及分析" at bounding box center [71, 143] width 130 height 37
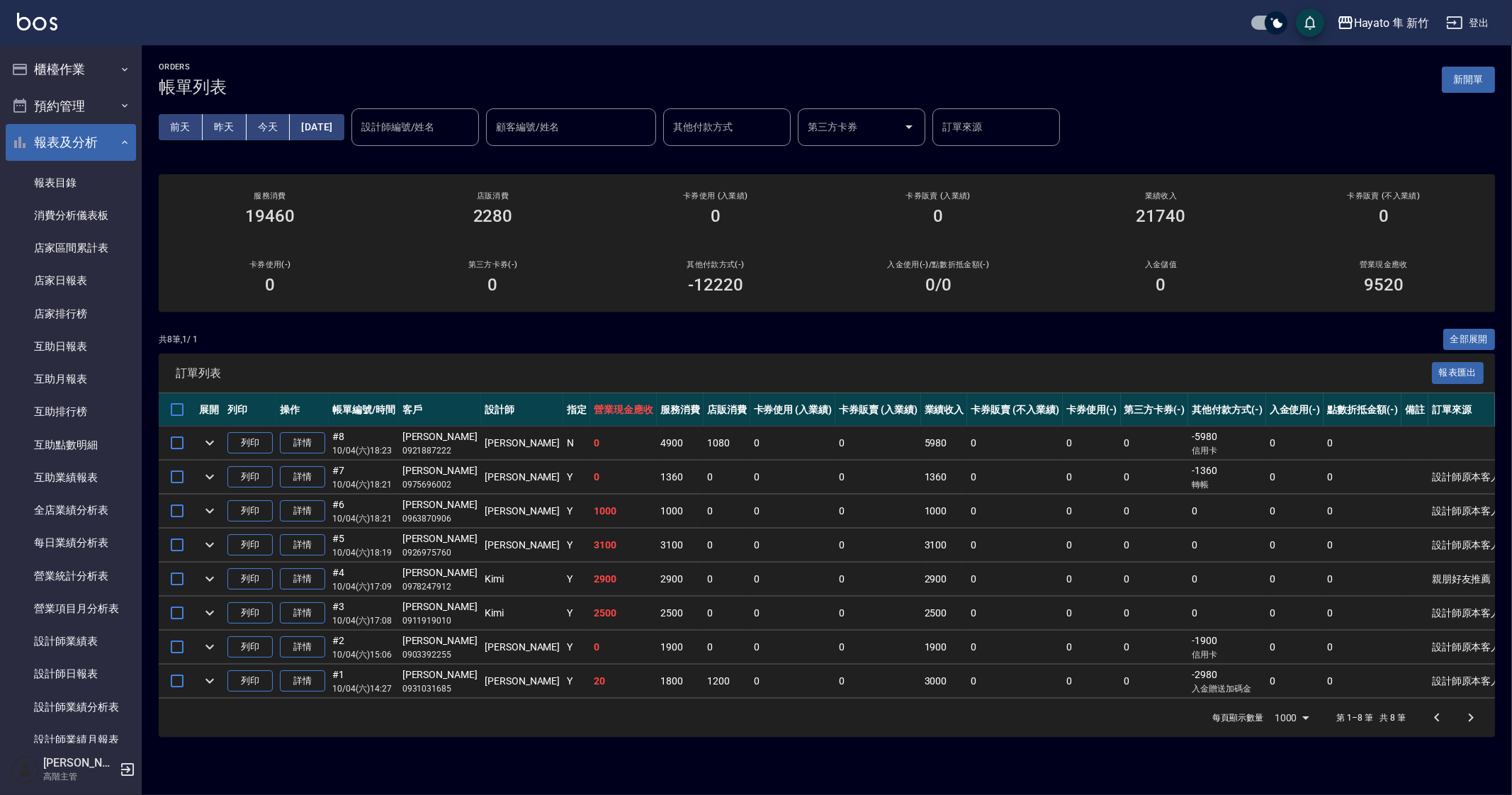
click at [76, 124] on button "報表及分析" at bounding box center [71, 143] width 130 height 37
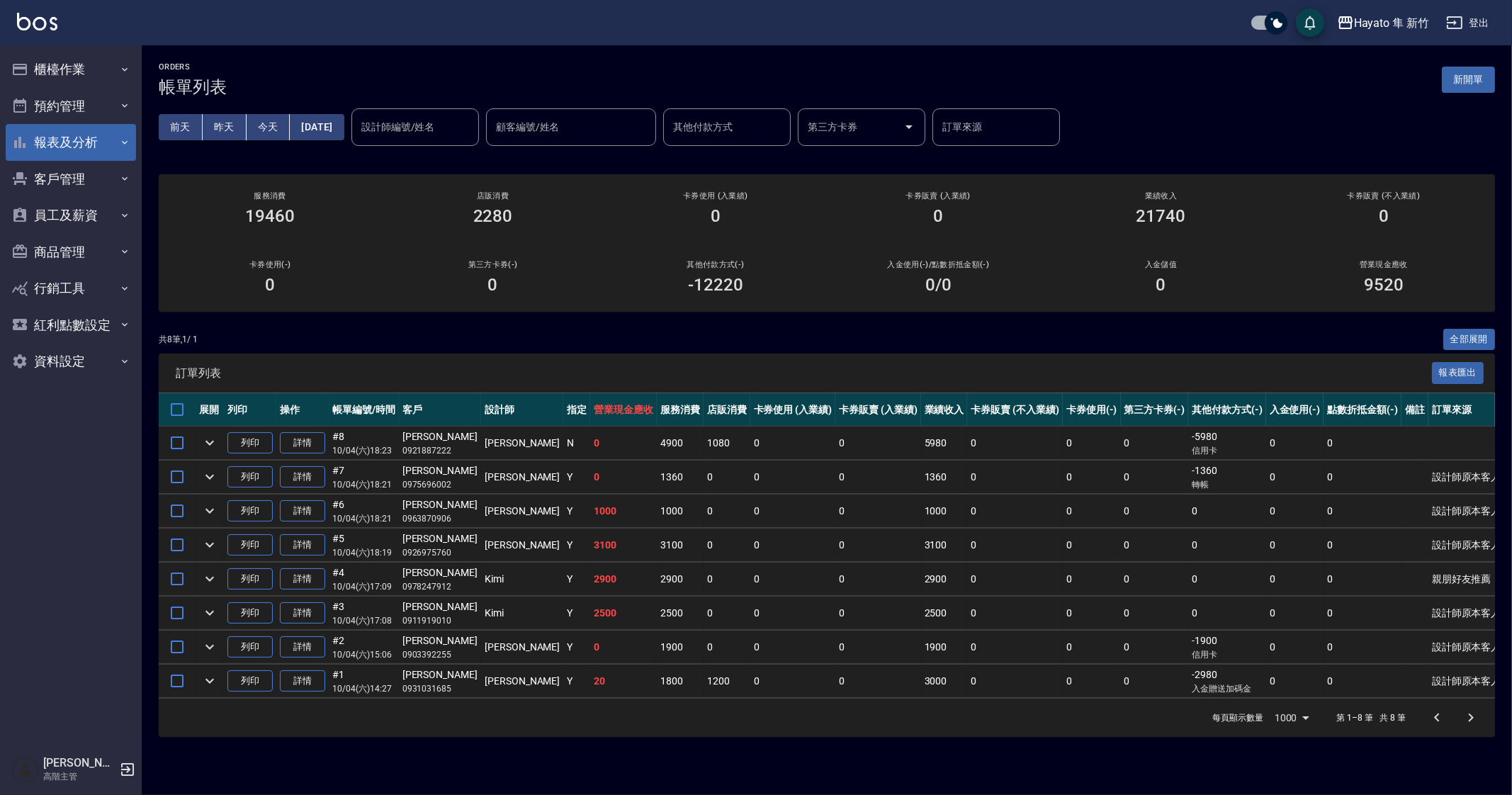
click at [76, 124] on button "報表及分析" at bounding box center [71, 143] width 130 height 37
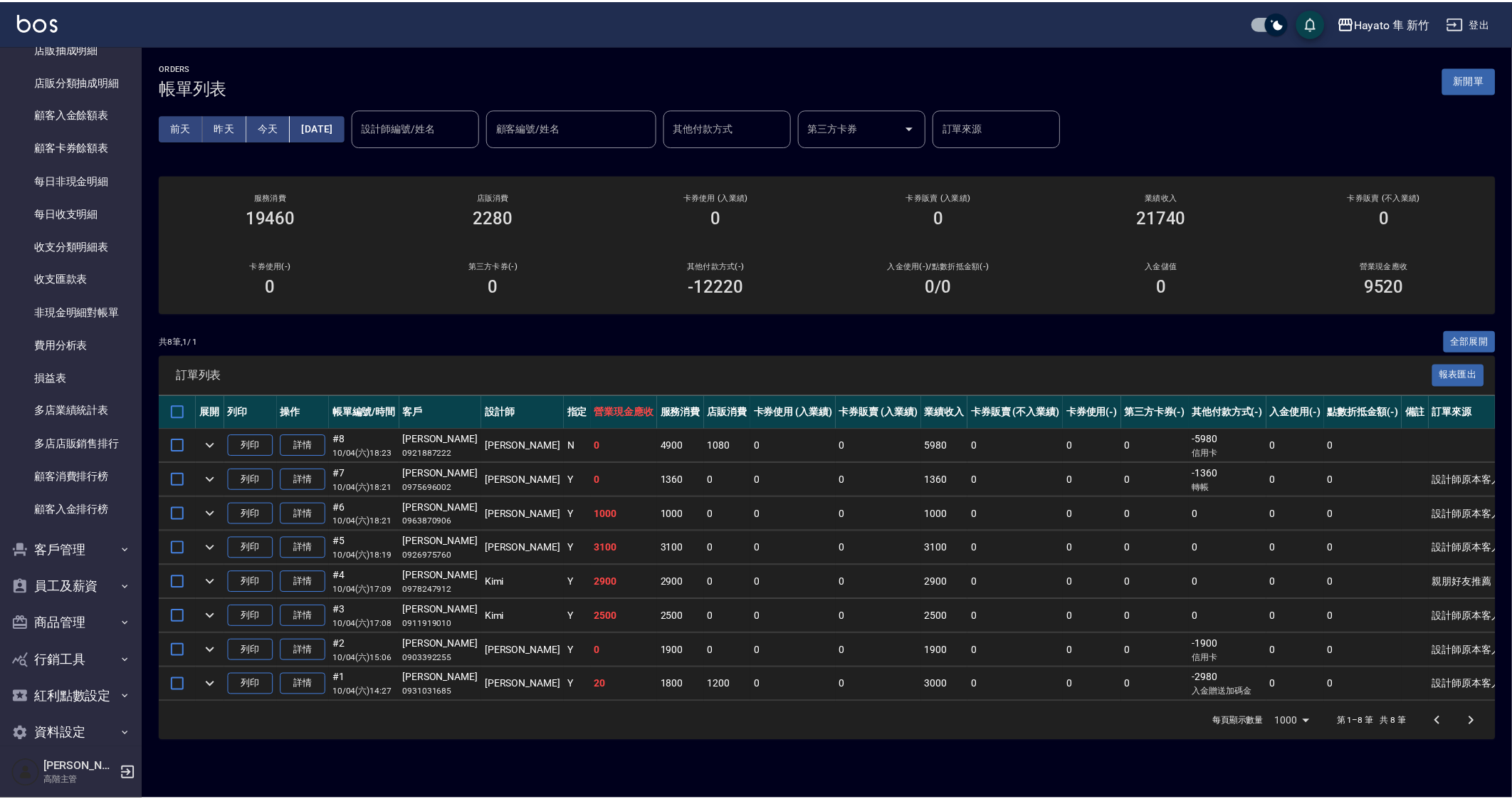
scroll to position [1068, 0]
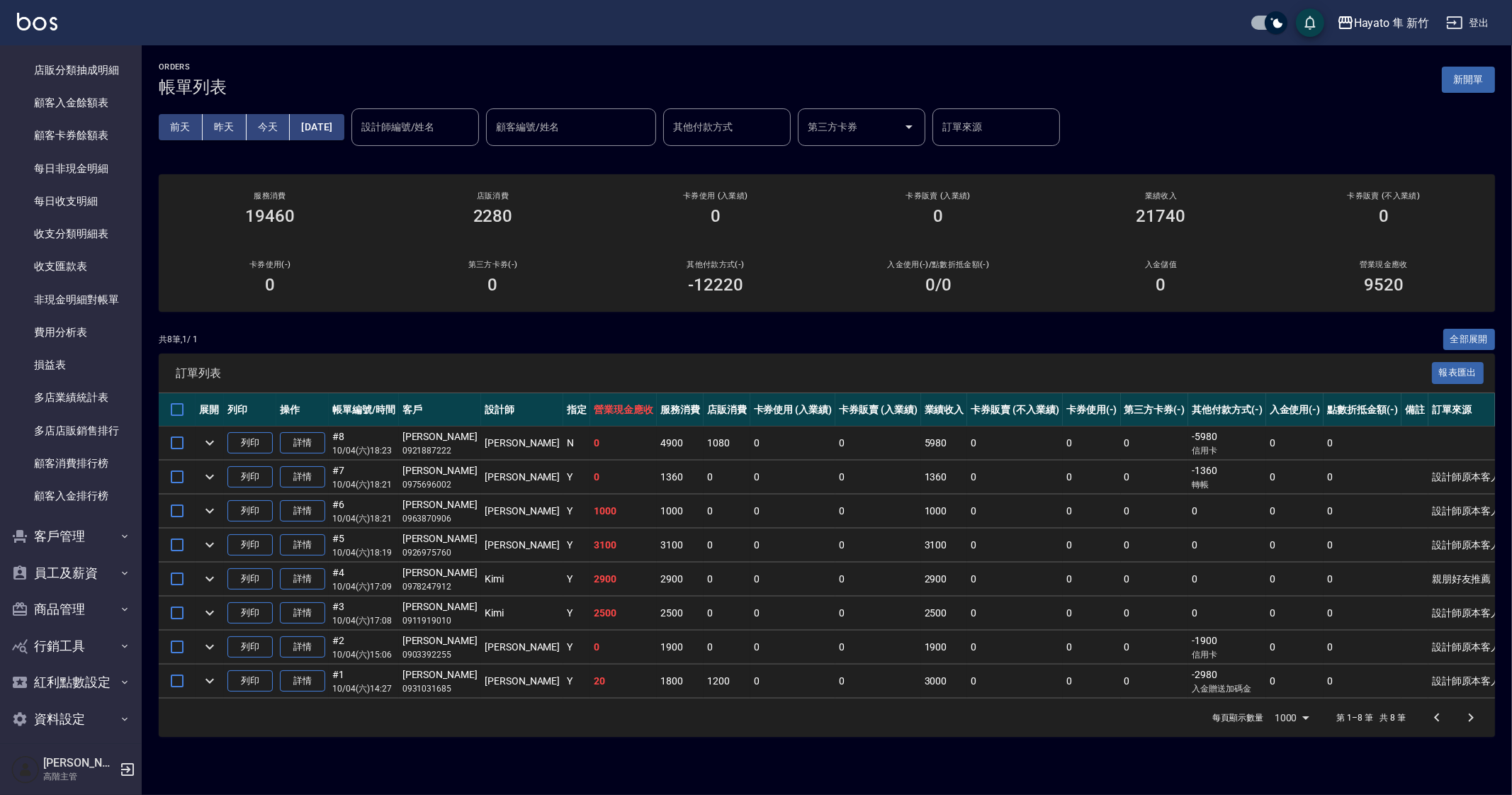
click at [1079, 590] on td "0" at bounding box center [1092, 578] width 58 height 33
click at [215, 679] on icon "expand row" at bounding box center [209, 681] width 17 height 17
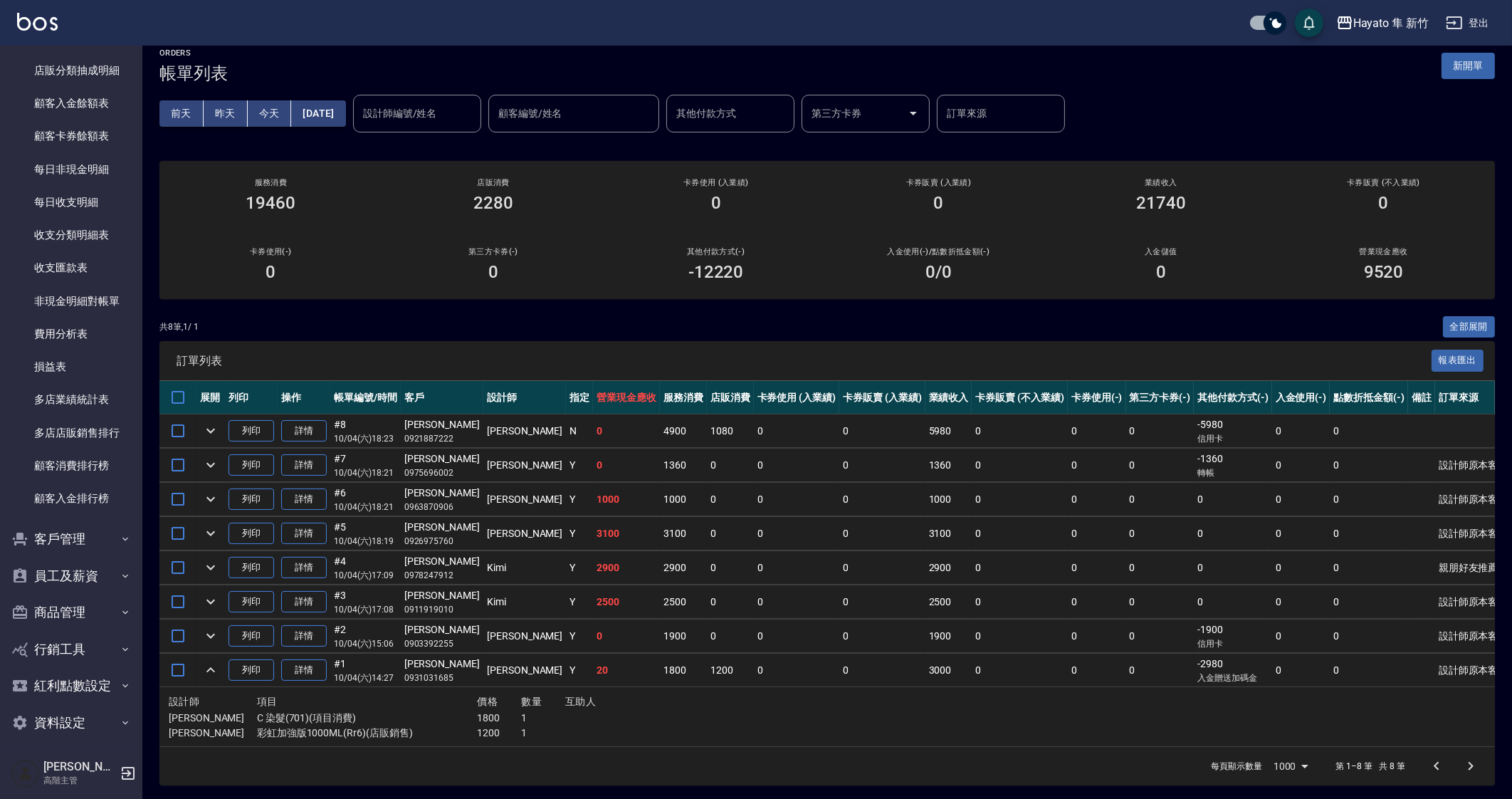
scroll to position [15, 0]
drag, startPoint x: 240, startPoint y: 709, endPoint x: 527, endPoint y: 727, distance: 287.6
click at [527, 727] on div "設計師 項目 價格 數量 互助人 Tina C 染髮(701)(項目消費) 1800 1 Tina 彩虹加強版1000ML(Rr6)(店販銷售) 1200 1" at bounding box center [432, 716] width 529 height 48
click at [715, 693] on td at bounding box center [916, 717] width 419 height 60
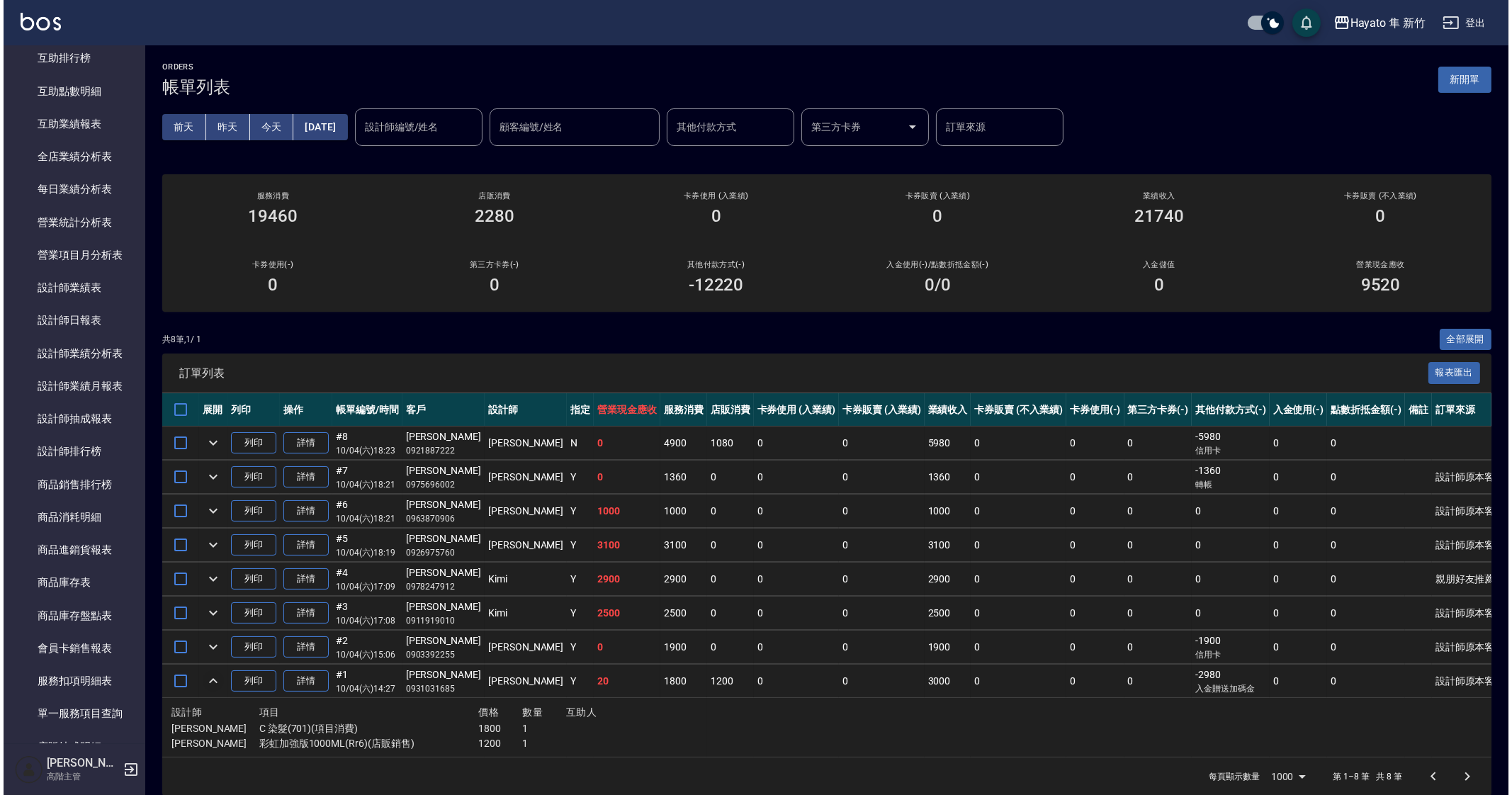
scroll to position [0, 0]
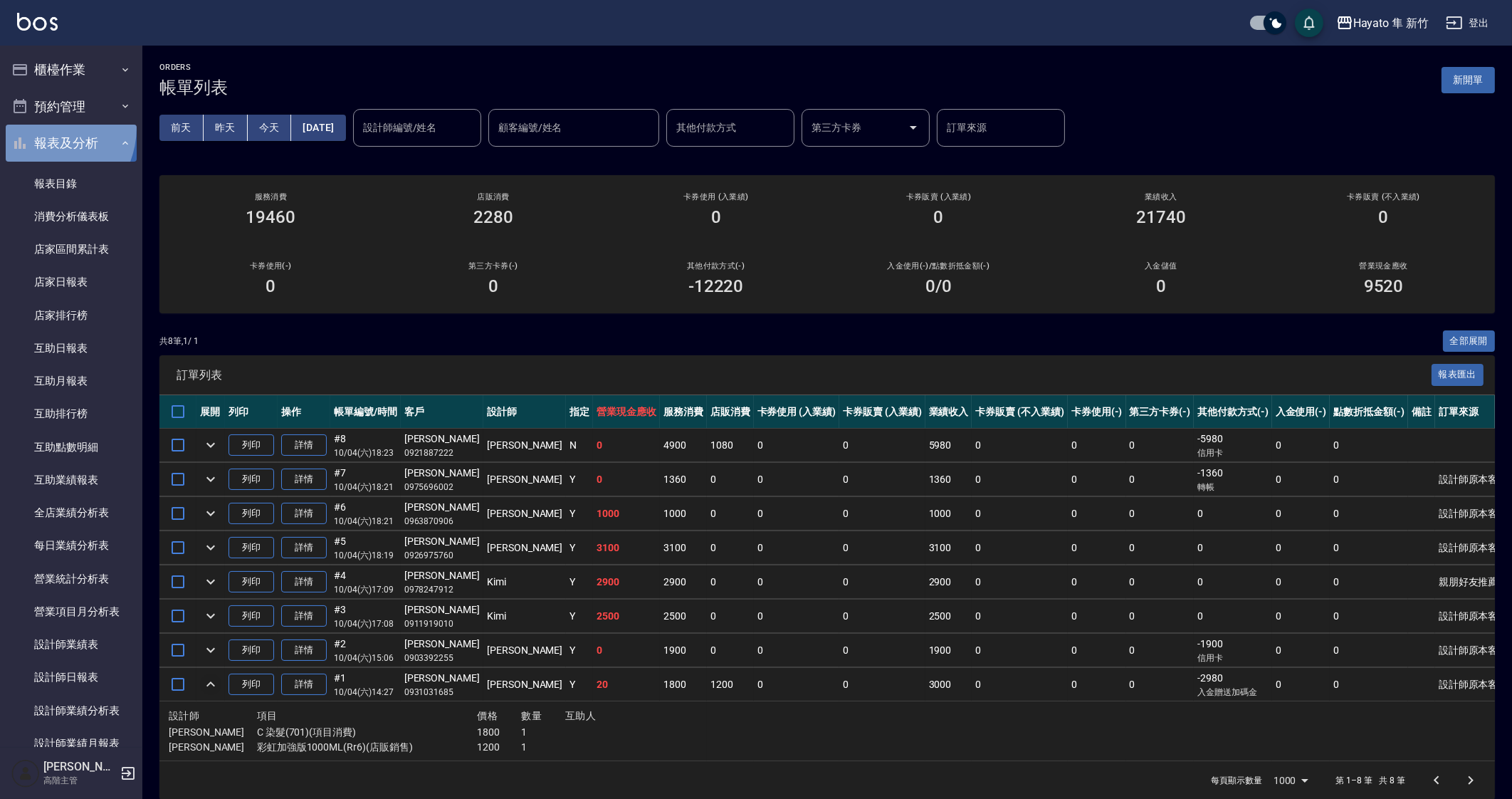
click at [38, 127] on button "報表及分析" at bounding box center [71, 143] width 131 height 37
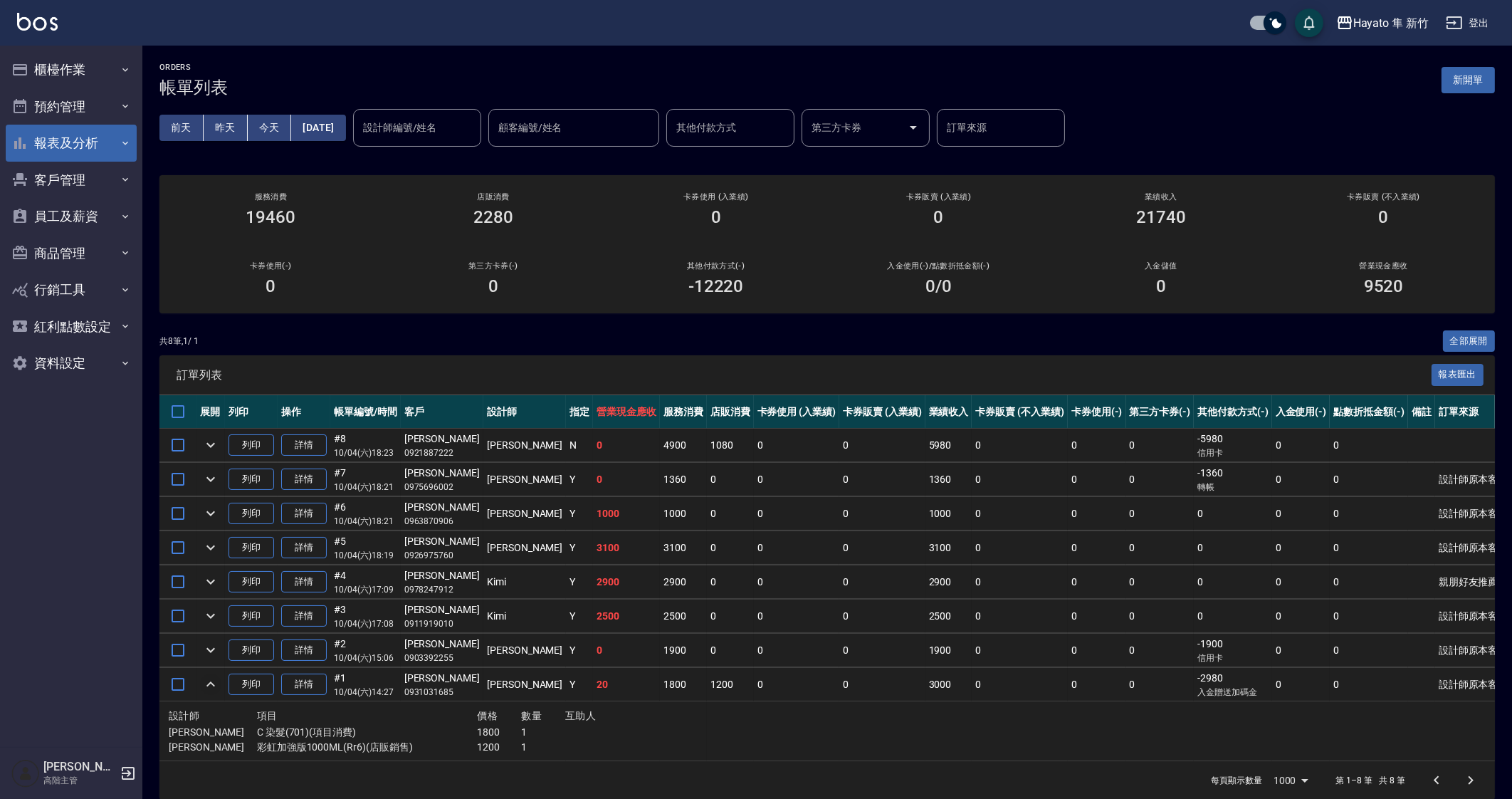
click at [38, 127] on button "報表及分析" at bounding box center [71, 143] width 131 height 37
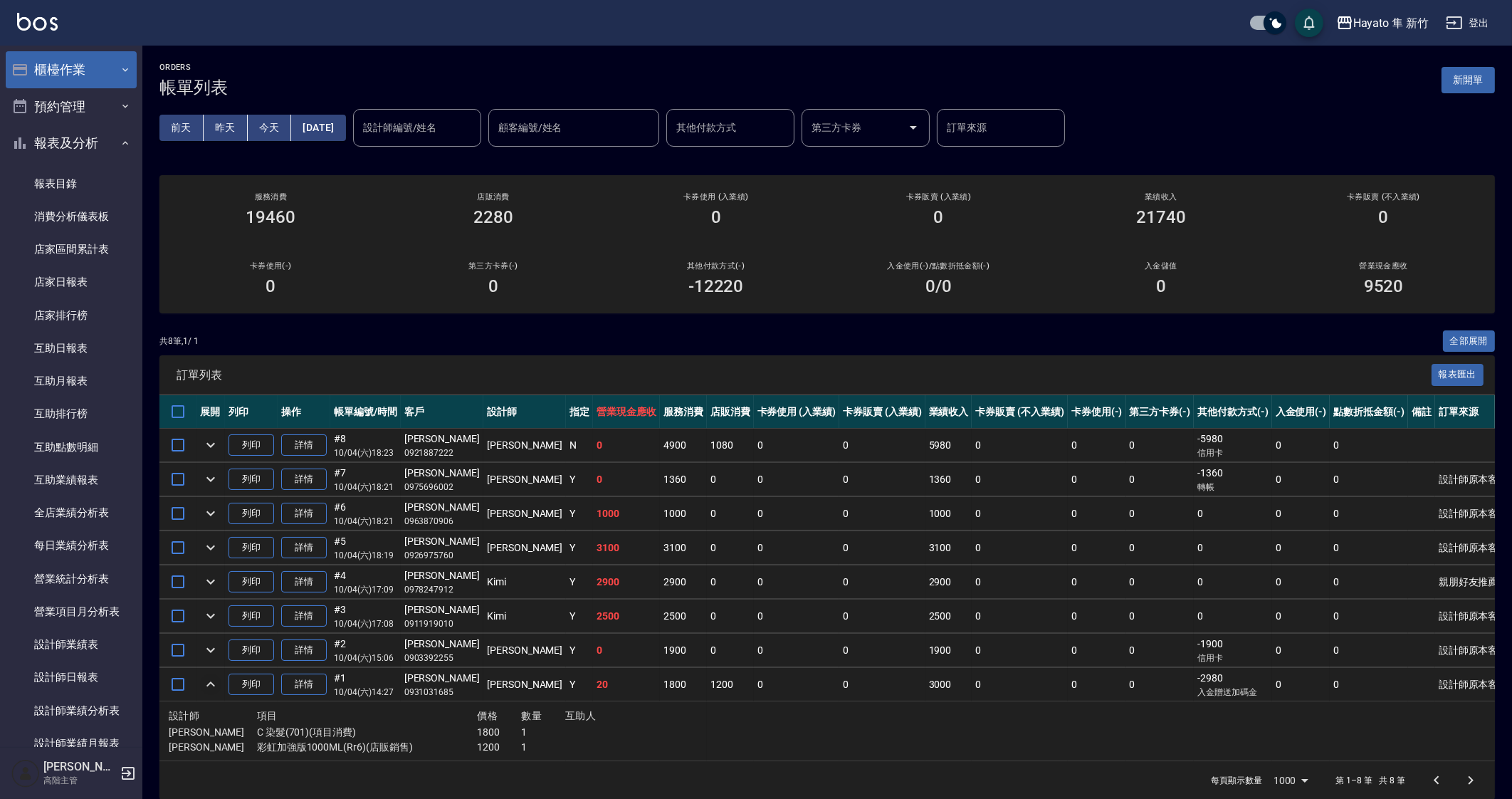
click at [120, 71] on icon "button" at bounding box center [125, 70] width 11 height 11
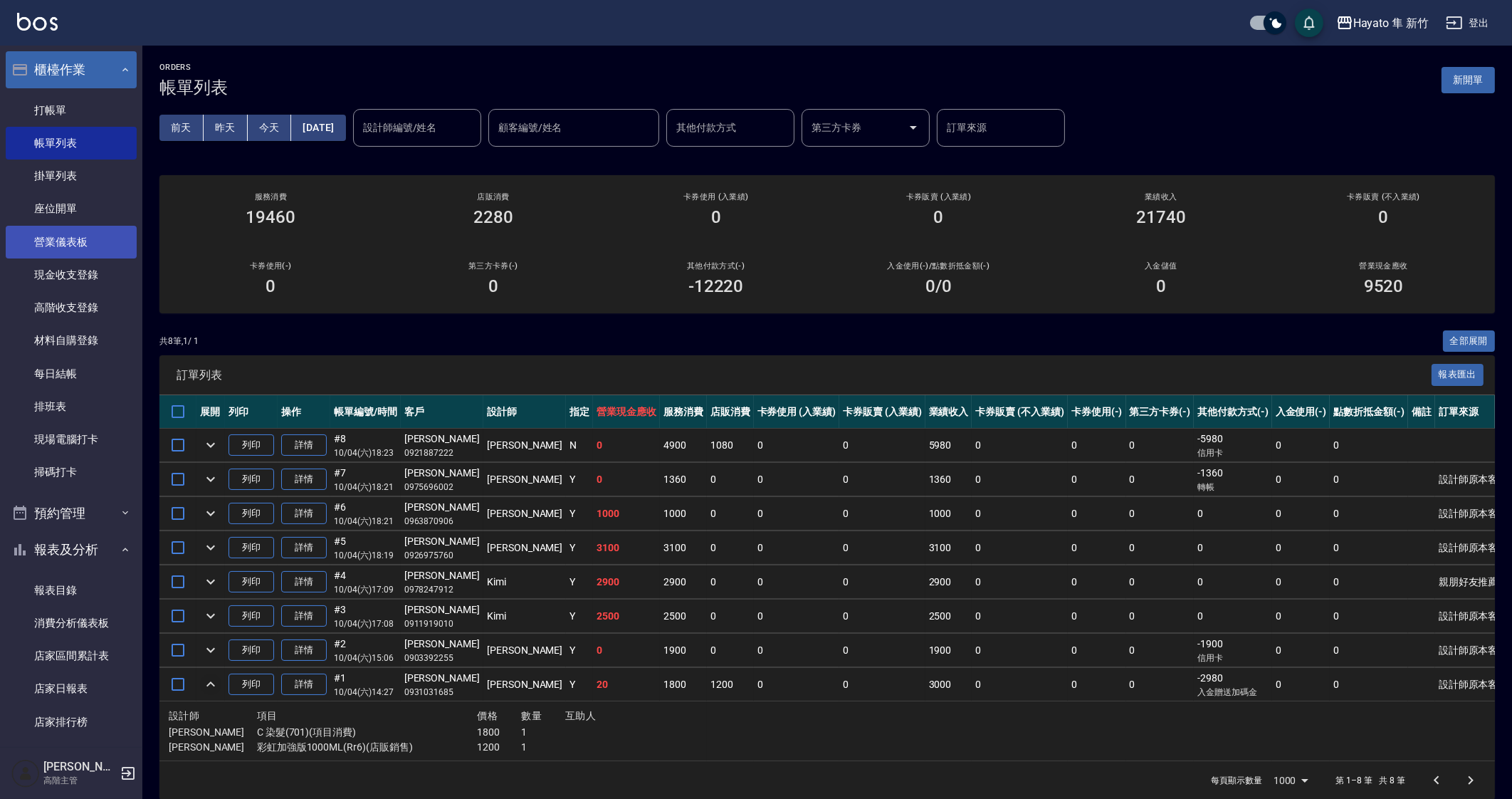
click at [115, 241] on link "營業儀表板" at bounding box center [71, 242] width 131 height 32
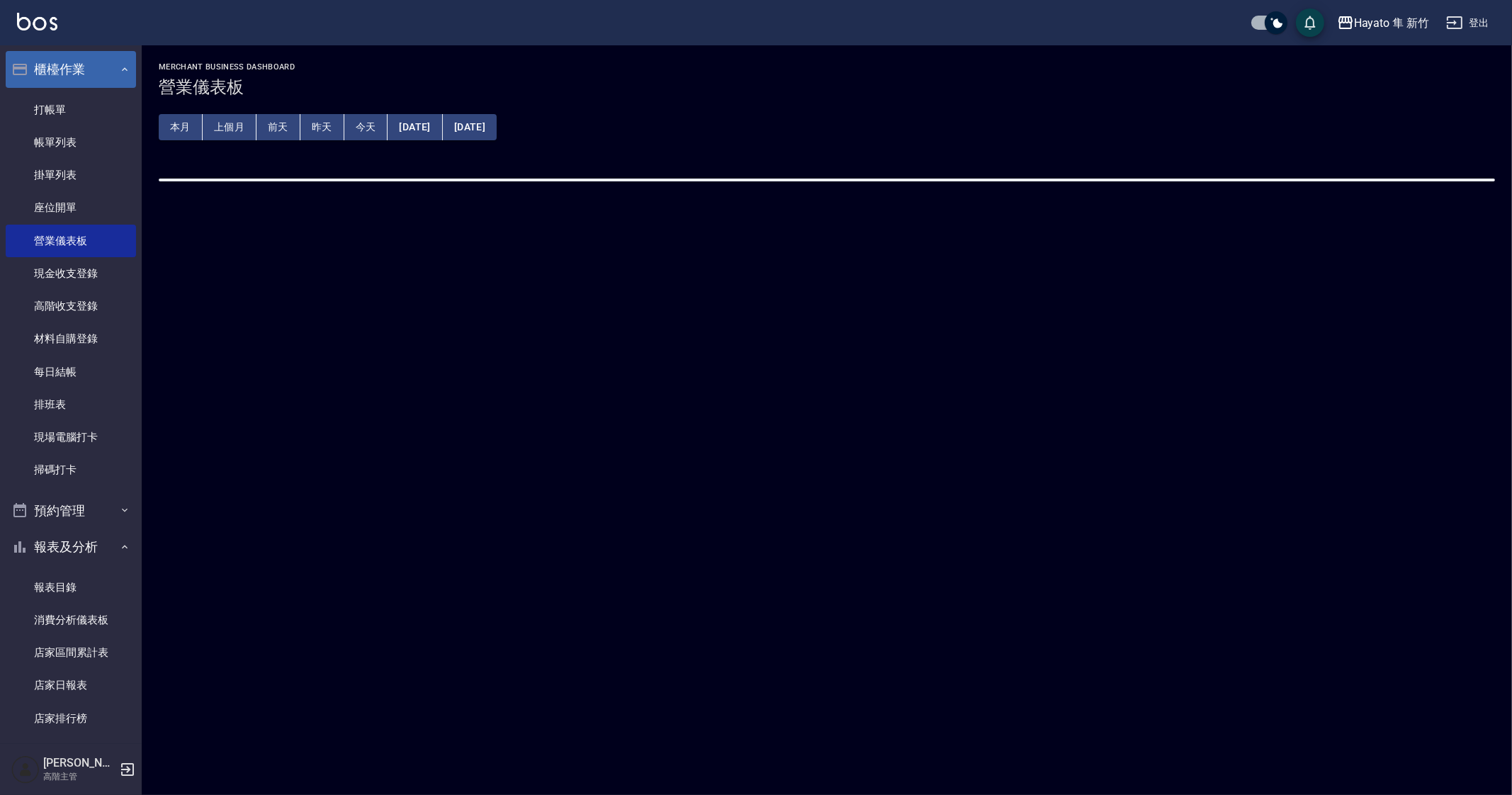
click at [230, 115] on button "上個月" at bounding box center [230, 127] width 54 height 27
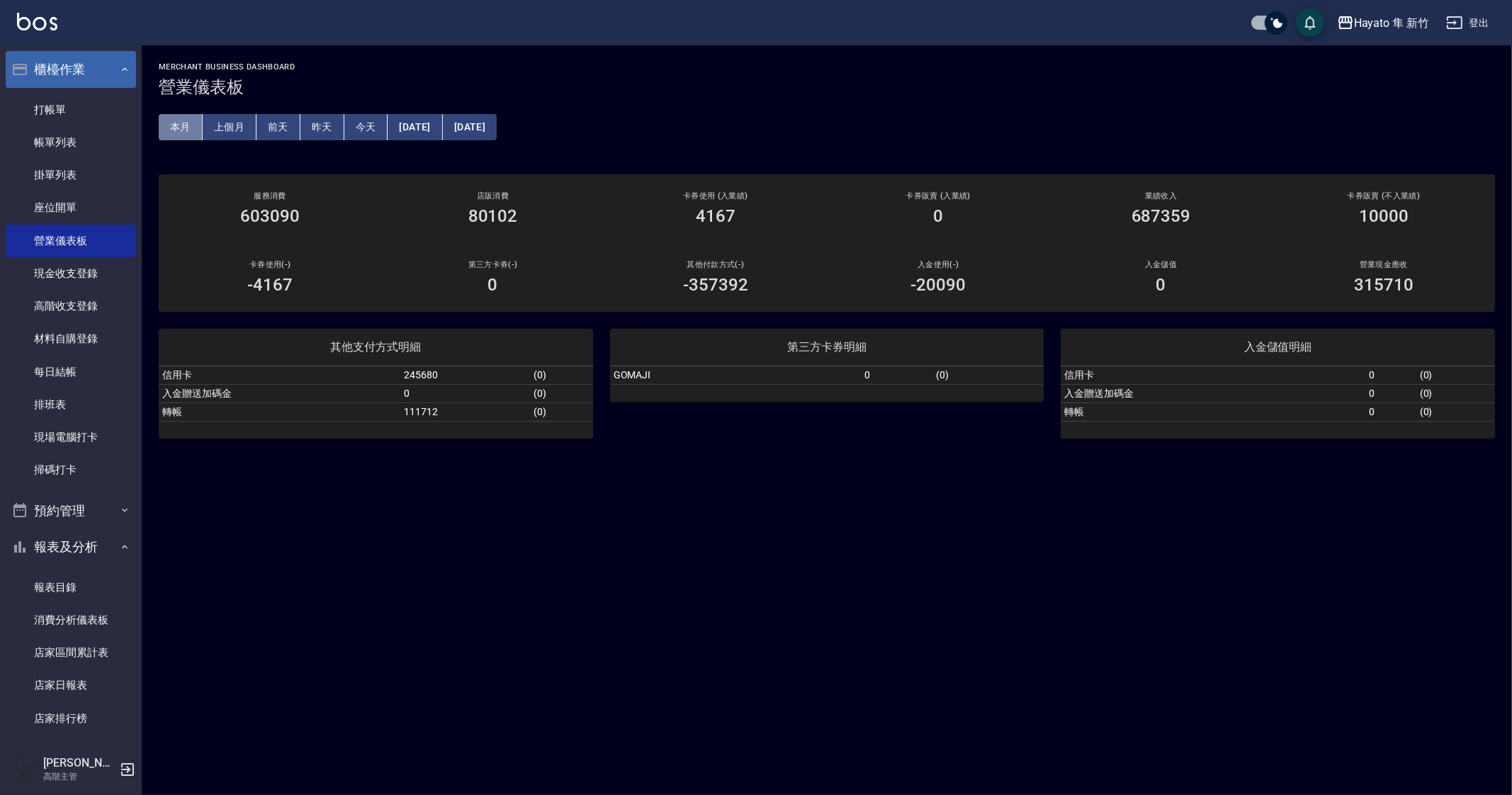
click at [181, 126] on button "本月" at bounding box center [180, 127] width 44 height 27
click at [226, 130] on button "上個月" at bounding box center [230, 127] width 54 height 27
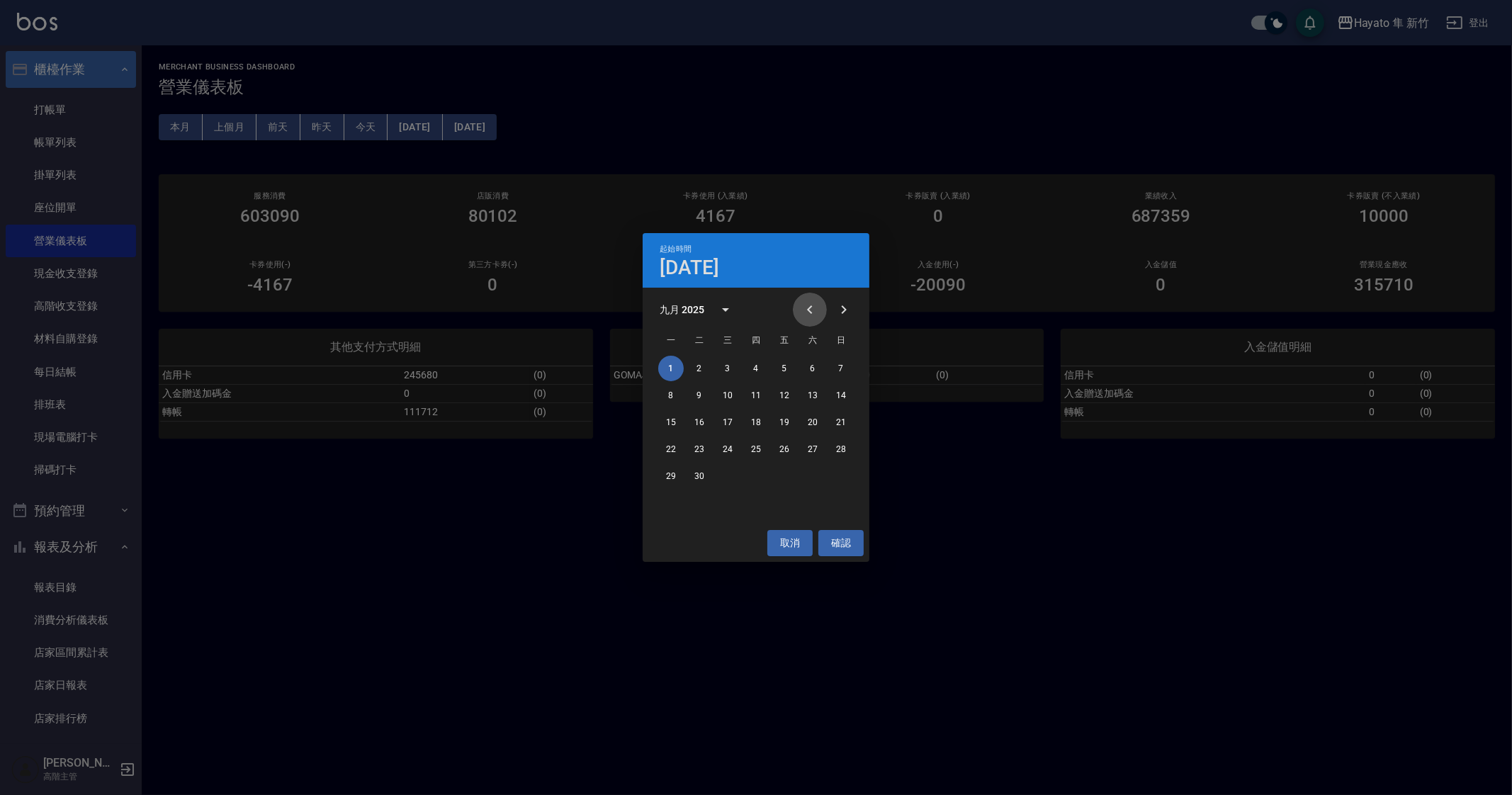
click at [820, 308] on button "Previous month" at bounding box center [810, 309] width 34 height 34
click at [782, 367] on button "1" at bounding box center [785, 369] width 26 height 26
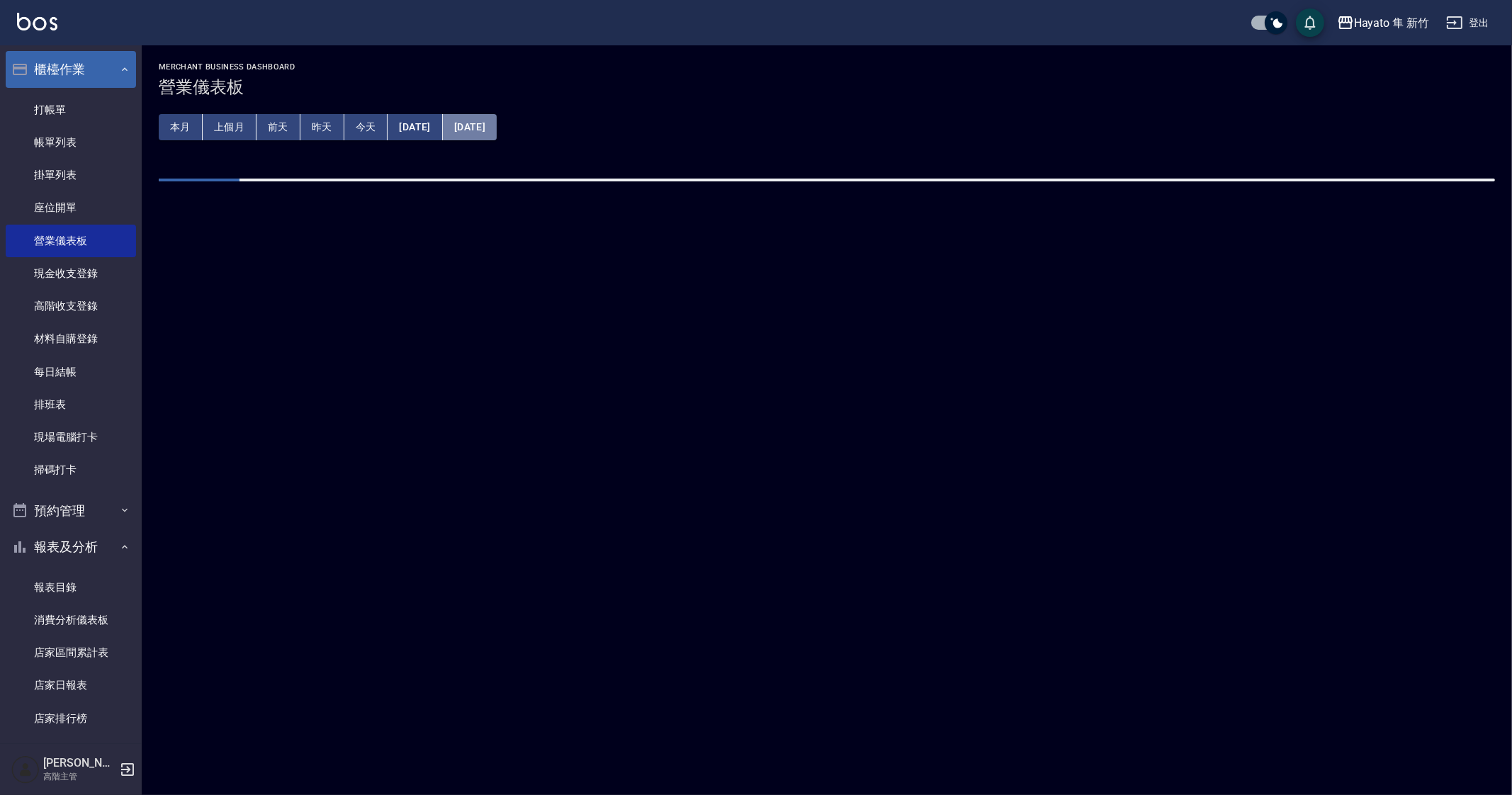
click at [497, 132] on button "2025/09/30" at bounding box center [470, 127] width 54 height 27
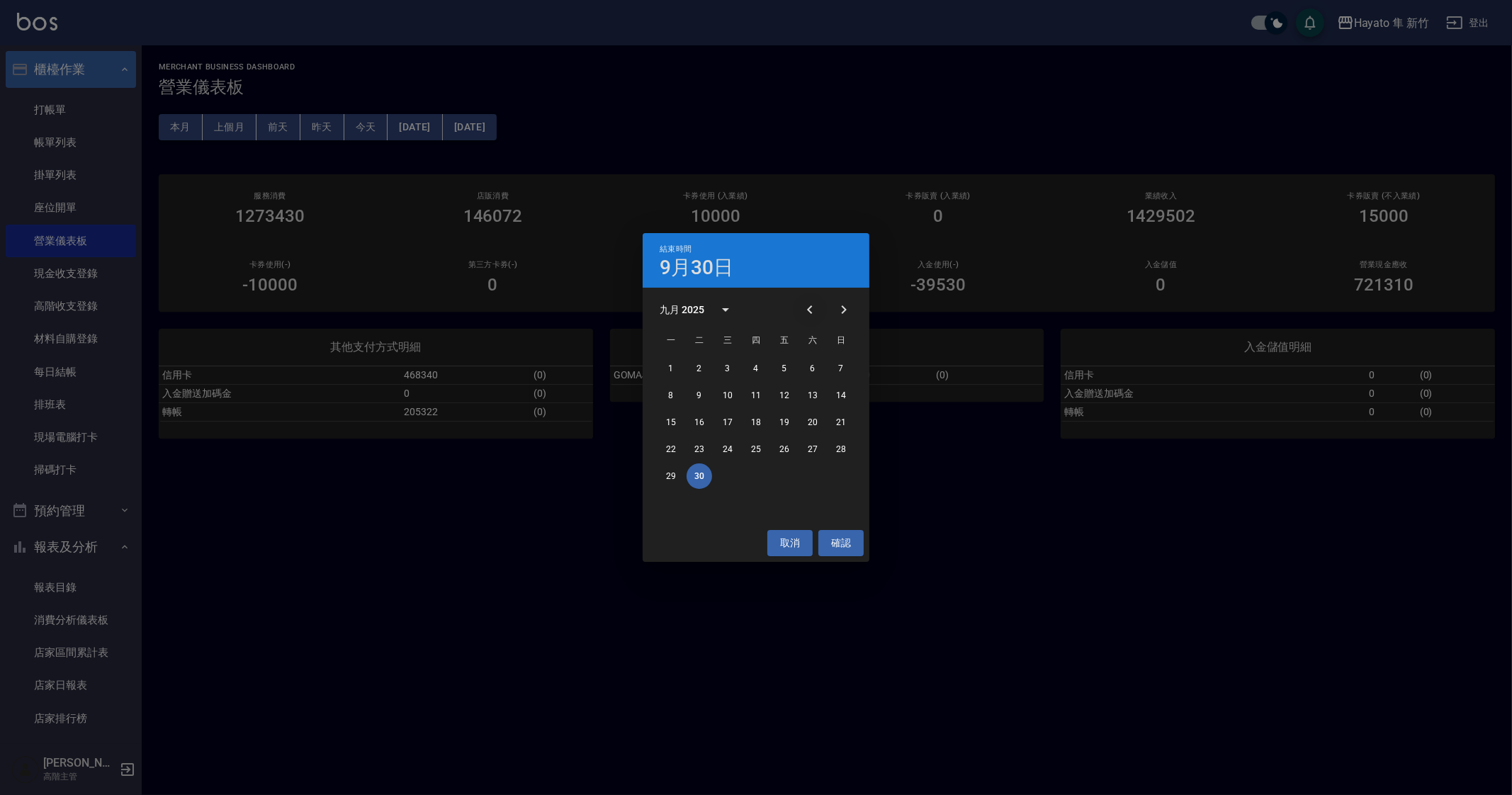
click at [810, 308] on icon "Previous month" at bounding box center [810, 309] width 17 height 17
click at [843, 479] on button "31" at bounding box center [841, 476] width 26 height 26
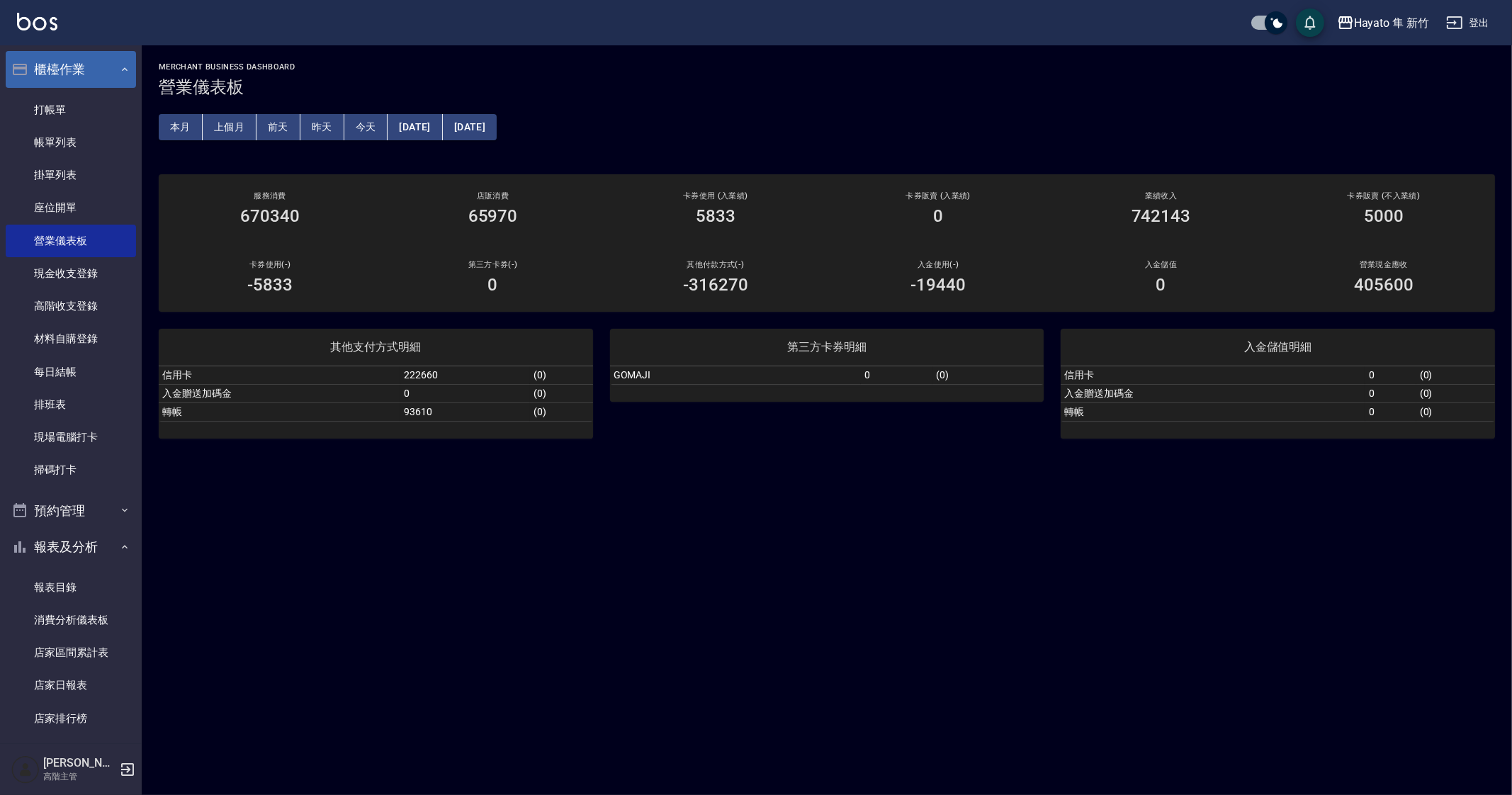
click at [420, 557] on div "MERCHANT BUSINESS DASHBOARD 營業儀表板 本月 上個月 前天 昨天 今天 2025/08/01 2025/08/31 服務消費 67…" at bounding box center [756, 397] width 1512 height 795
click at [28, 107] on link "打帳單" at bounding box center [71, 110] width 130 height 32
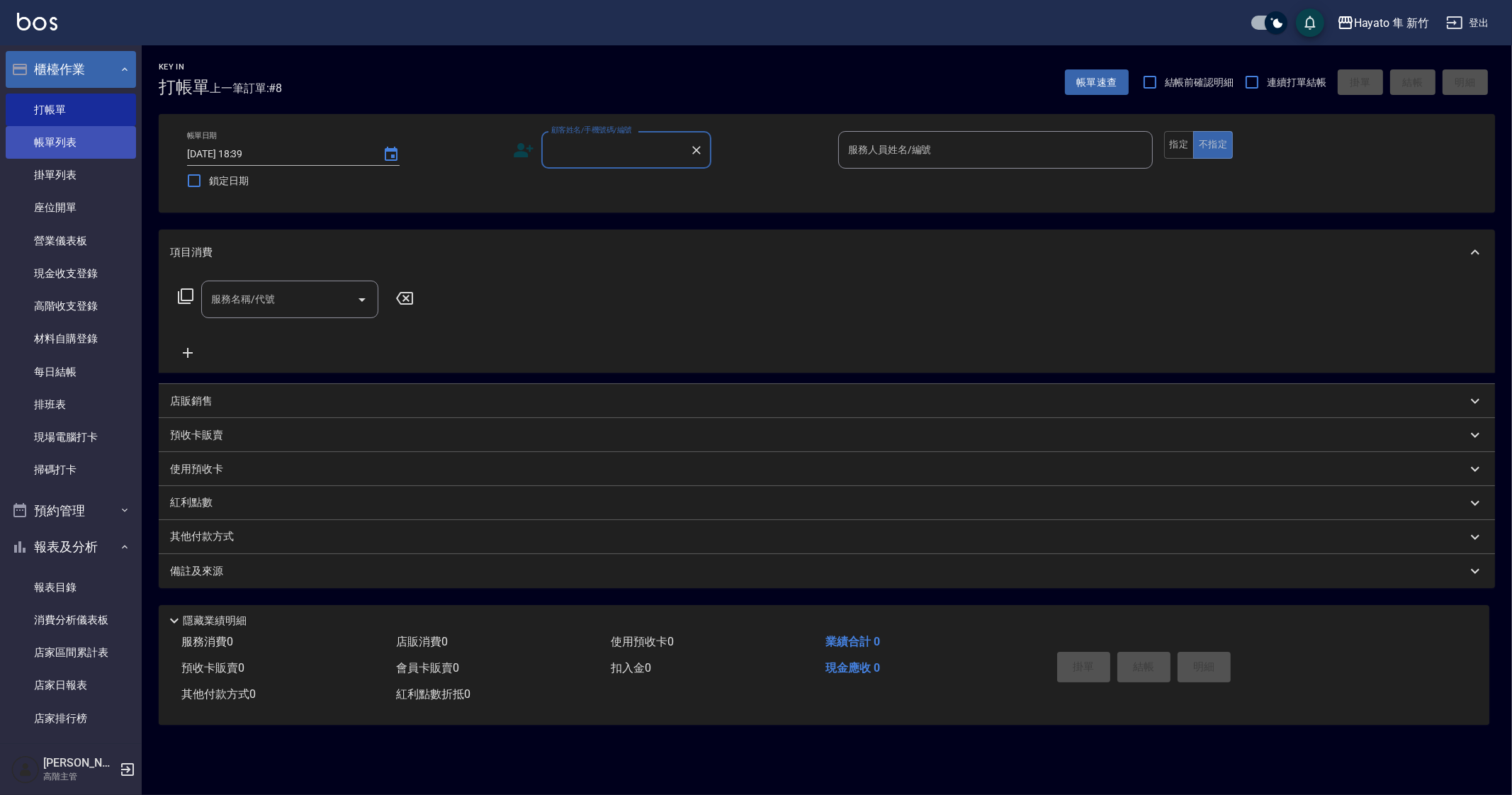
click at [43, 144] on link "帳單列表" at bounding box center [71, 143] width 130 height 32
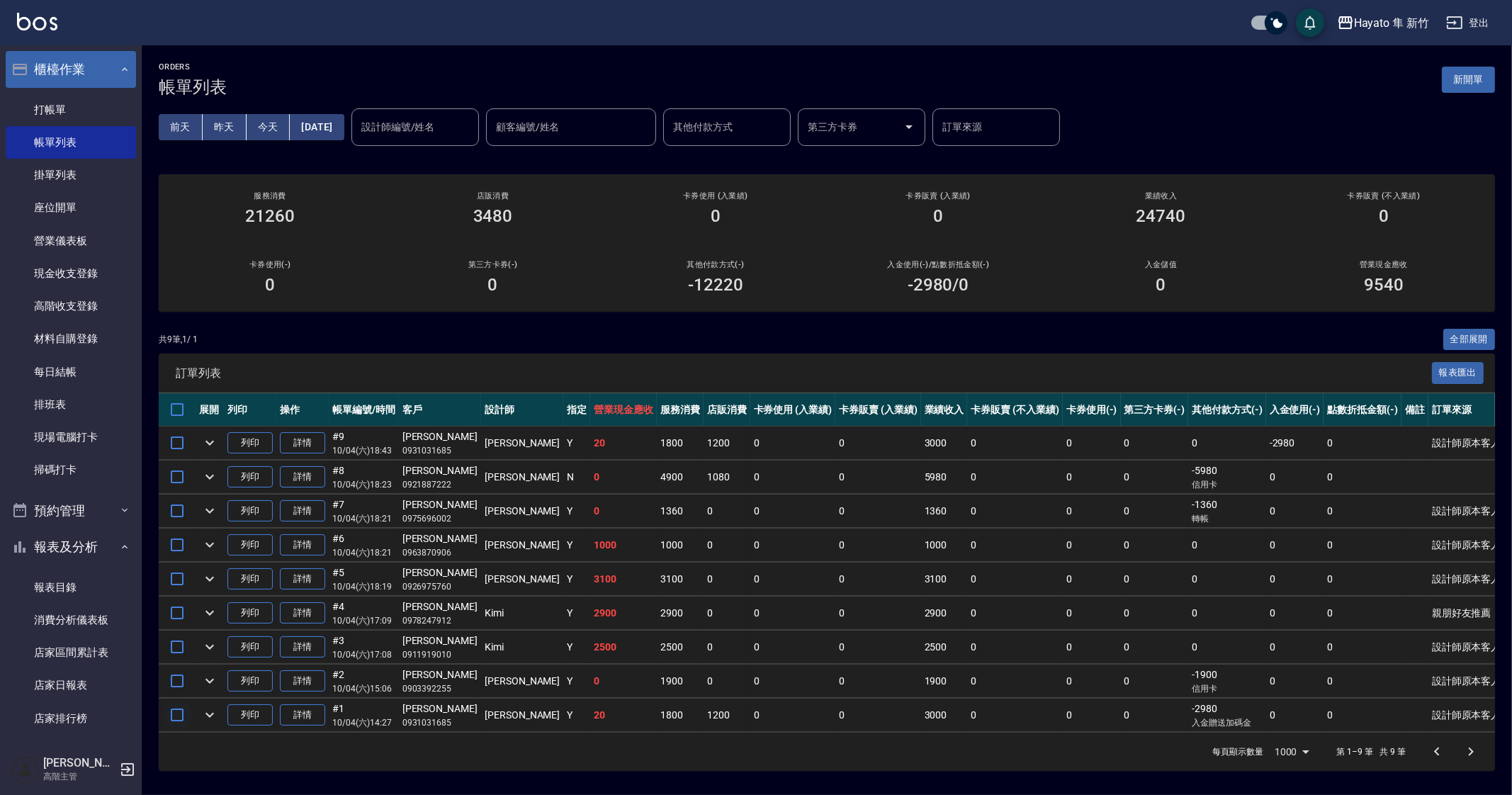
click at [173, 717] on input "checkbox" at bounding box center [176, 714] width 30 height 30
checkbox input "true"
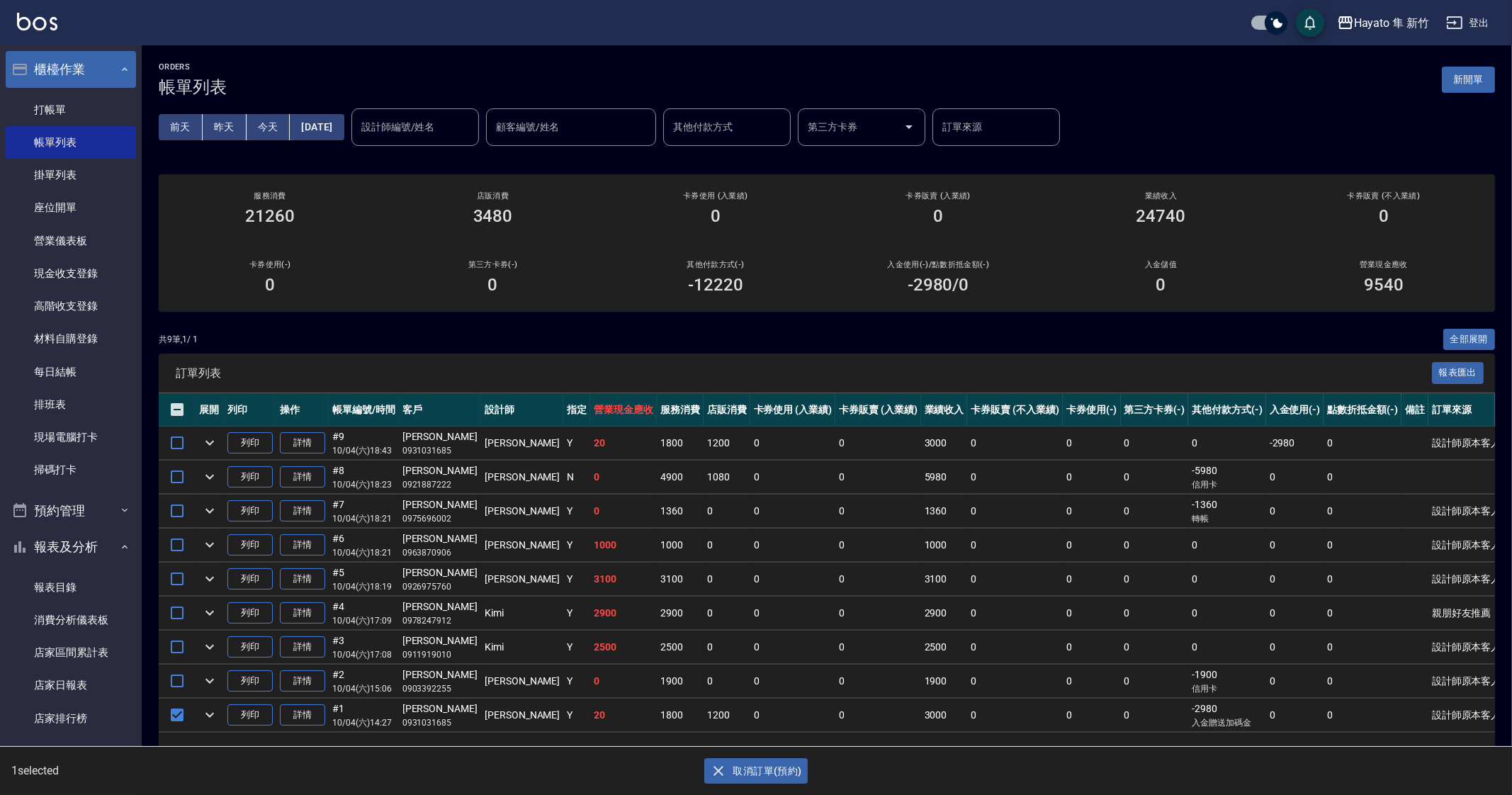
click at [779, 769] on button "取消訂單(預約)" at bounding box center [756, 771] width 103 height 27
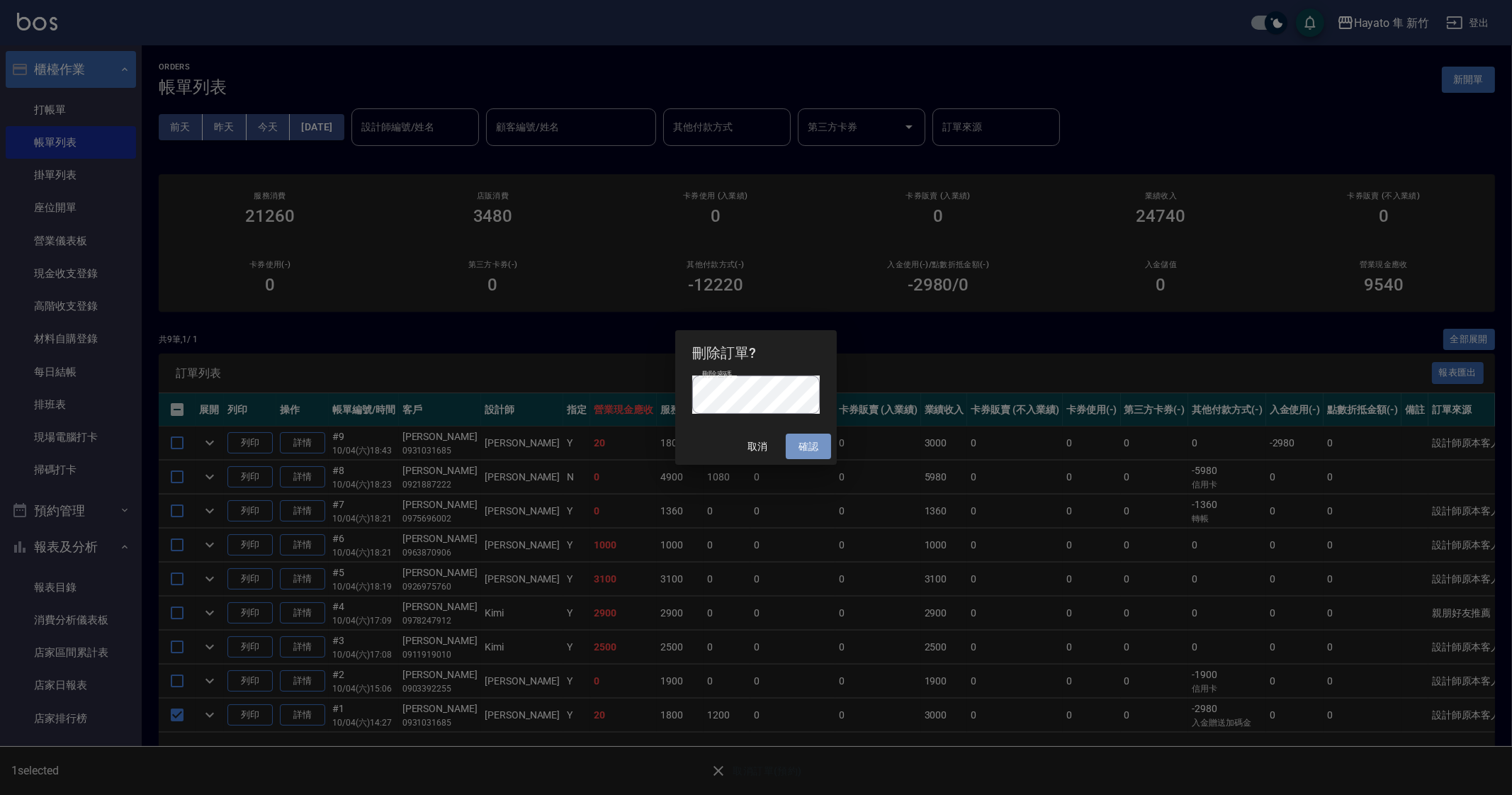
click at [818, 444] on button "確認" at bounding box center [808, 446] width 45 height 27
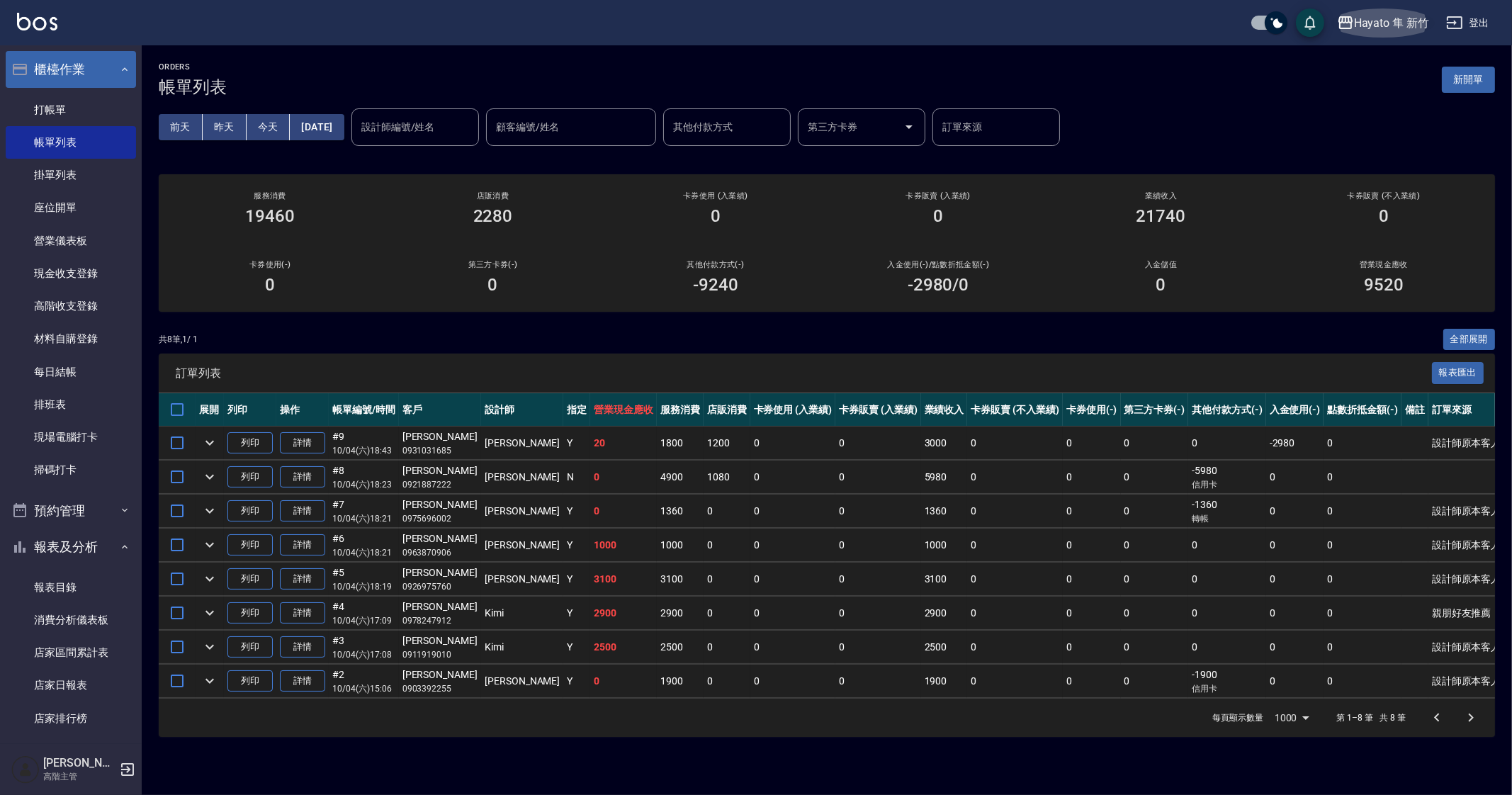
click at [1399, 27] on div "Hayato 隼 新竹" at bounding box center [1391, 23] width 75 height 18
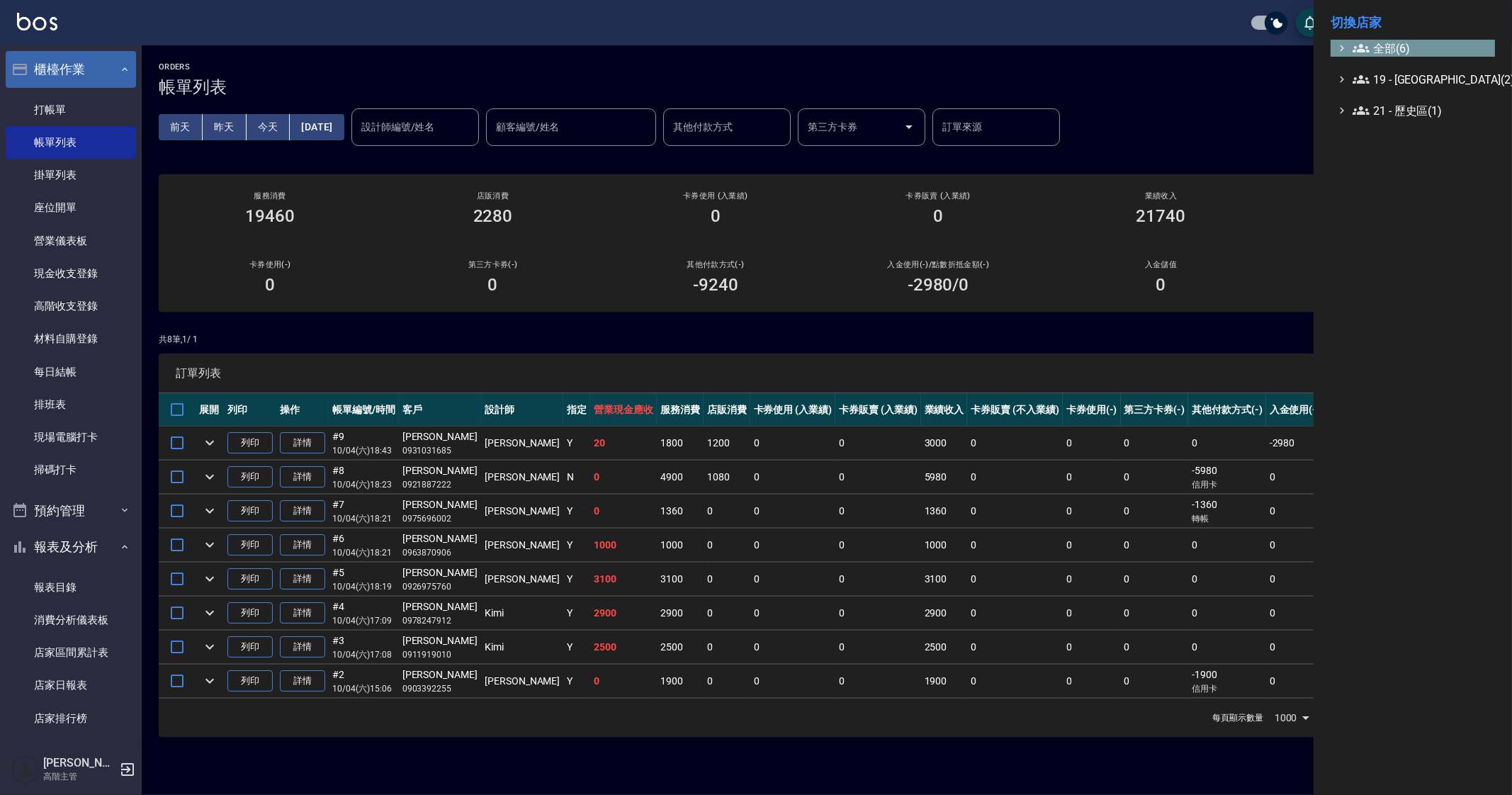
click at [1389, 50] on span "全部(6)" at bounding box center [1421, 48] width 137 height 17
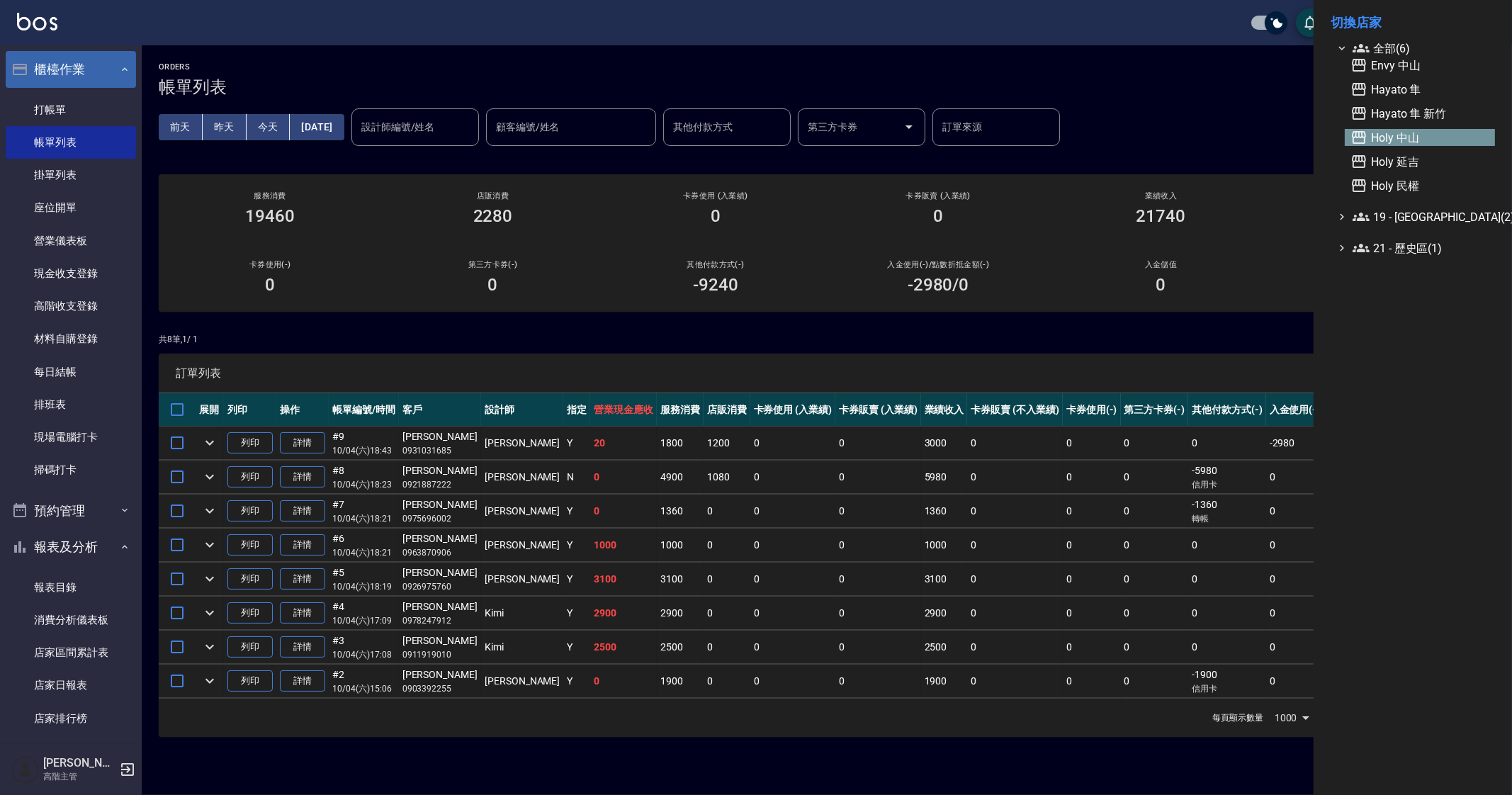
click at [1444, 129] on span "Holy 中山" at bounding box center [1419, 137] width 139 height 17
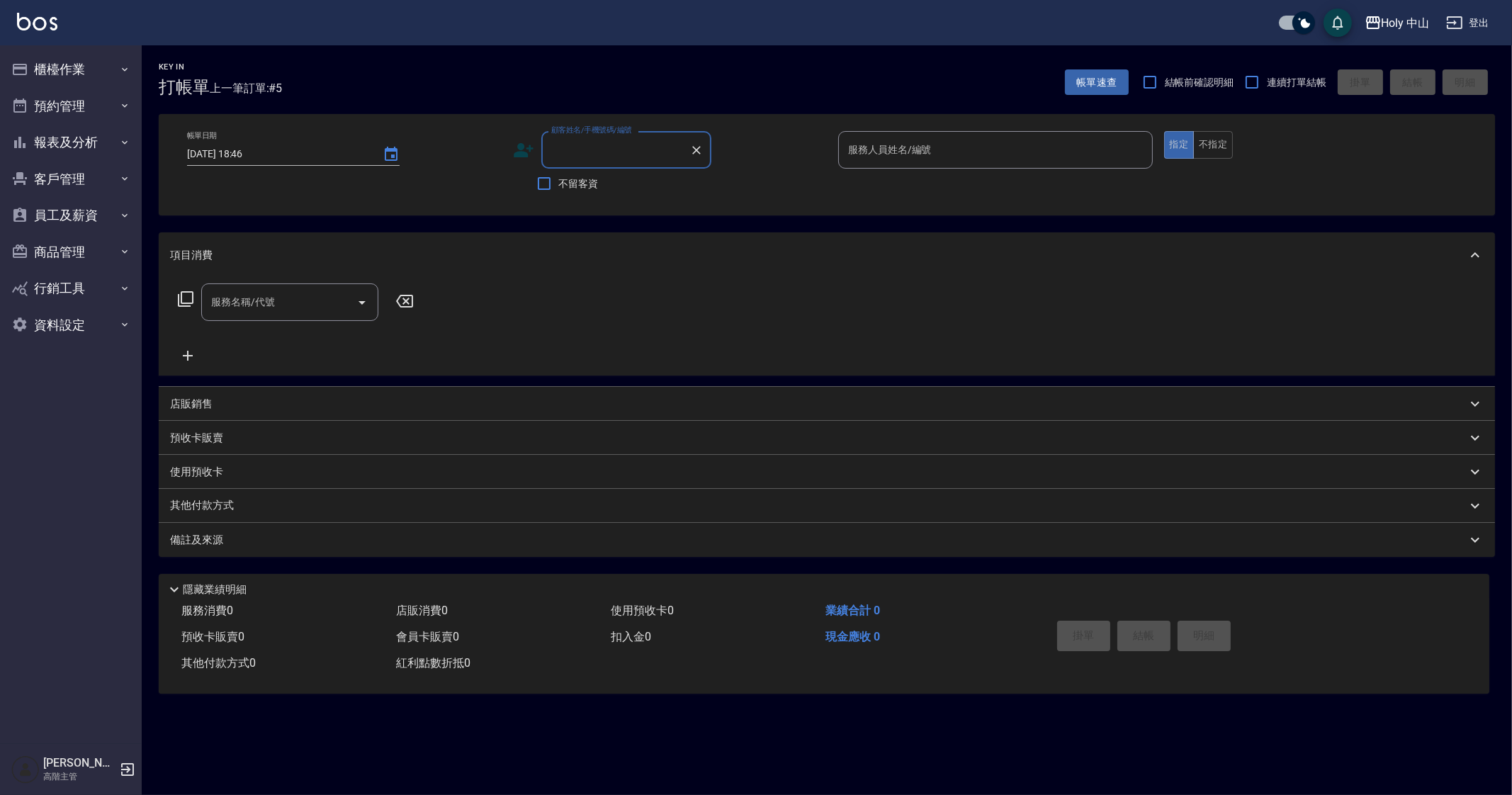
click at [74, 63] on button "櫃檯作業" at bounding box center [71, 69] width 130 height 37
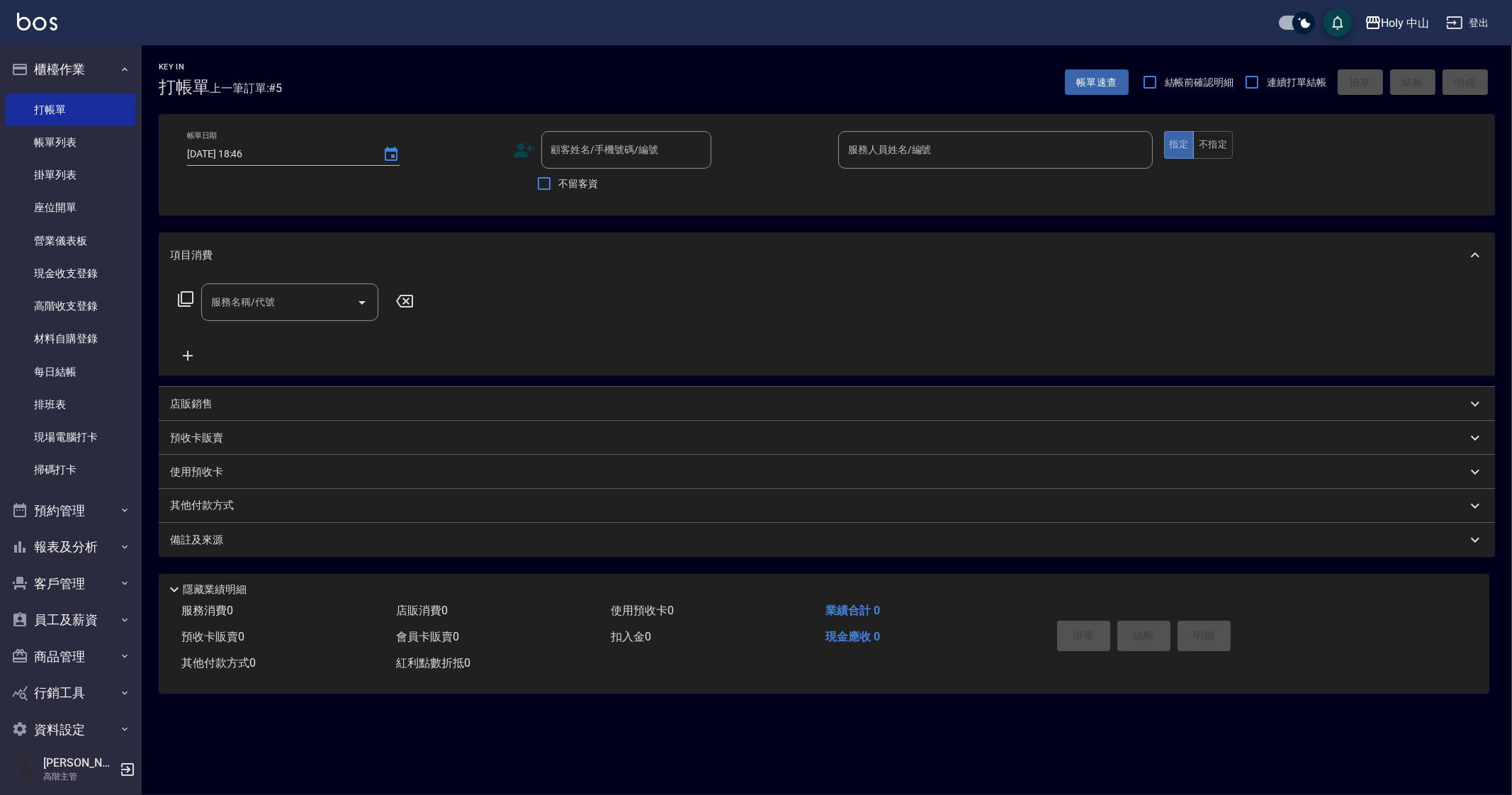
click at [74, 63] on button "櫃檯作業" at bounding box center [71, 69] width 130 height 37
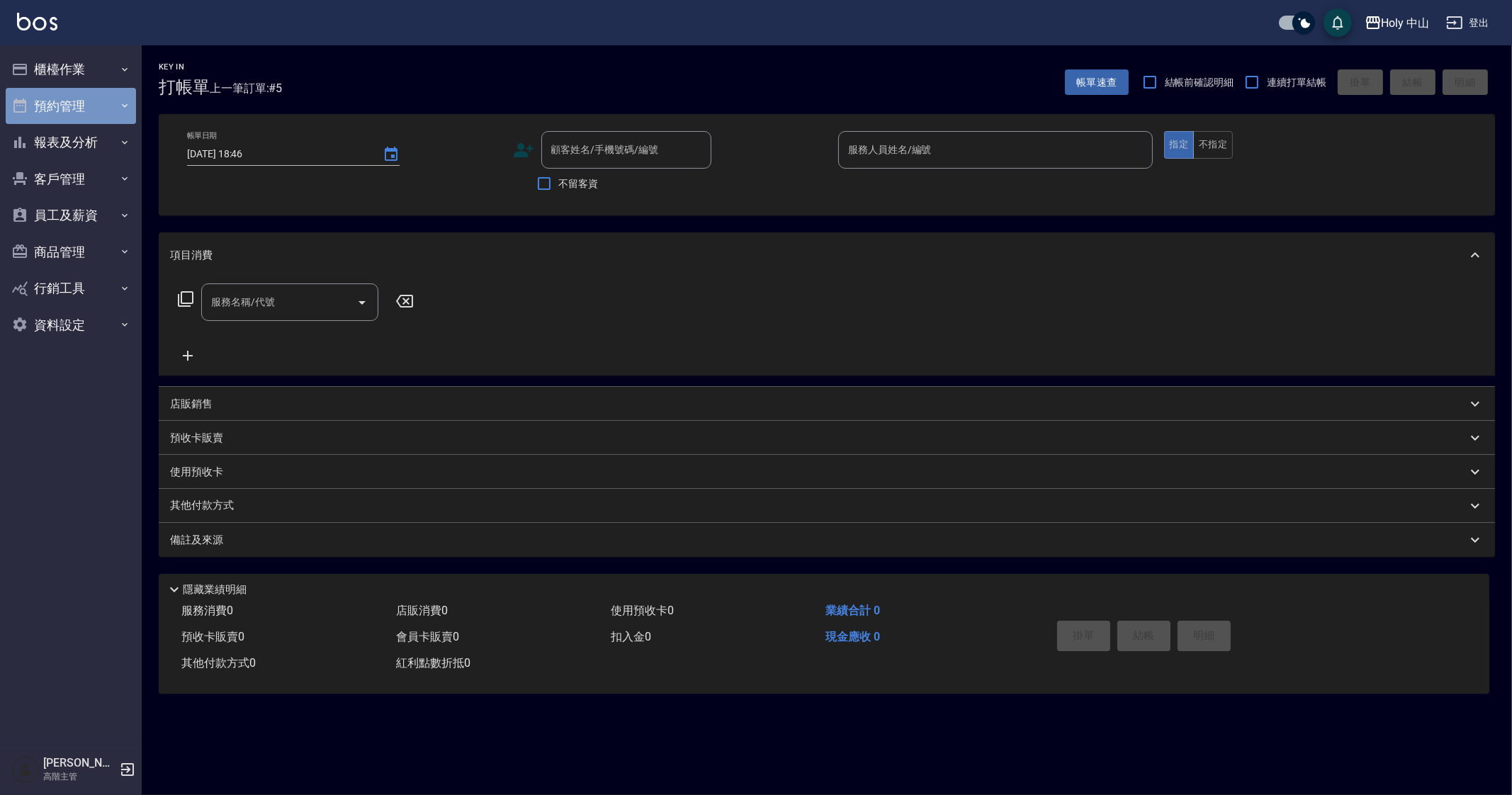
click at [93, 94] on button "預約管理" at bounding box center [71, 106] width 130 height 37
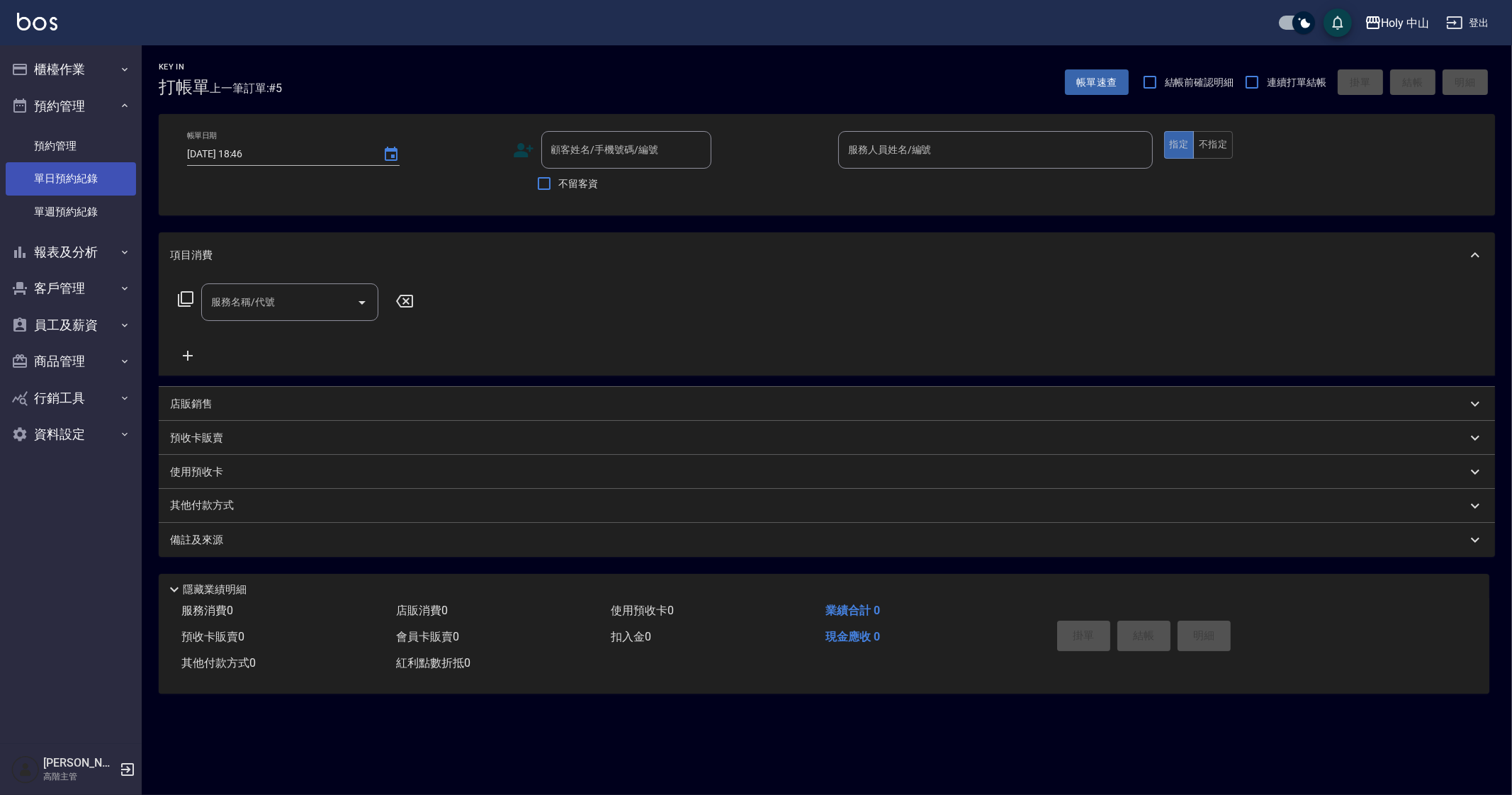
click at [109, 181] on link "單日預約紀錄" at bounding box center [71, 178] width 130 height 32
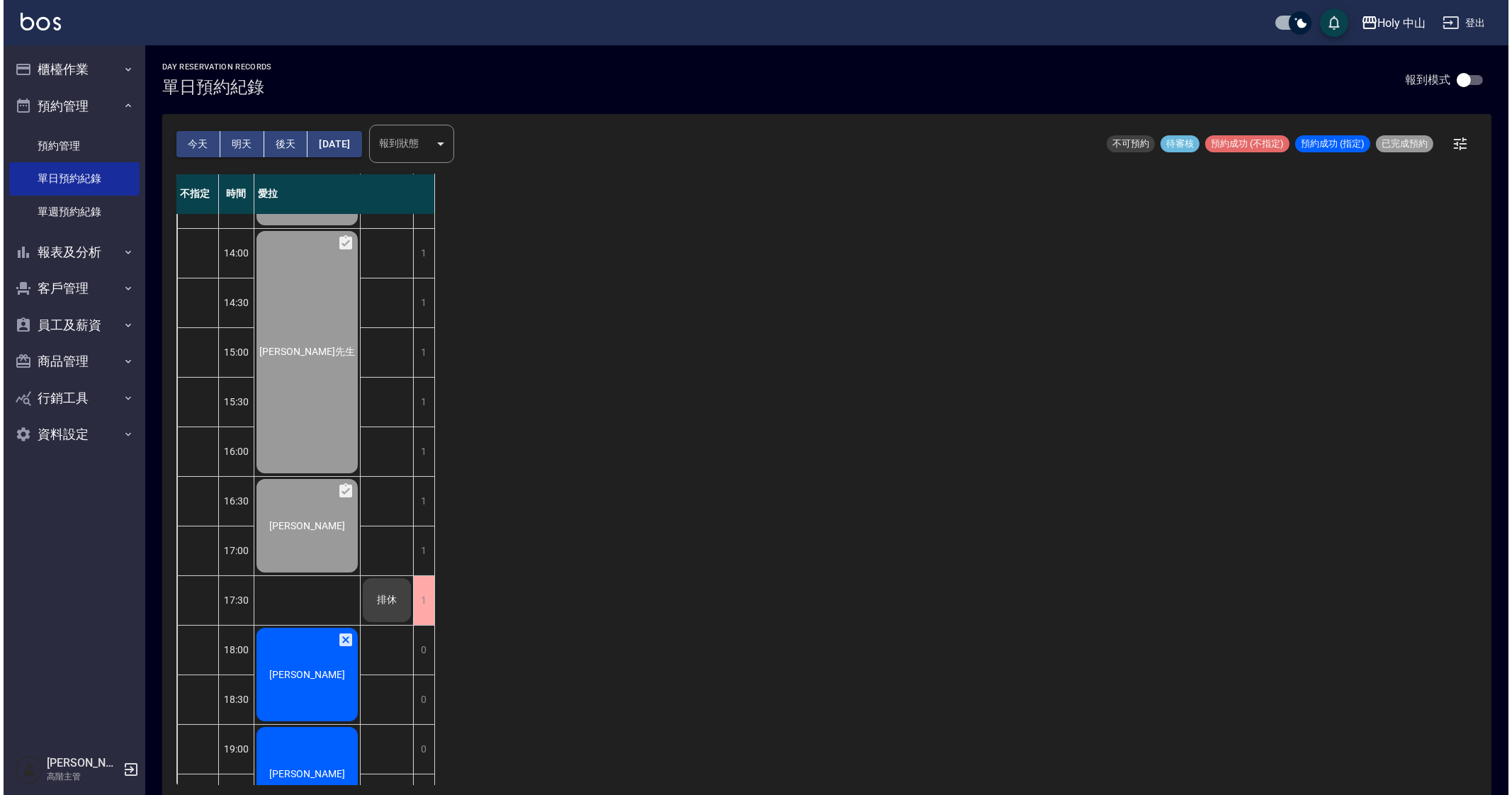
scroll to position [236, 0]
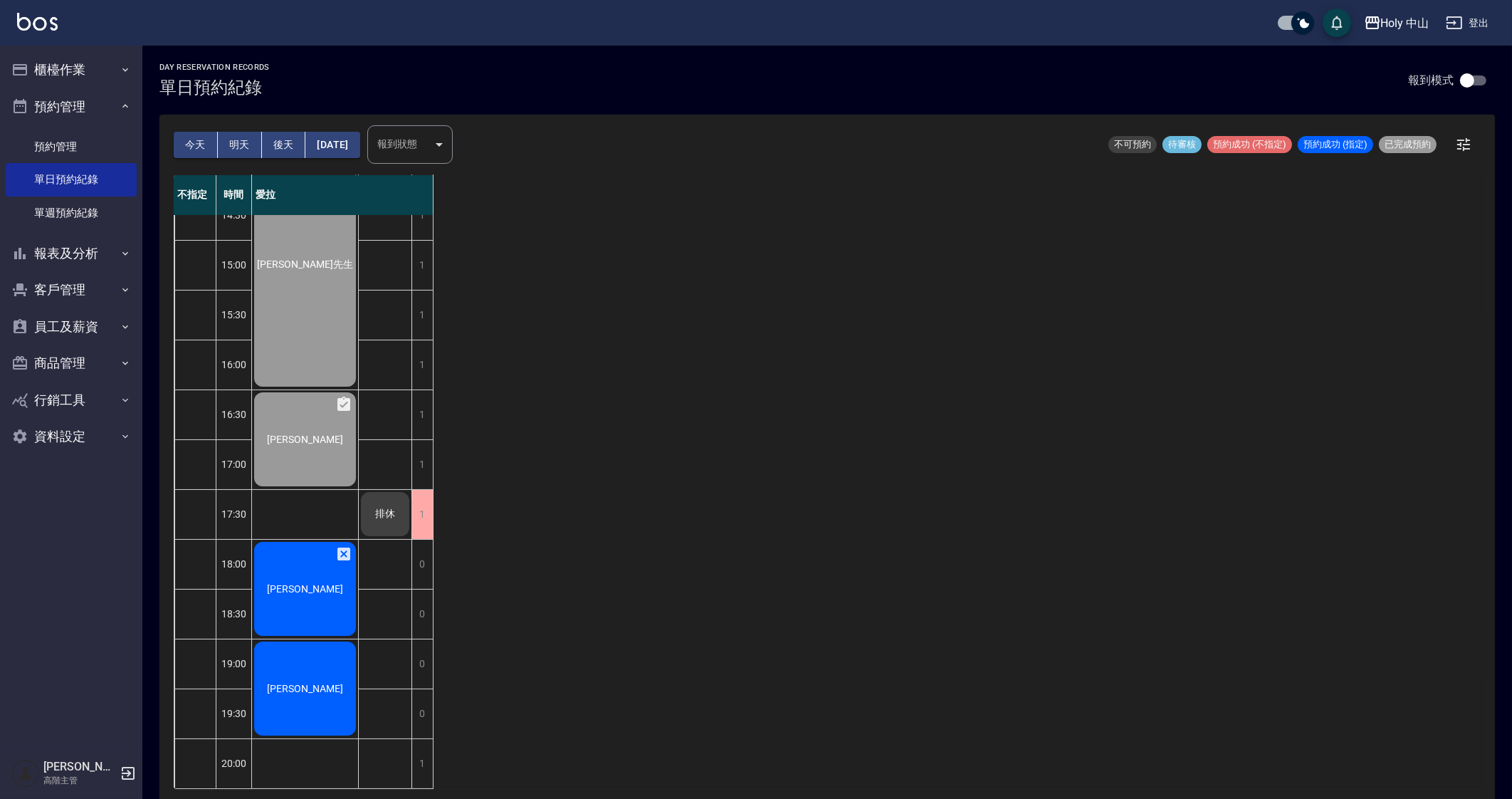
click at [311, 561] on div "李逸翔" at bounding box center [304, 589] width 106 height 98
click at [765, 499] on div "不指定 時間 愛拉 12:30 13:00 13:30 14:00 14:30 15:00 15:30 16:00 16:30 17:00 17:30 18:…" at bounding box center [827, 482] width 1307 height 614
click at [67, 105] on button "預約管理" at bounding box center [71, 107] width 131 height 37
click at [1366, 27] on icon "button" at bounding box center [1373, 23] width 15 height 13
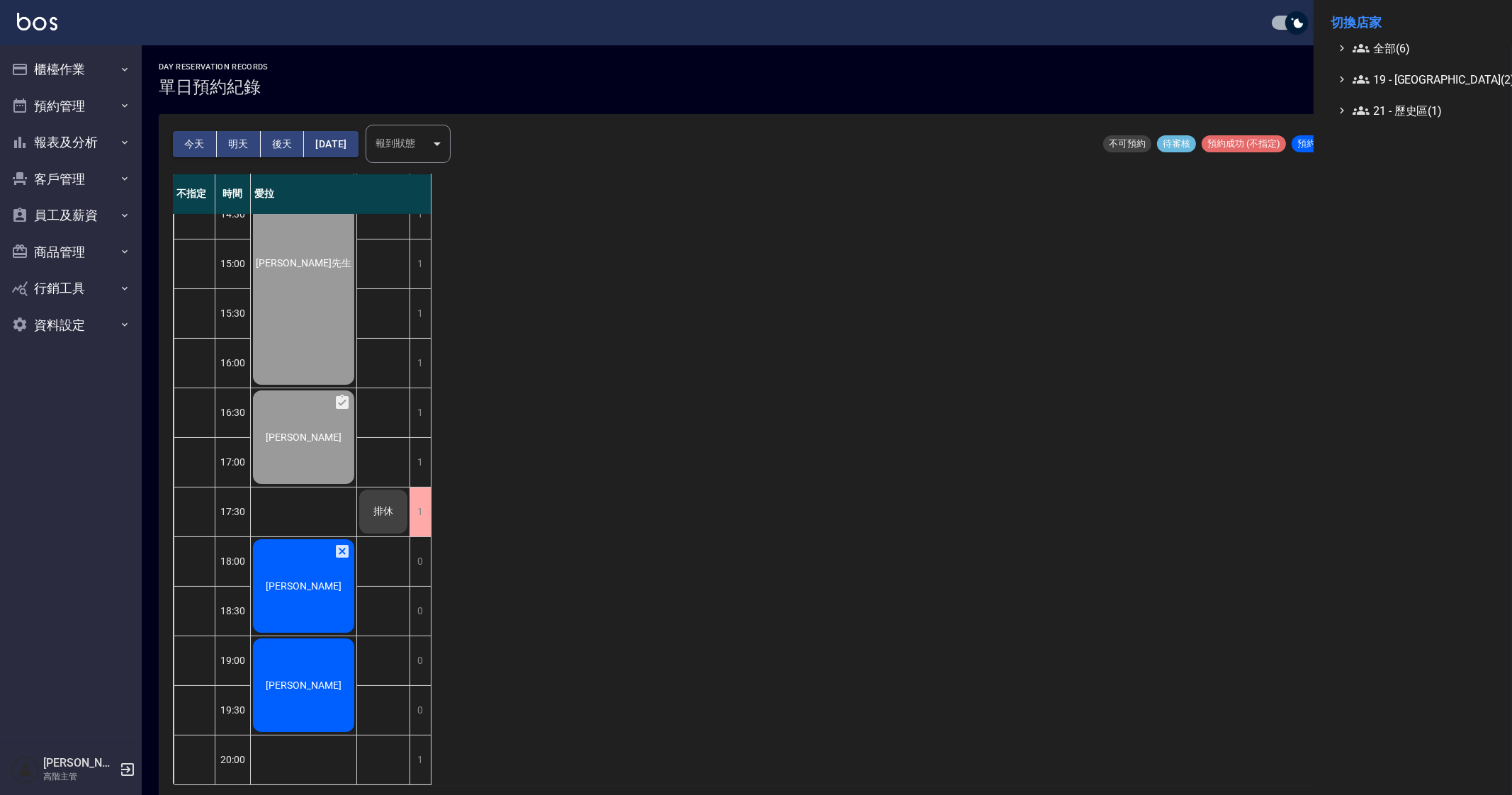
click at [1406, 35] on li "切換店家" at bounding box center [1413, 23] width 164 height 34
click at [1420, 58] on ul "全部(6) 19 - 新城區(2) 21 - 歷史區(1)" at bounding box center [1413, 79] width 164 height 80
click at [1440, 48] on span "全部(6)" at bounding box center [1421, 48] width 137 height 17
click at [1449, 124] on div "Envy 中山 Hayato 隼 Hayato 隼 新竹 Holy 中山 Holy 延吉 Holy 民權" at bounding box center [1419, 125] width 150 height 138
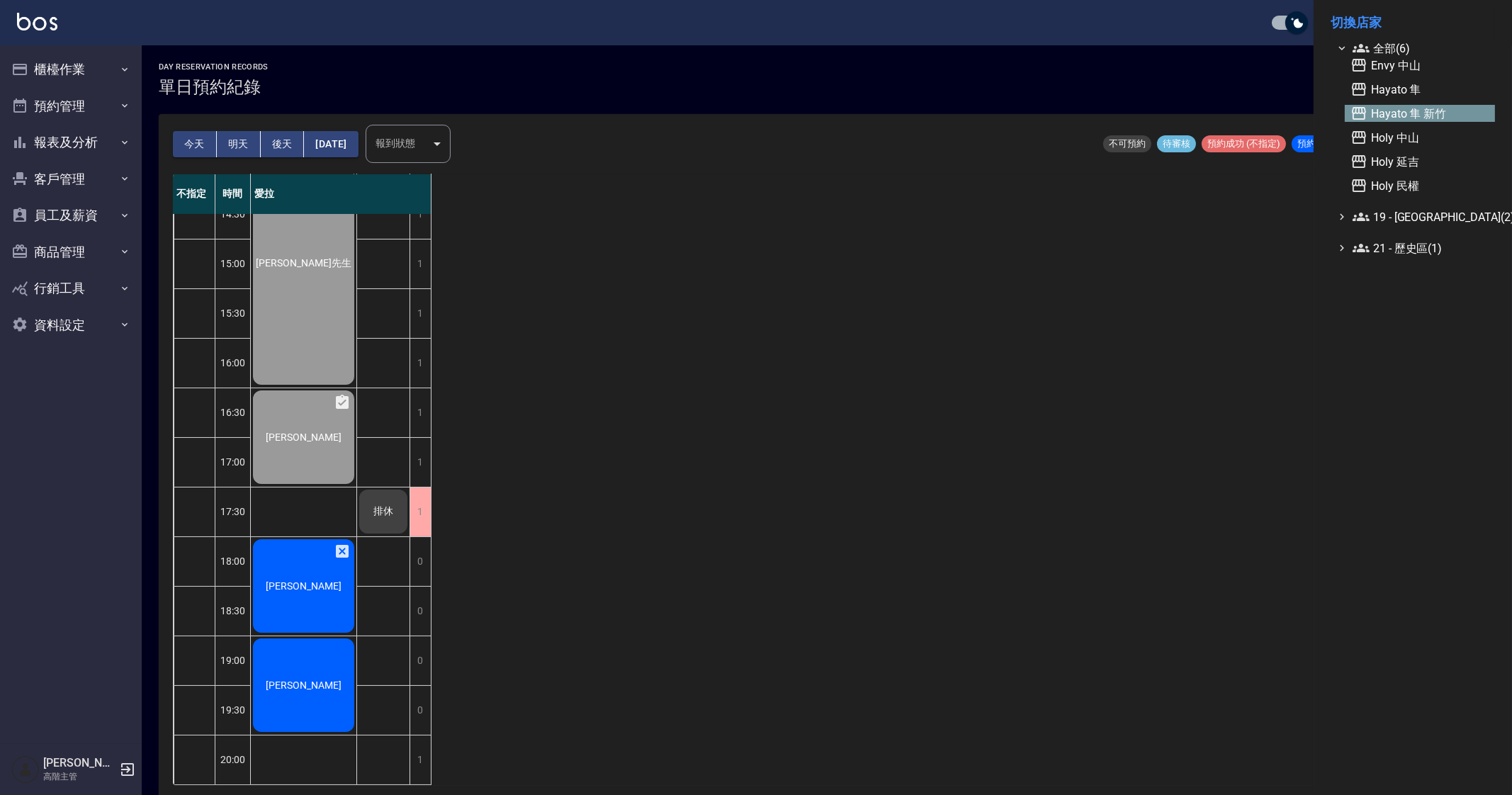
click at [1452, 114] on span "Hayato 隼 新竹" at bounding box center [1419, 113] width 139 height 17
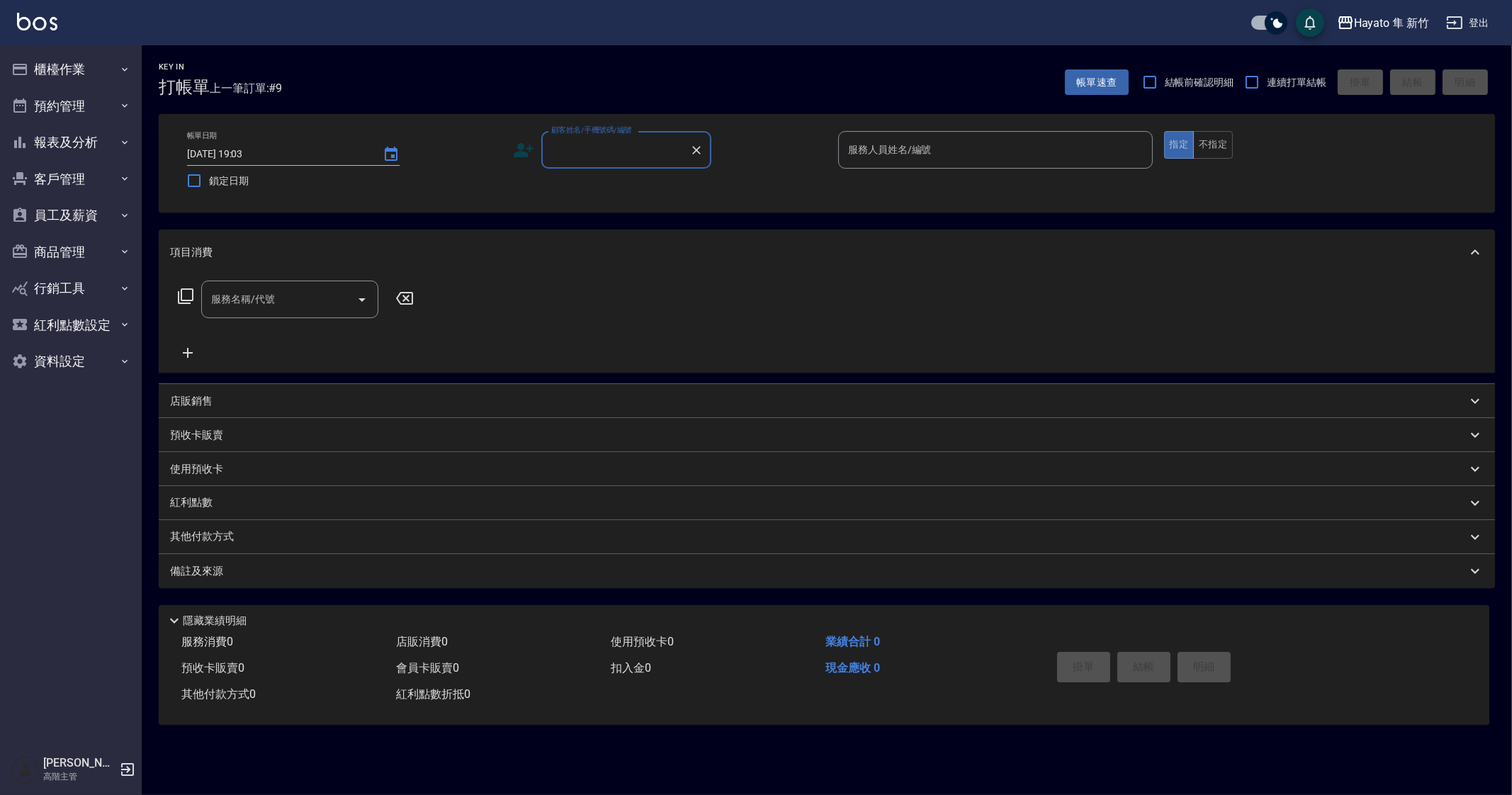
click at [81, 84] on button "櫃檯作業" at bounding box center [71, 69] width 130 height 37
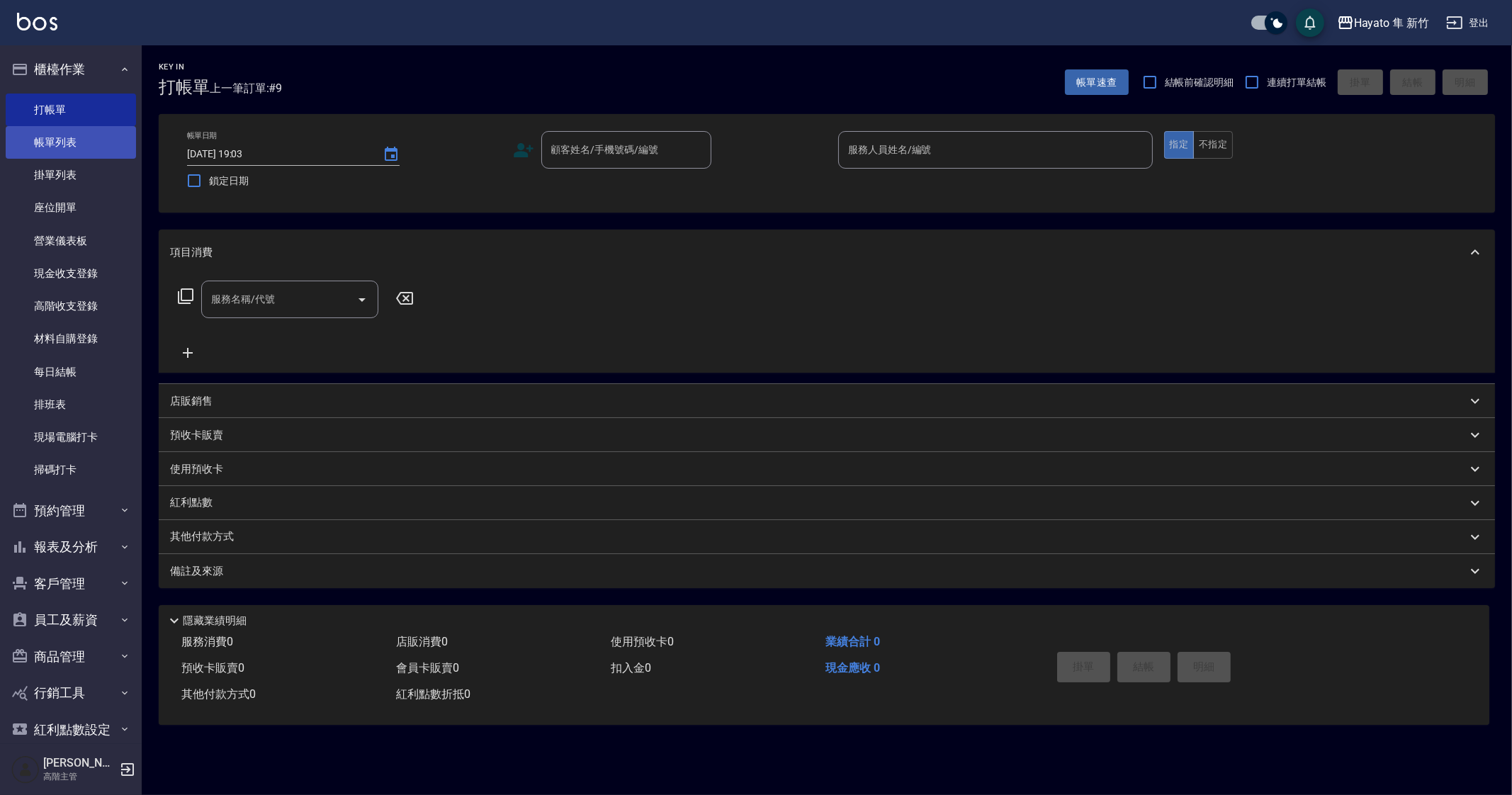
click at [79, 140] on link "帳單列表" at bounding box center [71, 143] width 130 height 32
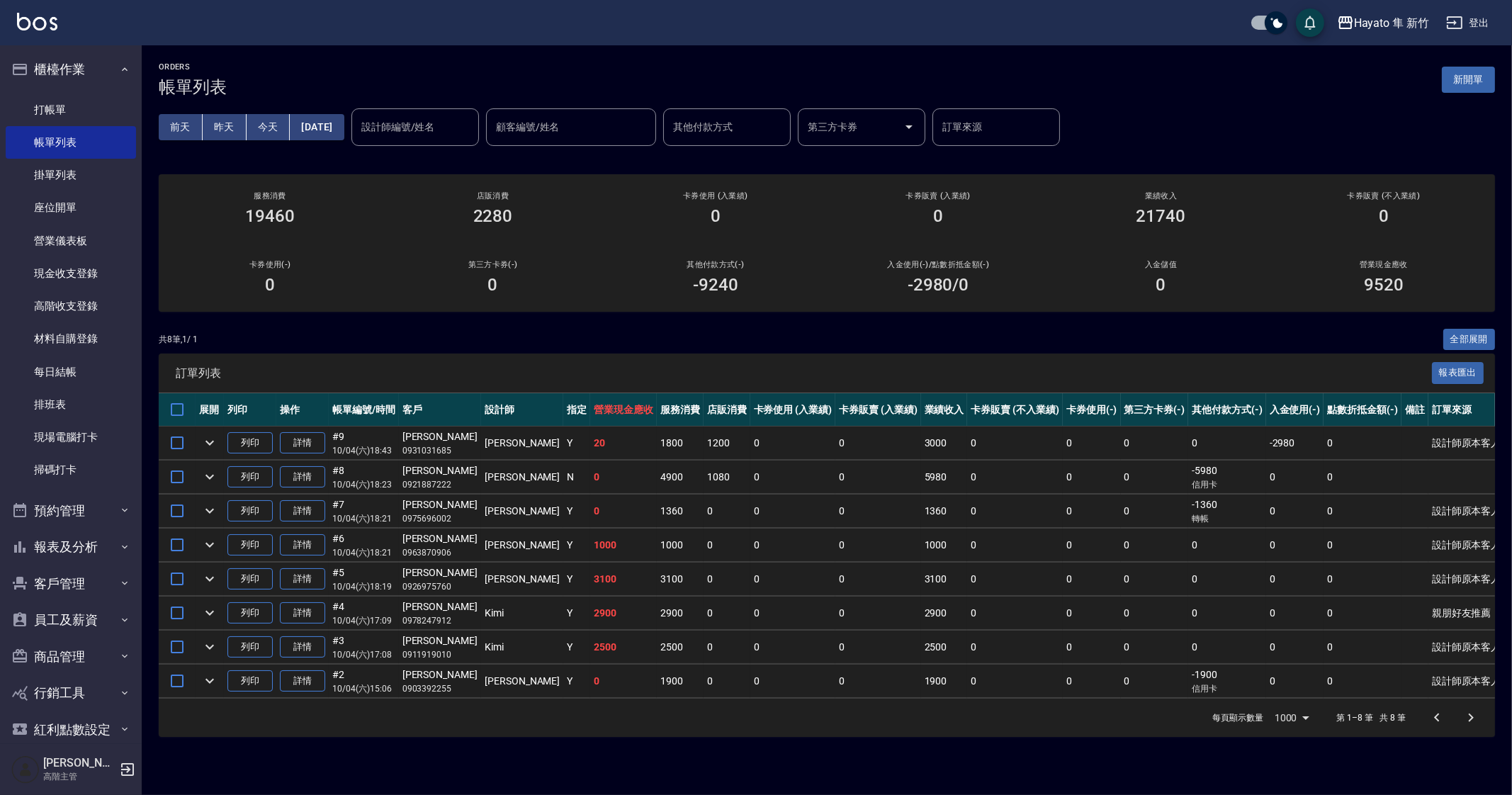
click at [726, 772] on div "ORDERS 帳單列表 新開單 [DATE] [DATE] [DATE] [DATE] 設計師編號/姓名 設計師編號/姓名 顧客編號/姓名 顧客編號/姓名 其…" at bounding box center [756, 397] width 1512 height 795
